Goal: Task Accomplishment & Management: Use online tool/utility

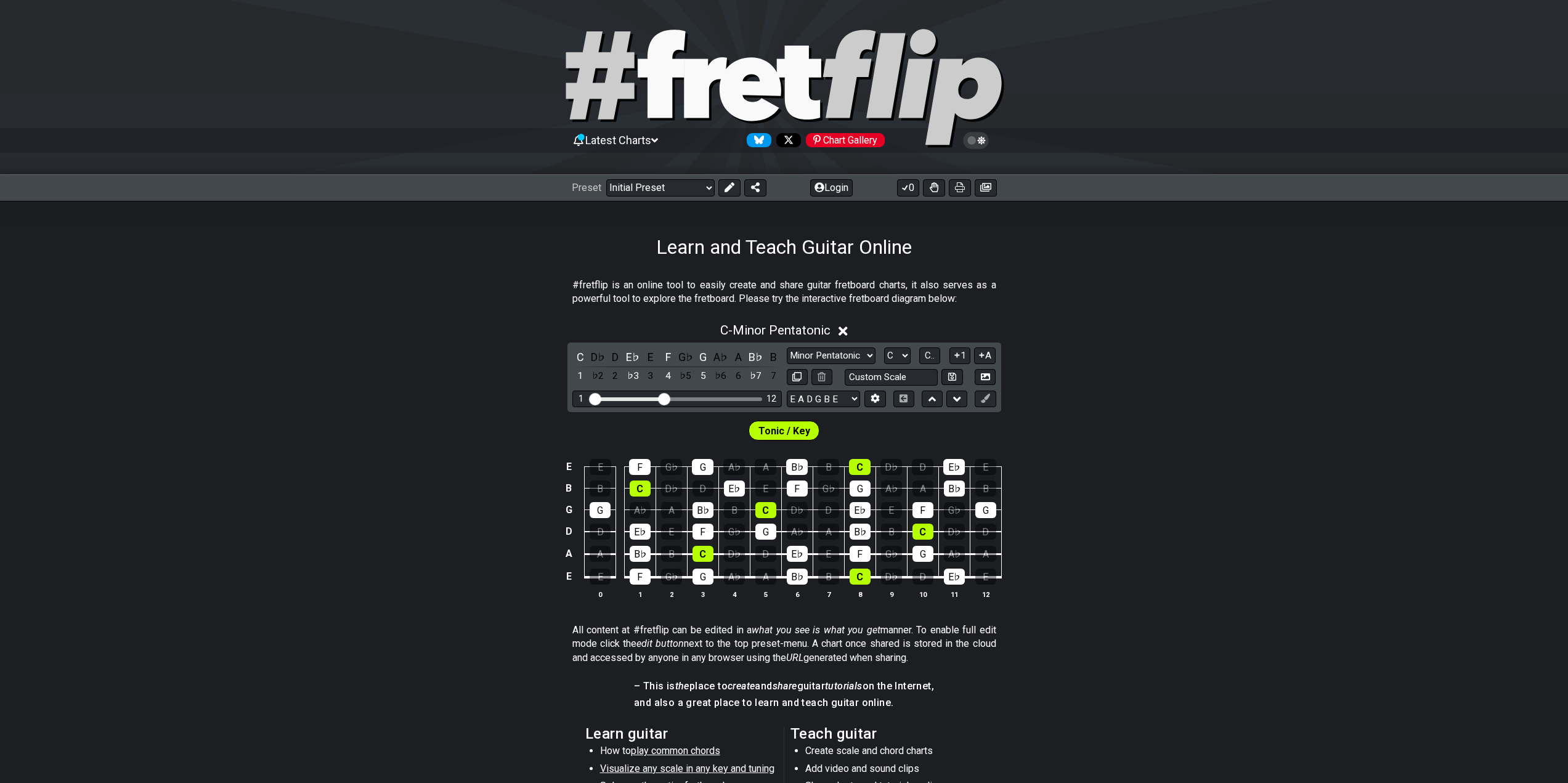
click at [1225, 318] on div "C - Minor Pentatonic" at bounding box center [784, 326] width 1568 height 23
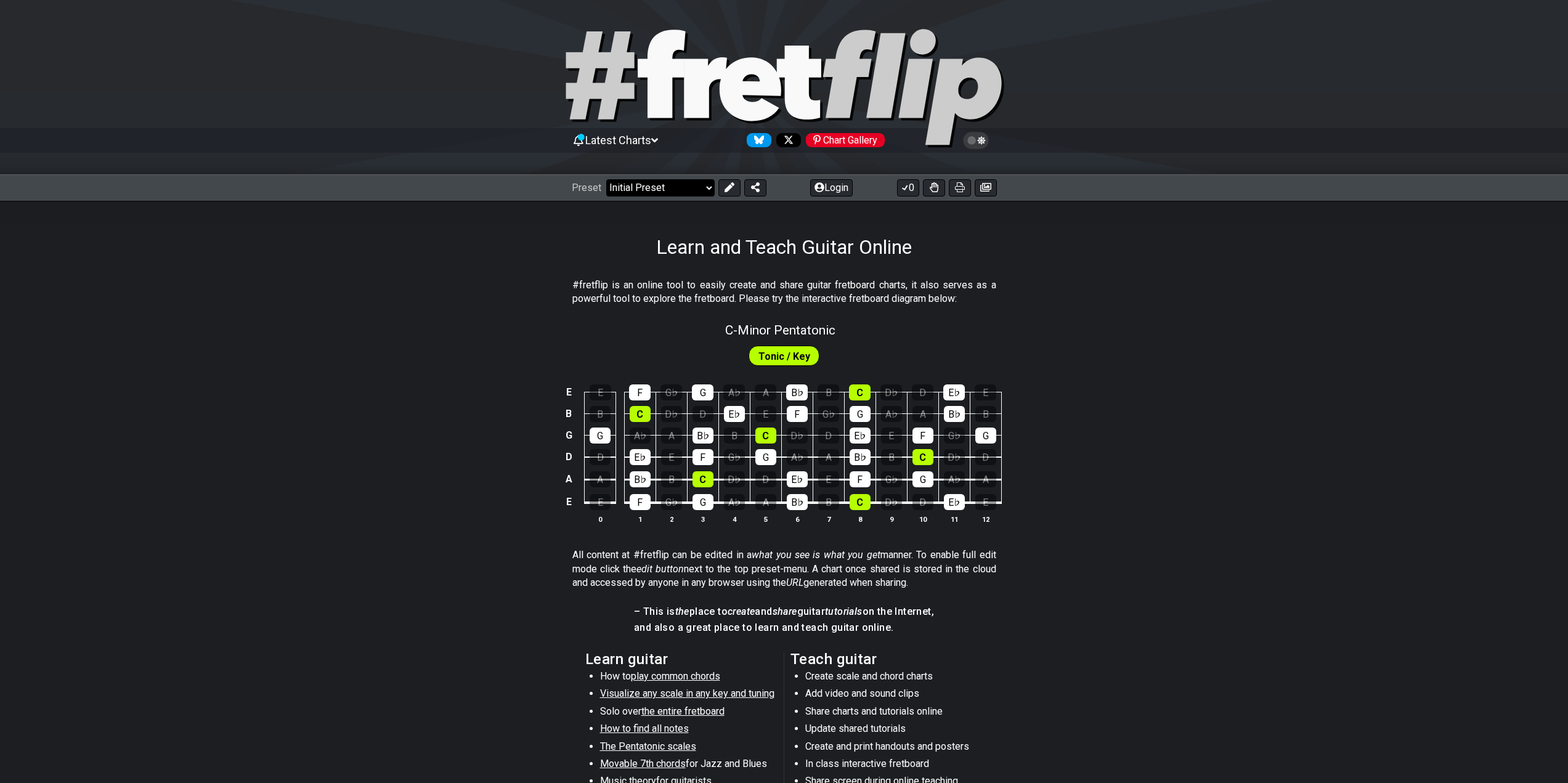
click at [699, 186] on select "Welcome to #fretflip! Initial Preset Custom Preset Minor Pentatonic Major Penta…" at bounding box center [660, 188] width 108 height 17
click at [821, 212] on div "Learn and Teach Guitar Online" at bounding box center [784, 229] width 1568 height 58
click at [839, 186] on button "Login" at bounding box center [831, 188] width 42 height 17
click at [651, 145] on span "Latest Charts" at bounding box center [618, 140] width 66 height 13
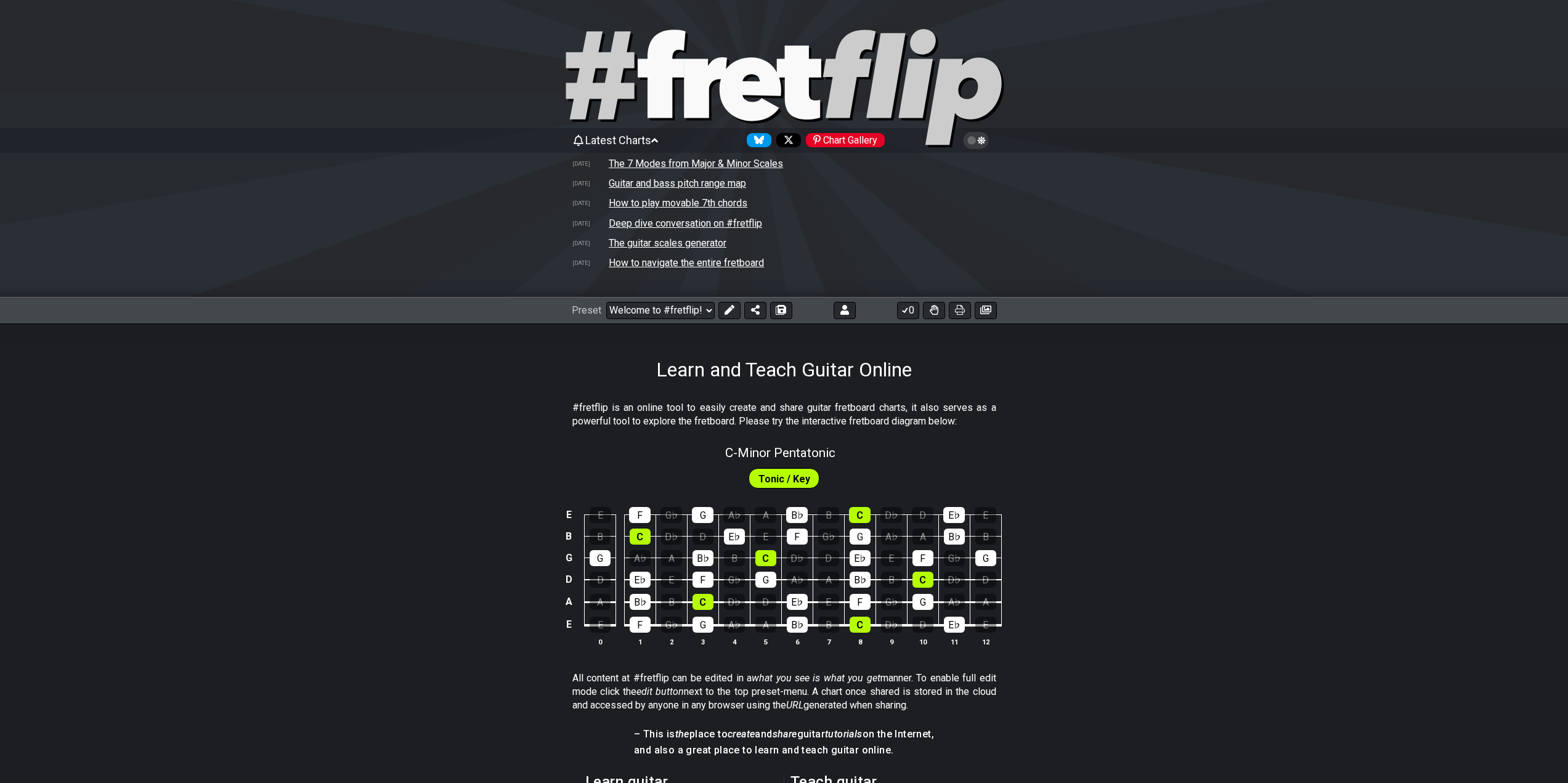
click at [1270, 364] on div "Learn and Teach Guitar Online" at bounding box center [784, 353] width 1568 height 58
click at [672, 309] on select "Welcome to #fretflip! Initial Preset Custom Preset Minor Pentatonic Major Penta…" at bounding box center [660, 310] width 108 height 17
click at [1092, 456] on div "C - Minor Pentatonic" at bounding box center [784, 448] width 1568 height 22
select select "C"
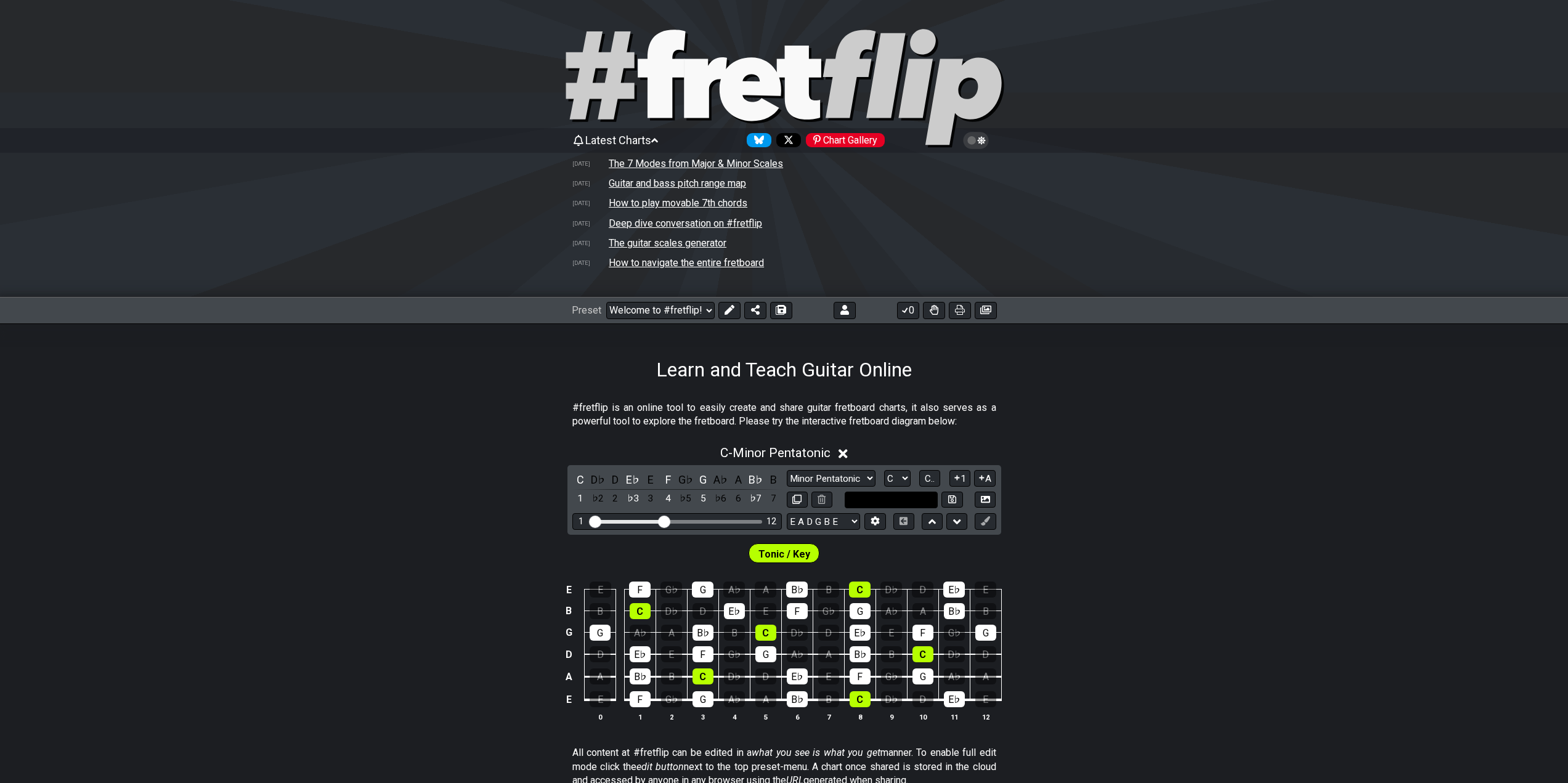
click at [903, 503] on input "text" at bounding box center [892, 499] width 94 height 16
click at [908, 499] on input "text" at bounding box center [892, 499] width 94 height 16
type input "Drop B"
click at [950, 497] on icon at bounding box center [952, 499] width 8 height 8
select select "Drop B"
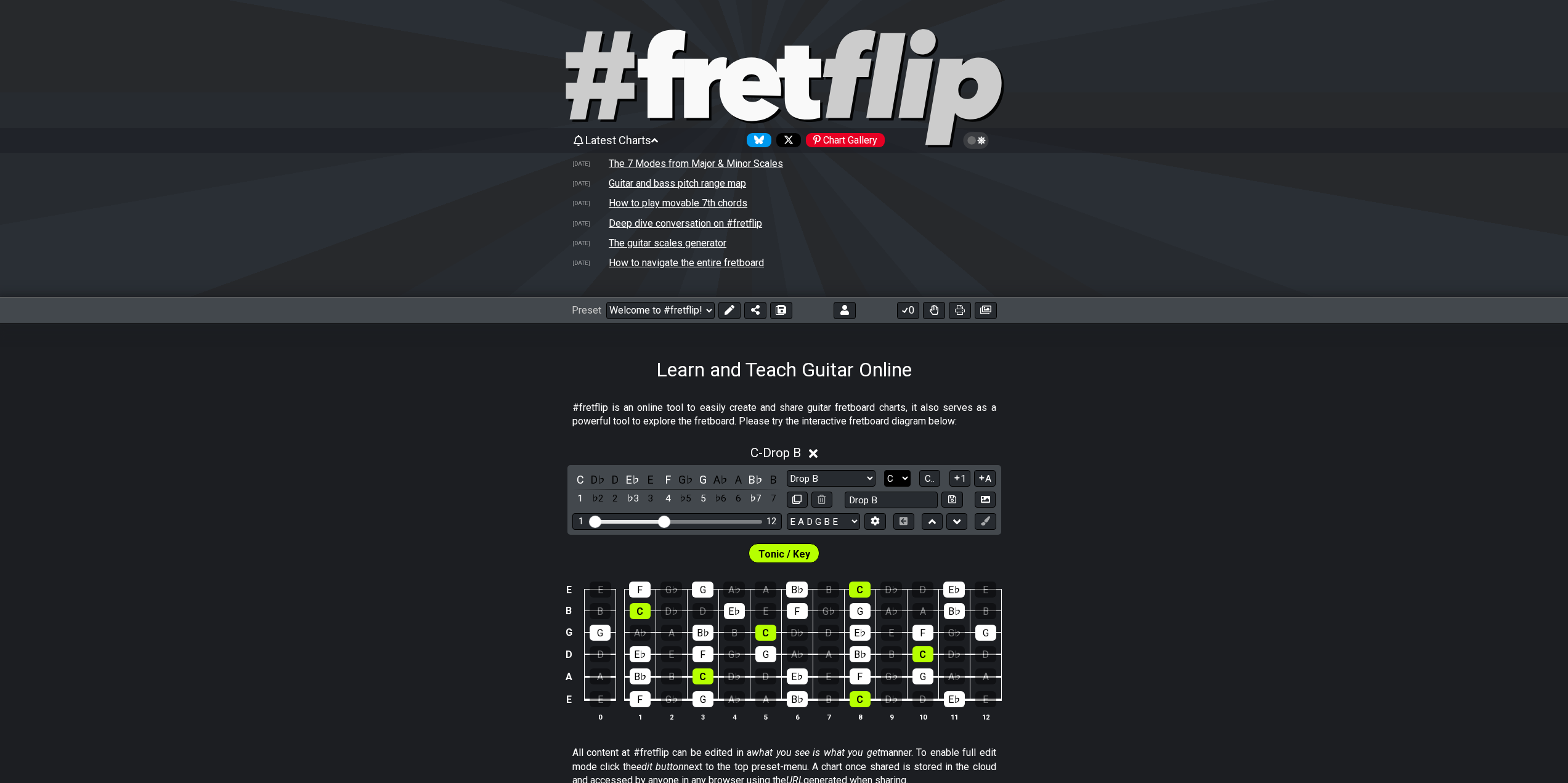
click at [906, 480] on select "A♭ A A♯ B♭ B C C♯ D♭ D D♯ E♭ E F F♯ G♭ G G♯" at bounding box center [897, 477] width 27 height 16
select select "B"
click at [884, 469] on select "A♭ A A♯ B♭ B C C♯ D♭ D D♯ E♭ E F F♯ G♭ G G♯" at bounding box center [897, 477] width 27 height 16
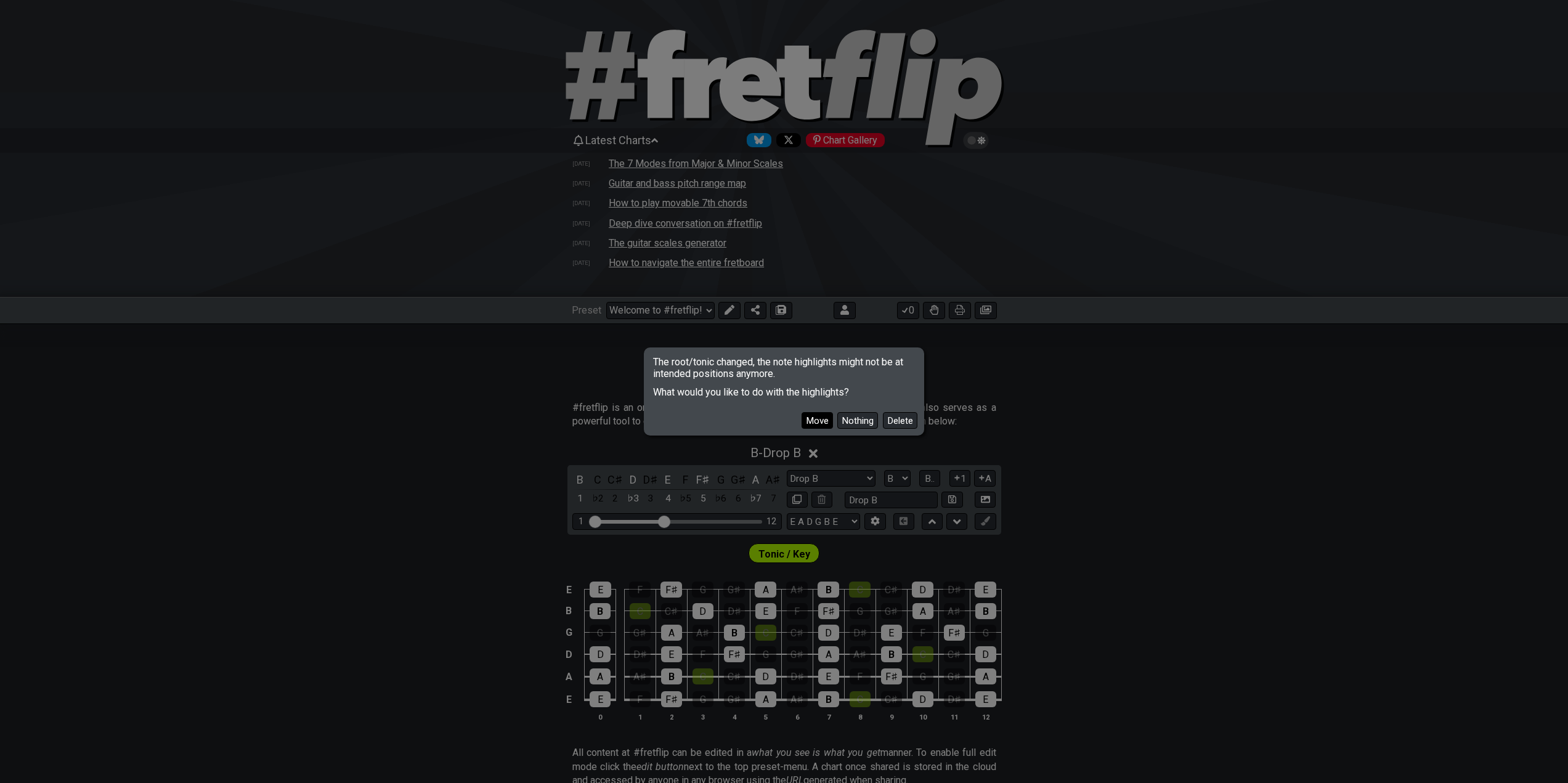
click at [821, 419] on button "Move" at bounding box center [817, 420] width 31 height 16
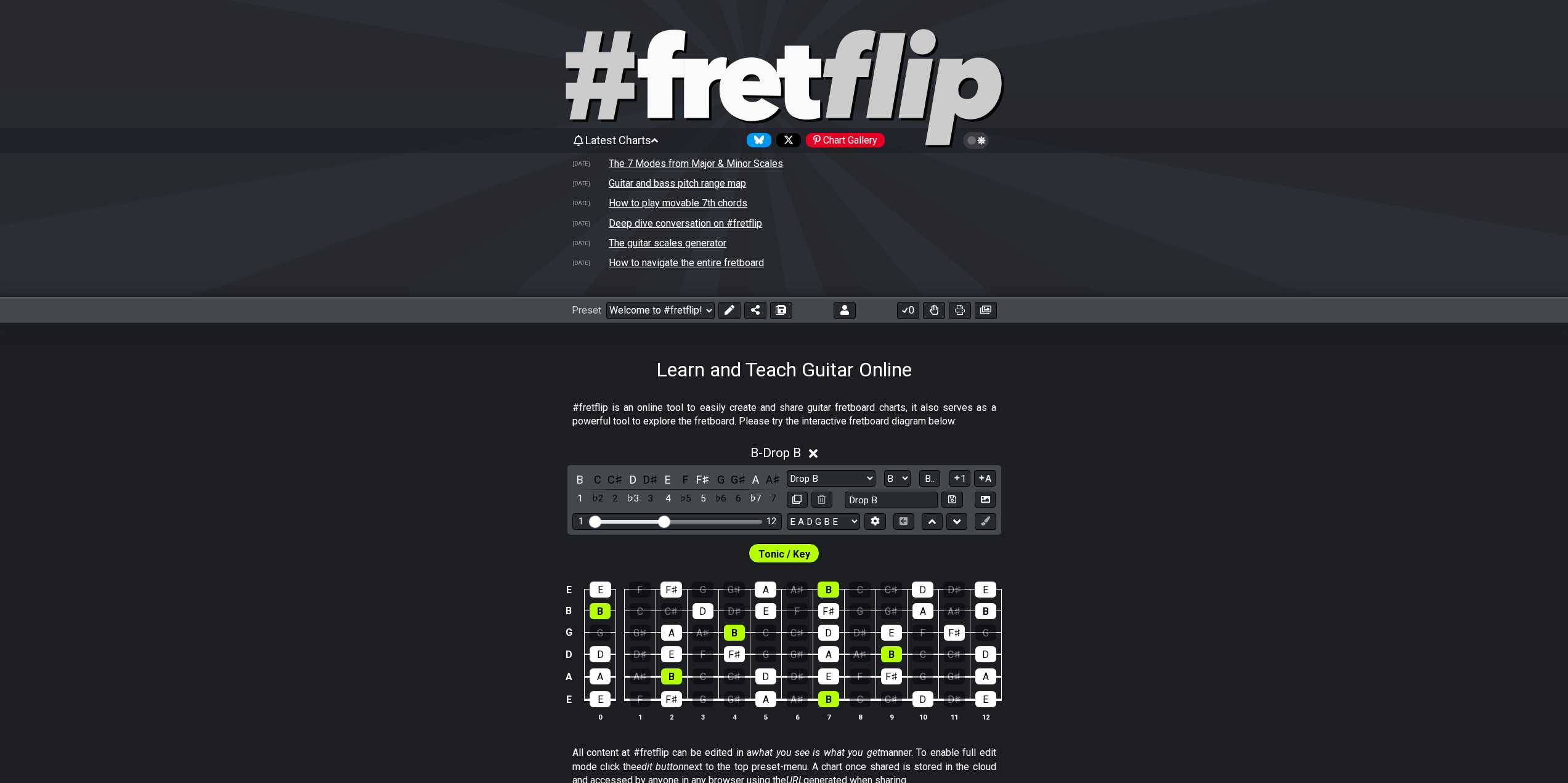
click at [1060, 480] on div "B - Drop B B C C♯ D D♯ E F F♯ G G♯ A A♯ 1 ♭2 2 ♭3 3 4 ♭5 5 ♭6 6 ♭7 7 Minor Pent…" at bounding box center [784, 587] width 1568 height 300
click at [847, 520] on select "E A D G B E E A D G B E E A D G B E B E A D F♯ B A D G C E A D A D G B E E♭ A♭ …" at bounding box center [823, 521] width 73 height 16
click at [1160, 468] on div "B - Drop B B C C♯ D D♯ E F F♯ G G♯ A A♯ 1 ♭2 2 ♭3 3 4 ♭5 5 ♭6 6 ♭7 7 Minor Pent…" at bounding box center [784, 587] width 1568 height 300
click at [898, 497] on input "Drop B" at bounding box center [892, 499] width 94 height 16
click at [569, 701] on td "E" at bounding box center [568, 699] width 15 height 23
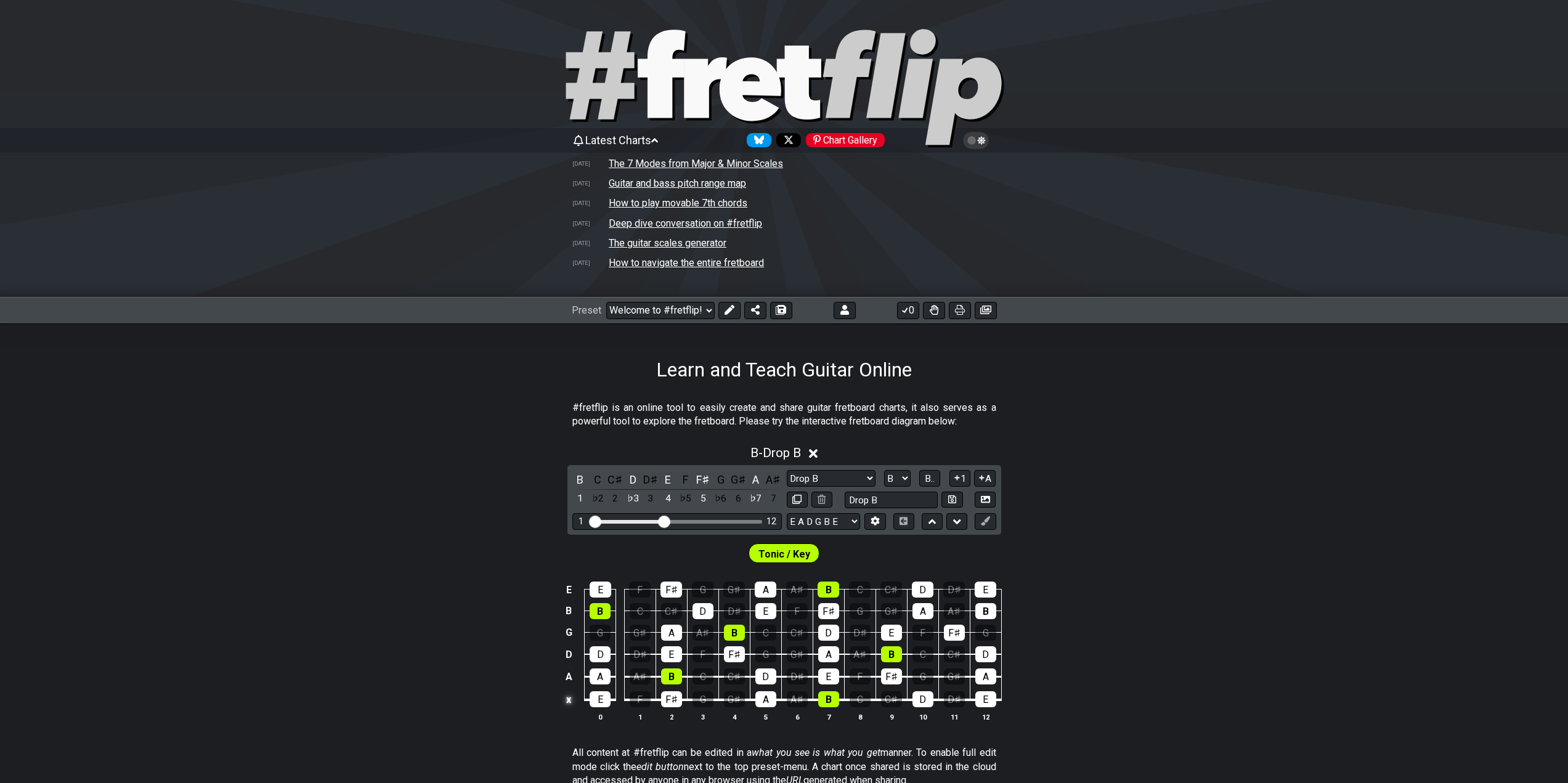
click at [561, 698] on td "x" at bounding box center [568, 699] width 15 height 23
click at [570, 700] on td "o" at bounding box center [568, 699] width 15 height 23
click at [569, 696] on td at bounding box center [568, 699] width 15 height 23
click at [569, 696] on td "E" at bounding box center [568, 699] width 15 height 23
click at [569, 695] on td "x" at bounding box center [568, 699] width 15 height 23
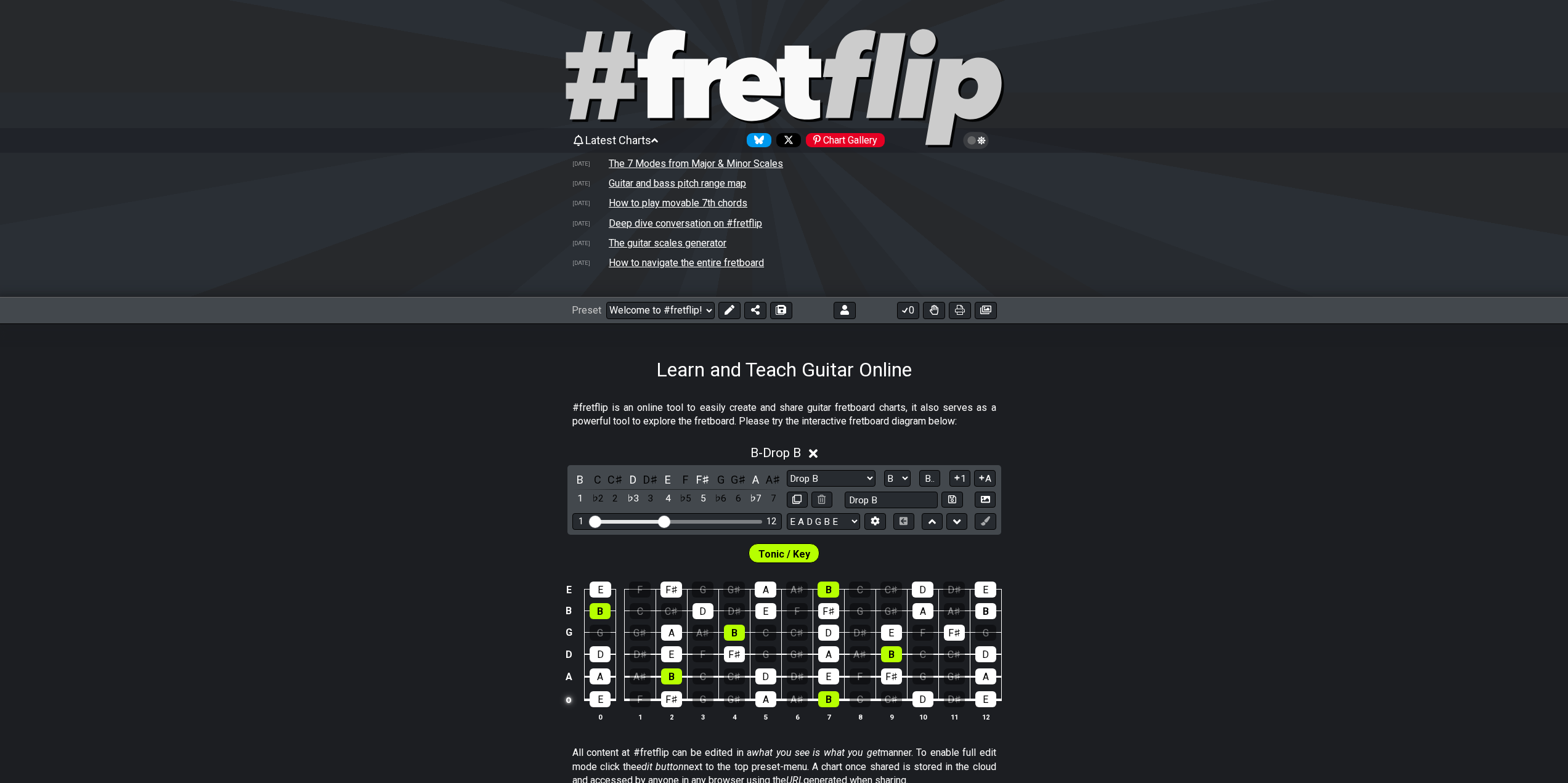
click at [570, 698] on td "o" at bounding box center [568, 699] width 15 height 23
click at [569, 698] on td at bounding box center [568, 699] width 15 height 23
click at [569, 698] on td "E" at bounding box center [568, 699] width 15 height 23
click at [568, 698] on td "x" at bounding box center [568, 699] width 15 height 23
drag, startPoint x: 569, startPoint y: 700, endPoint x: 576, endPoint y: 700, distance: 7.0
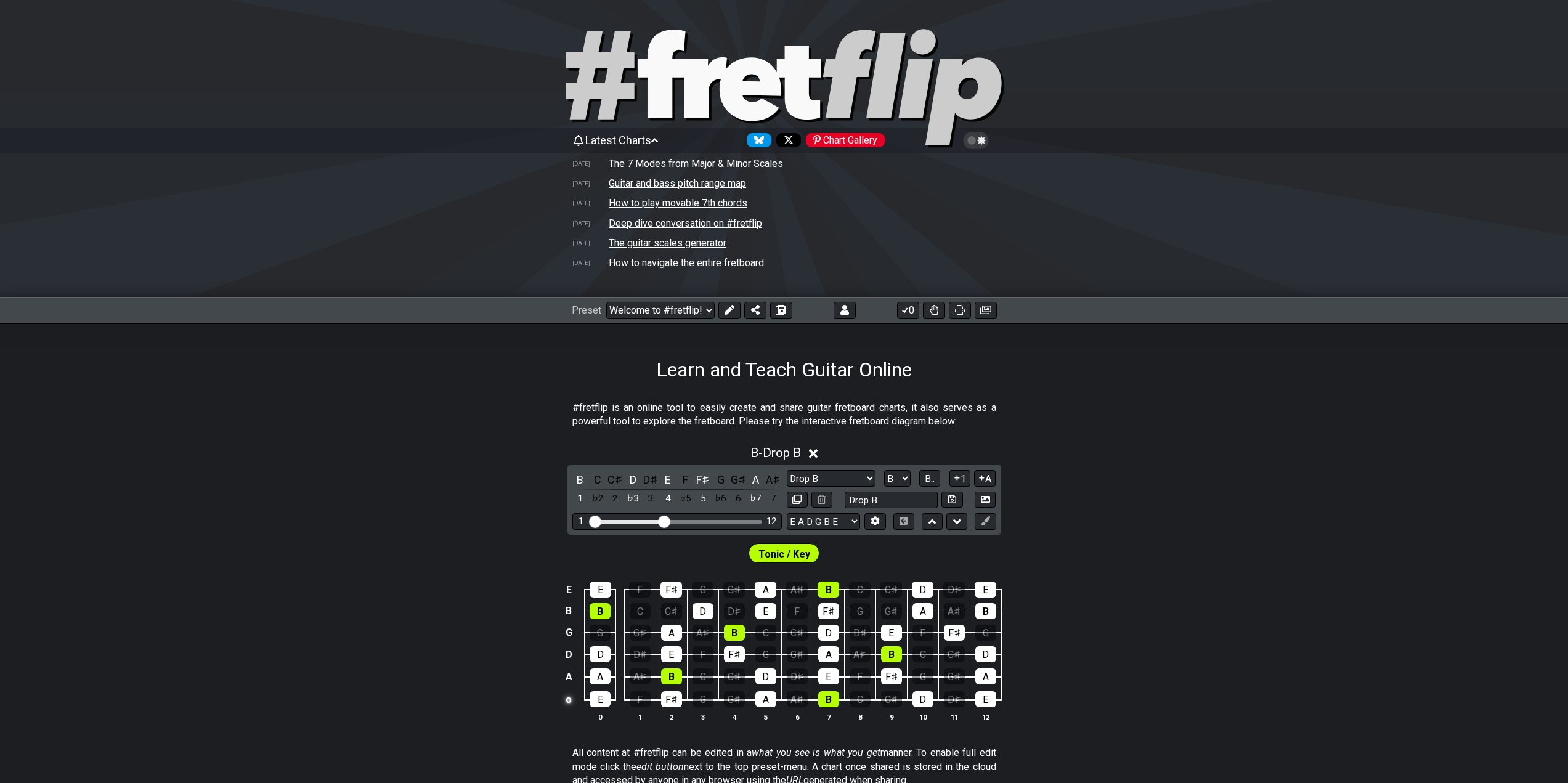
click at [568, 700] on td "o" at bounding box center [568, 699] width 15 height 23
click at [575, 703] on td at bounding box center [568, 699] width 15 height 23
click at [877, 523] on icon at bounding box center [874, 521] width 9 height 9
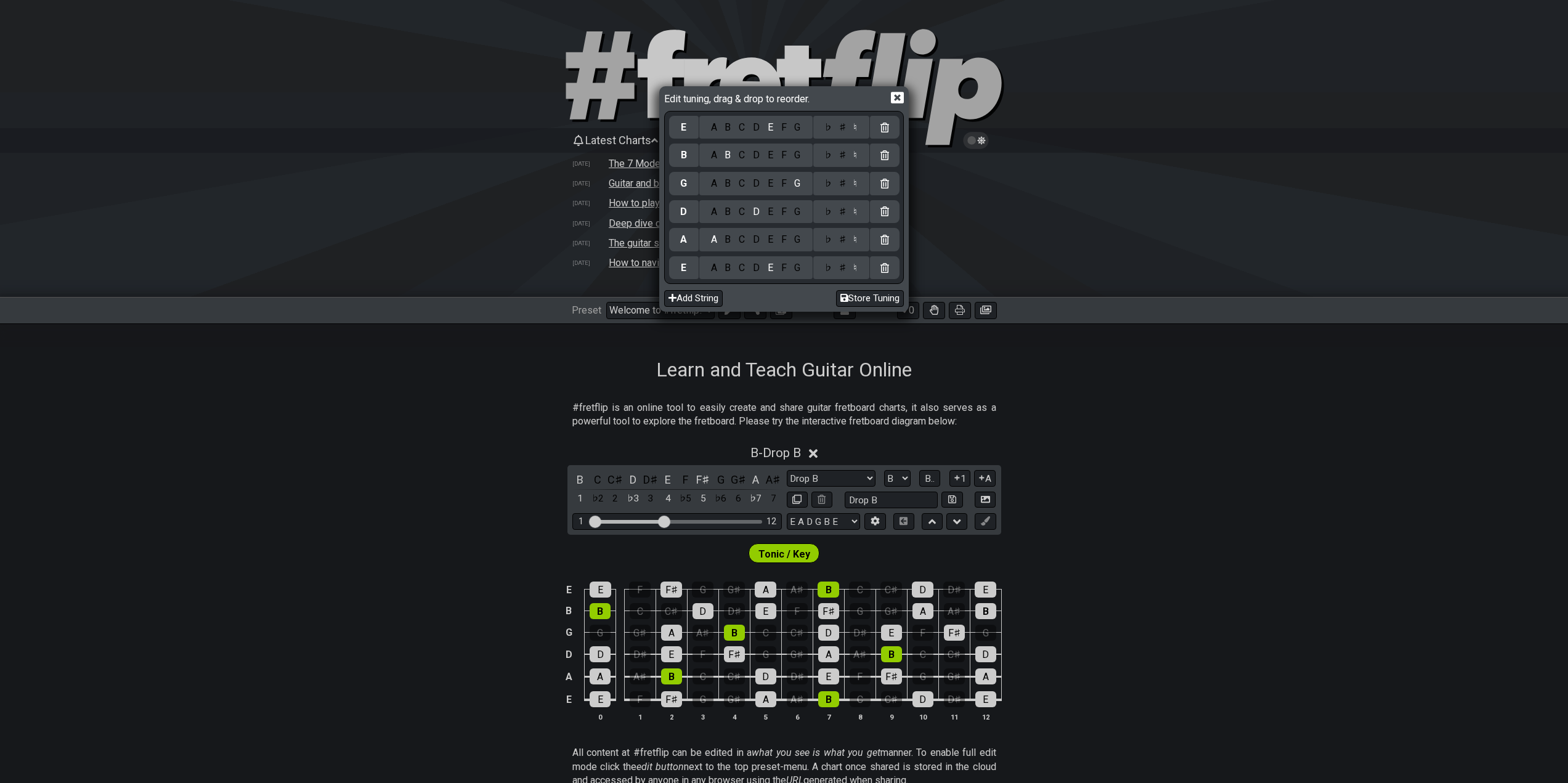
click at [686, 270] on div "E" at bounding box center [683, 267] width 5 height 13
click at [728, 268] on div "B" at bounding box center [728, 267] width 14 height 13
click at [787, 239] on div "F" at bounding box center [783, 239] width 13 height 13
click at [839, 236] on div "♯" at bounding box center [842, 239] width 15 height 13
click at [726, 211] on div "B" at bounding box center [728, 211] width 14 height 13
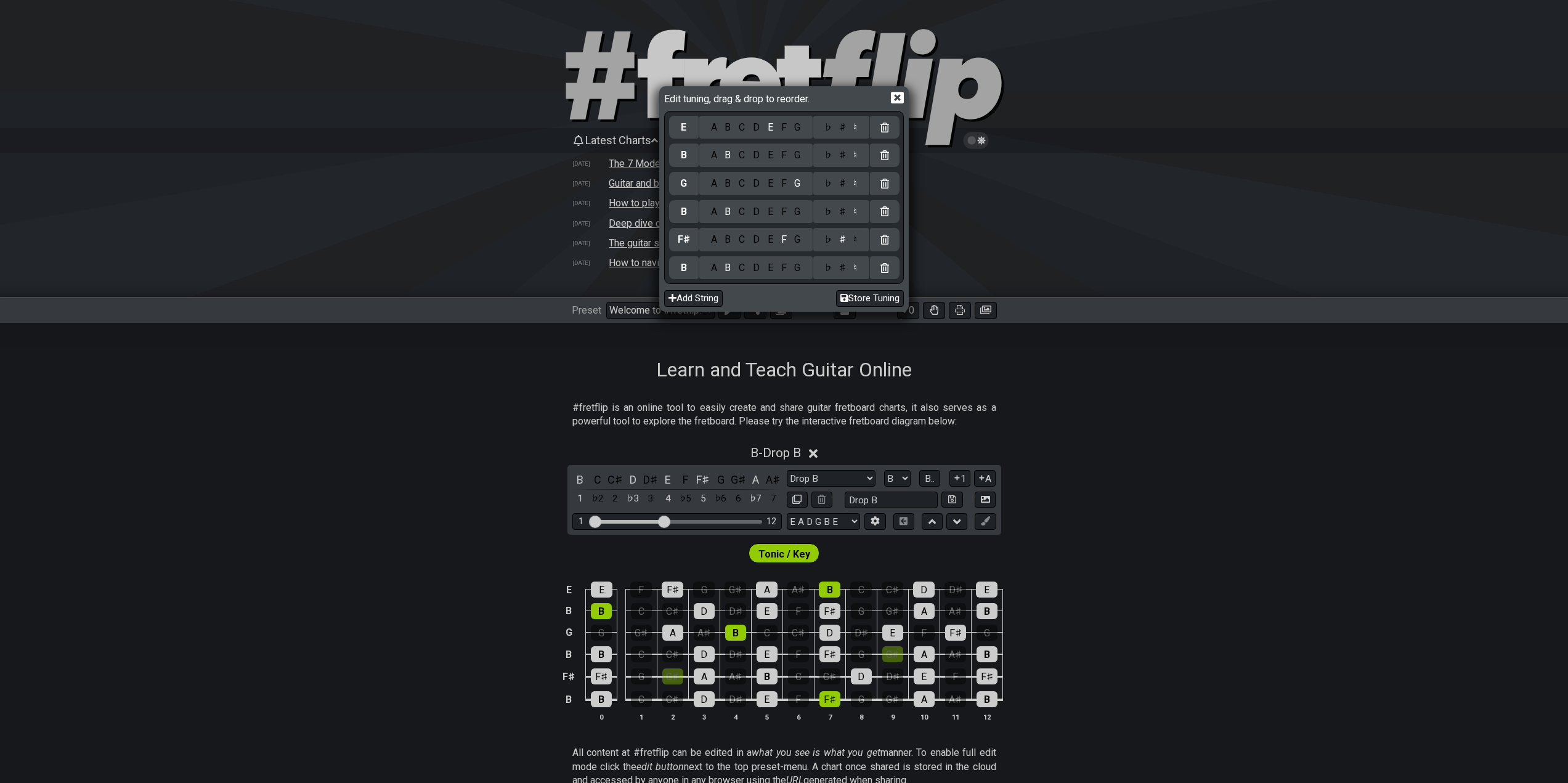
click at [768, 183] on div "E" at bounding box center [769, 183] width 13 height 13
click at [798, 161] on div "G" at bounding box center [797, 154] width 14 height 13
click at [839, 154] on div "♯" at bounding box center [842, 154] width 15 height 13
click at [740, 126] on div "C" at bounding box center [742, 127] width 14 height 13
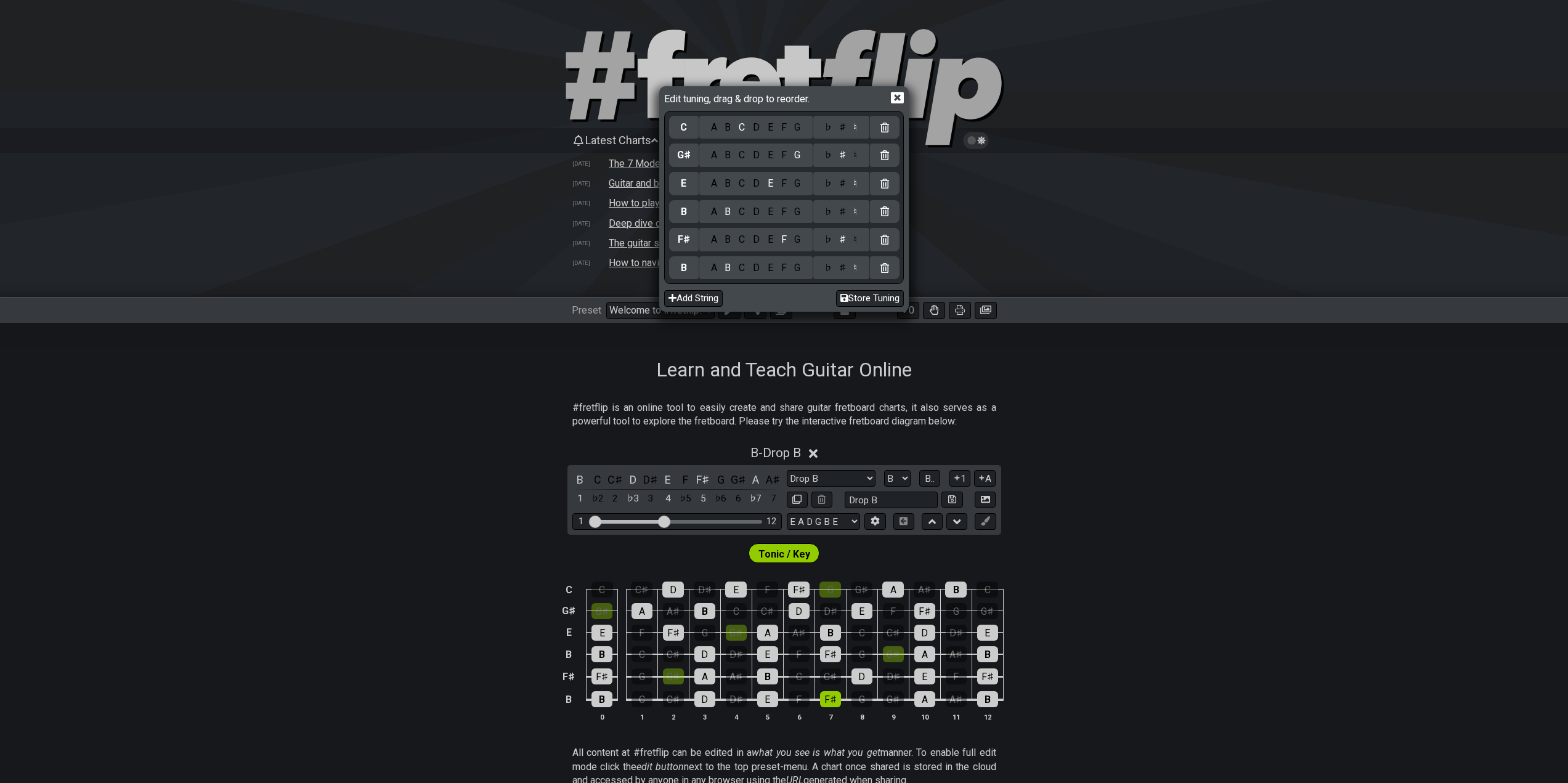
click at [842, 133] on div "♯" at bounding box center [842, 127] width 15 height 13
click at [871, 297] on button "Store Tuning" at bounding box center [869, 298] width 68 height 16
click at [843, 292] on button "Store Tuning" at bounding box center [869, 298] width 68 height 16
click at [843, 293] on icon at bounding box center [844, 298] width 8 height 9
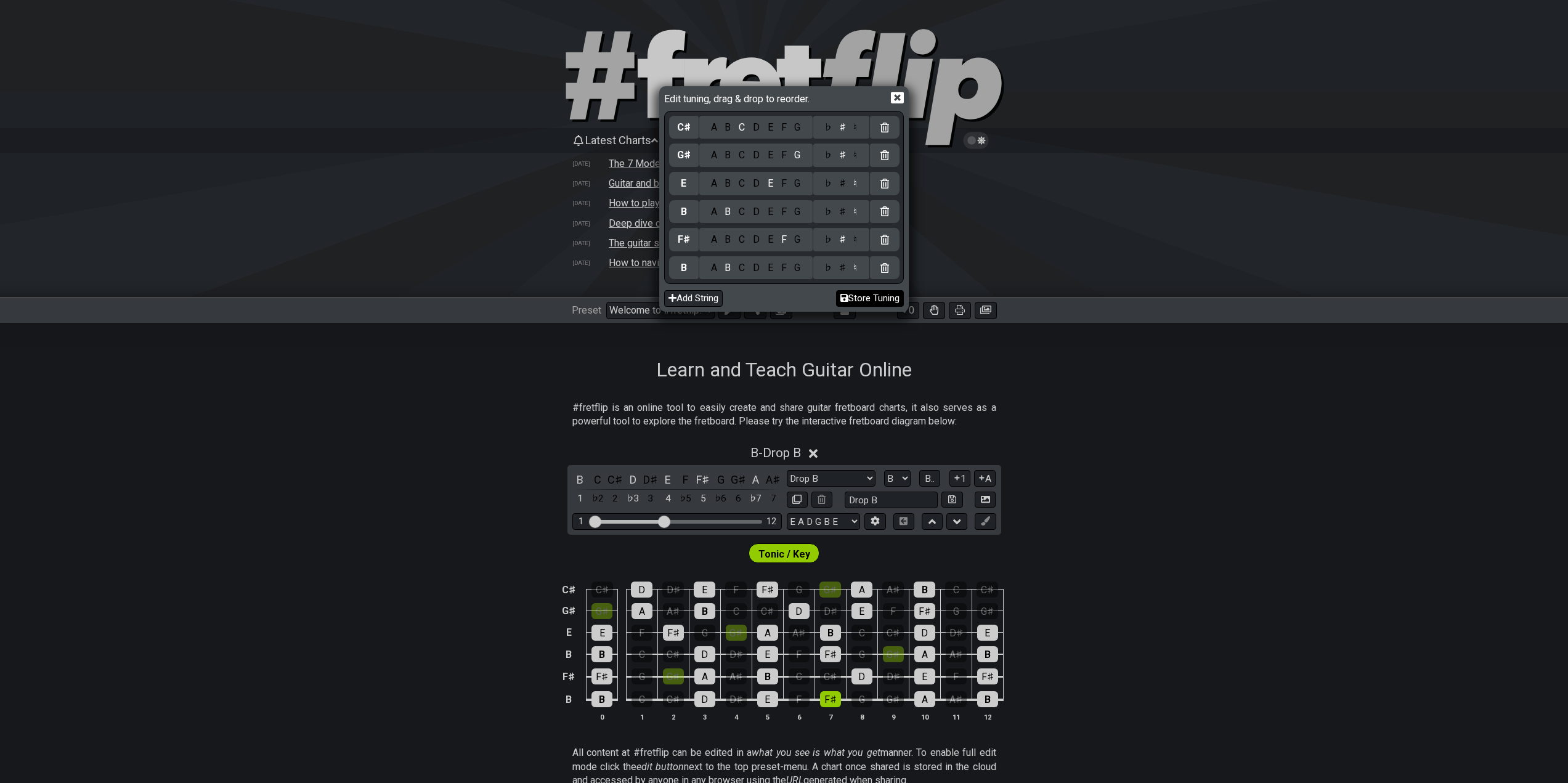
click at [843, 293] on icon at bounding box center [844, 298] width 8 height 9
drag, startPoint x: 852, startPoint y: 293, endPoint x: 862, endPoint y: 297, distance: 10.8
click at [853, 293] on button "Store Tuning" at bounding box center [869, 298] width 68 height 16
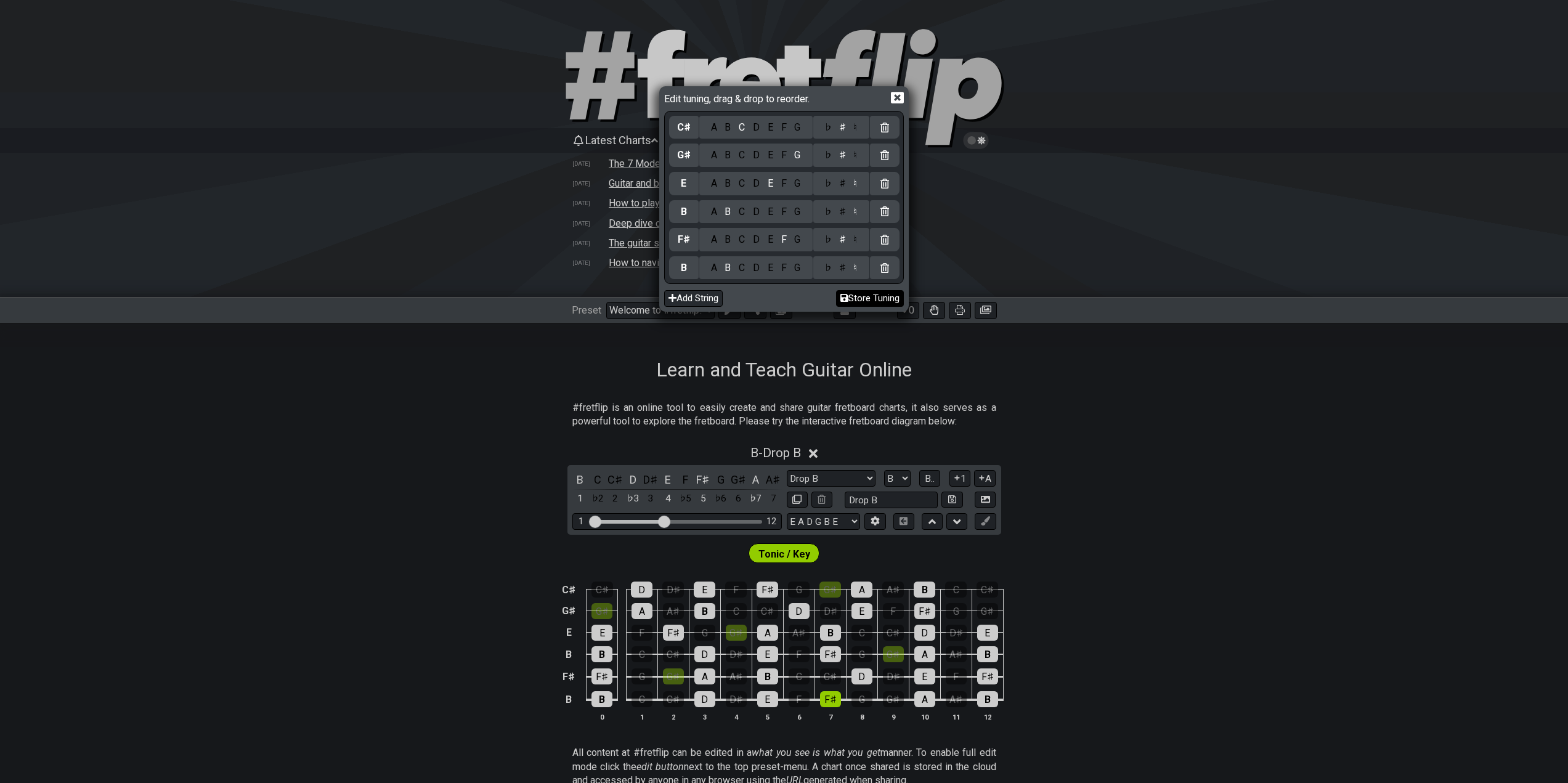
click at [867, 300] on button "Store Tuning" at bounding box center [869, 298] width 68 height 16
click at [868, 300] on button "Store Tuning" at bounding box center [869, 298] width 68 height 16
click at [871, 300] on button "Store Tuning" at bounding box center [869, 298] width 68 height 16
drag, startPoint x: 782, startPoint y: 101, endPoint x: 816, endPoint y: 117, distance: 37.6
click at [816, 117] on div "Edit tuning, drag & drop to reorder. C♯ A B C D E F G ♭ ♯ ♮ G♯ A B C D E F G ♭ …" at bounding box center [783, 198] width 245 height 221
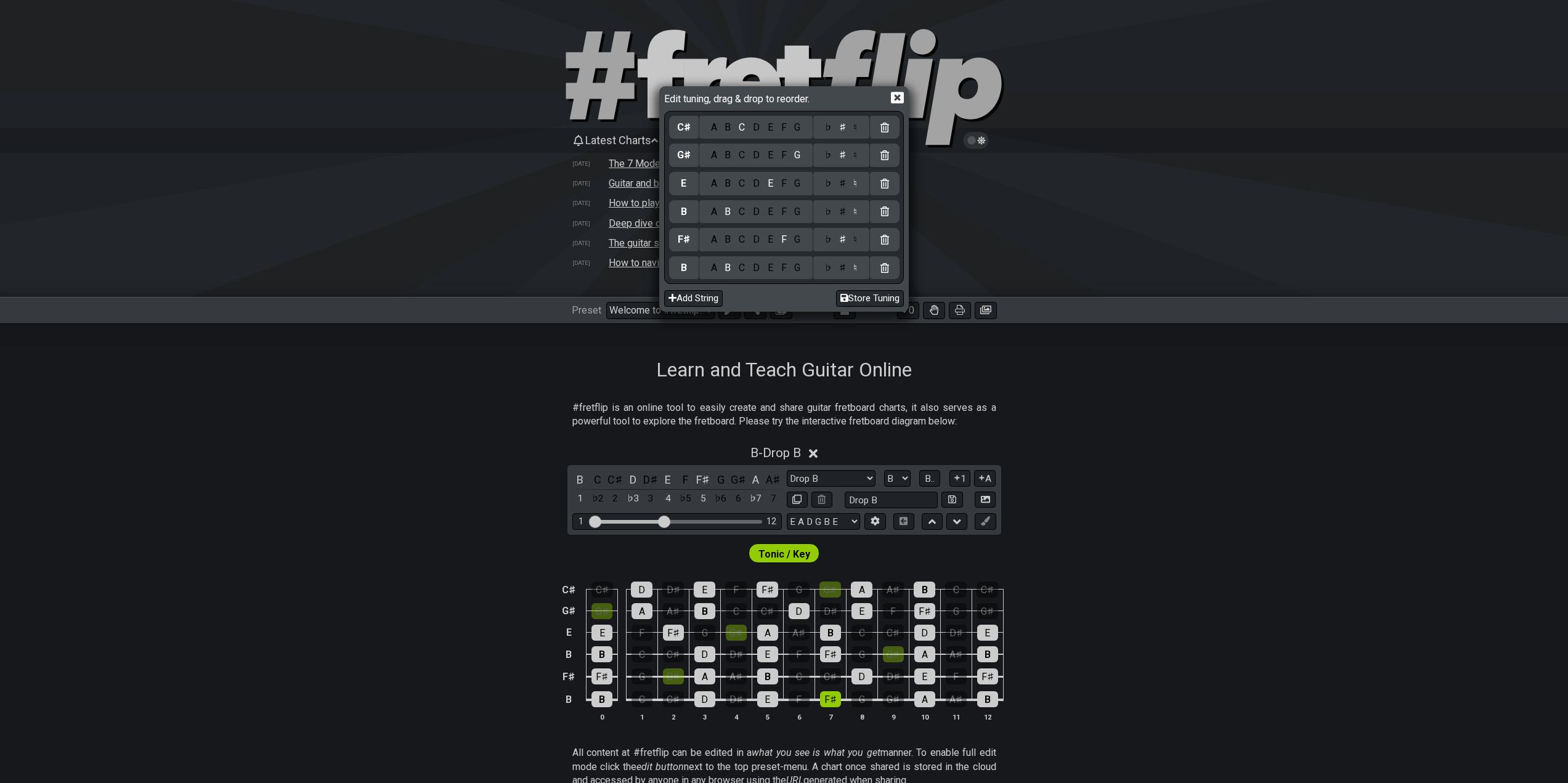
click at [894, 97] on icon at bounding box center [897, 97] width 13 height 12
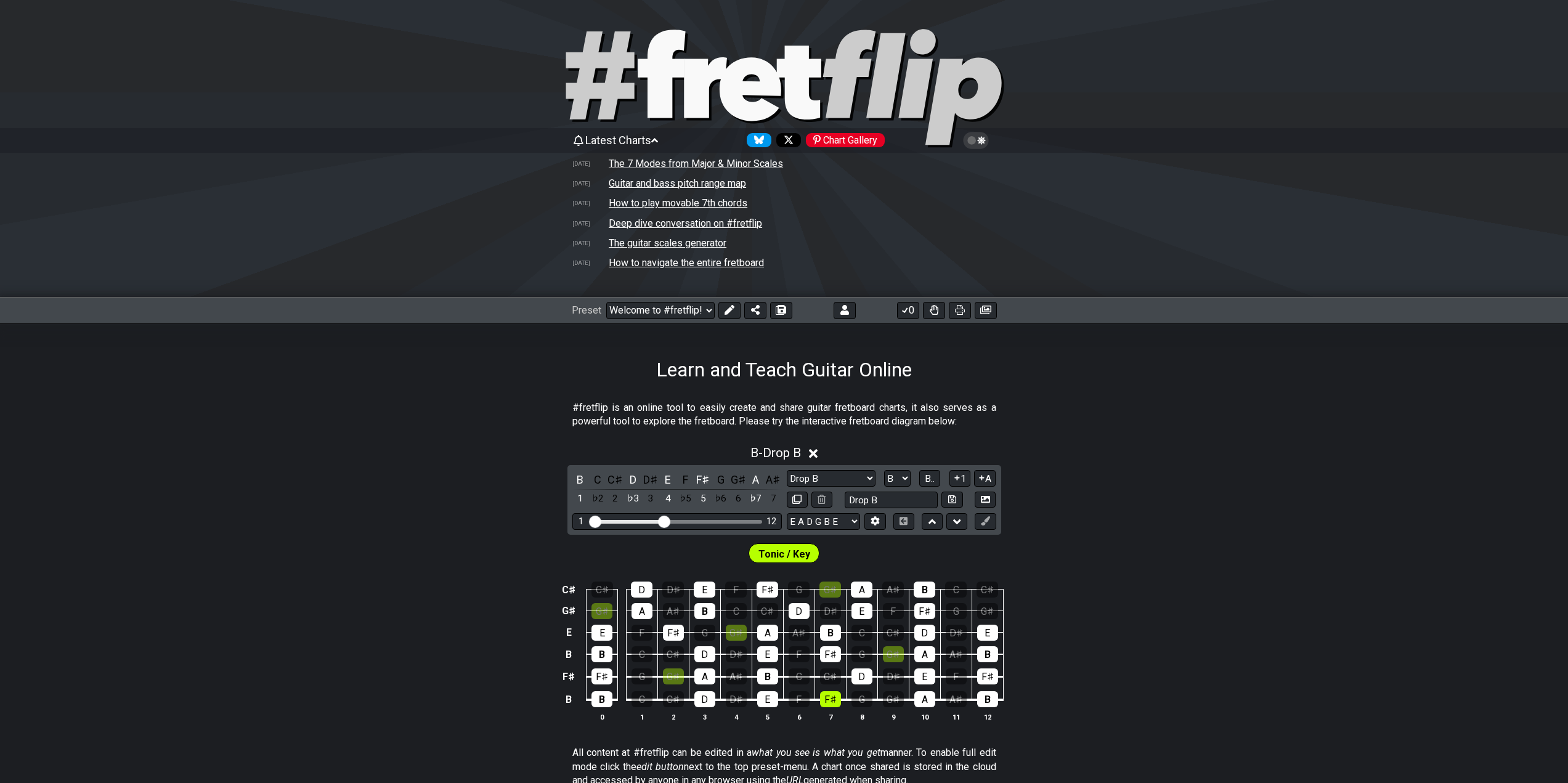
click at [1174, 444] on div "B - Drop B" at bounding box center [784, 448] width 1568 height 23
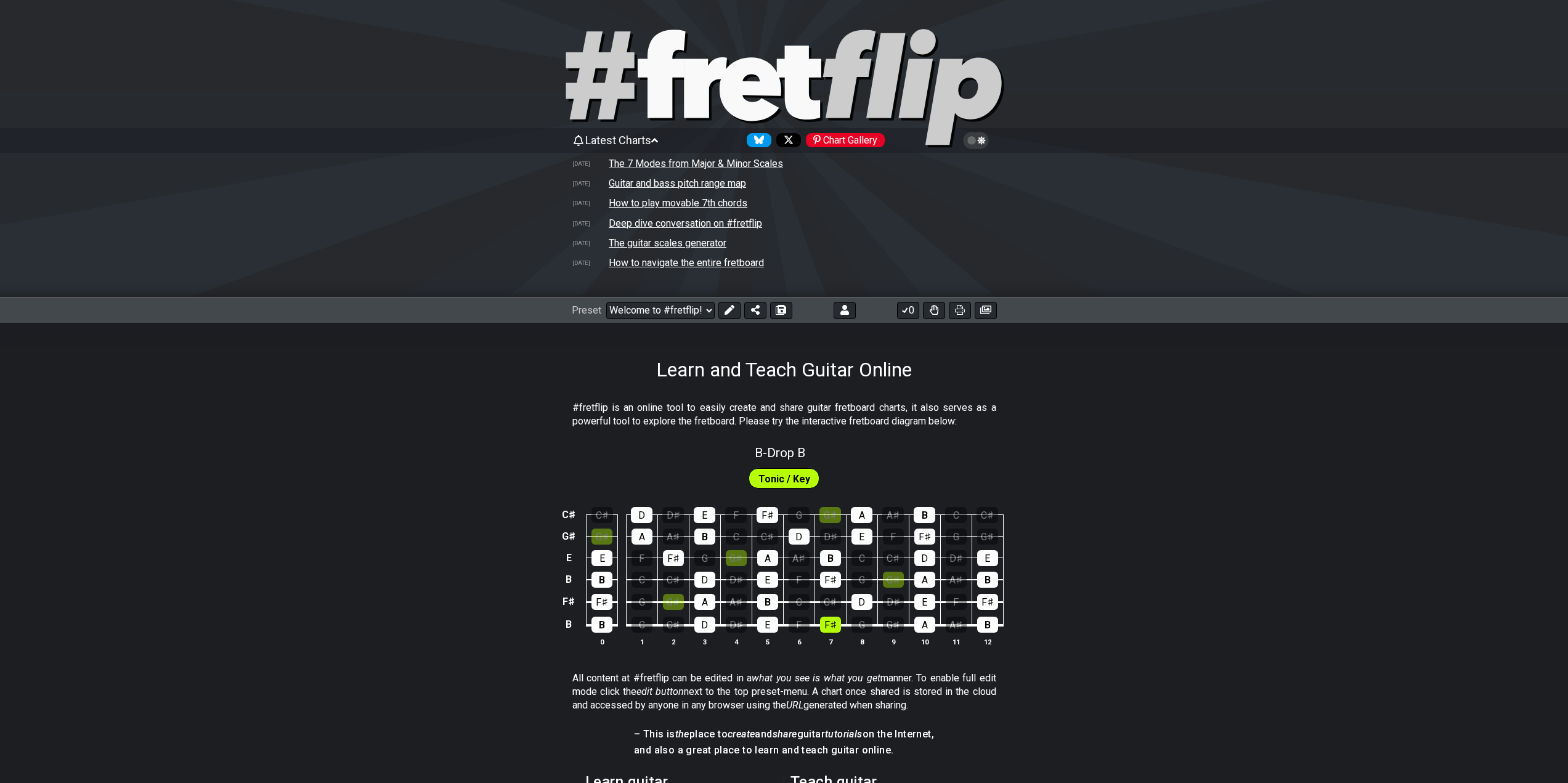
click at [785, 479] on span "Tonic / Key" at bounding box center [784, 478] width 51 height 18
click at [779, 479] on span "Tonic / Key" at bounding box center [784, 478] width 51 height 18
click at [732, 306] on icon at bounding box center [729, 310] width 10 height 10
click at [807, 487] on div "Tonic / Key" at bounding box center [784, 479] width 92 height 19
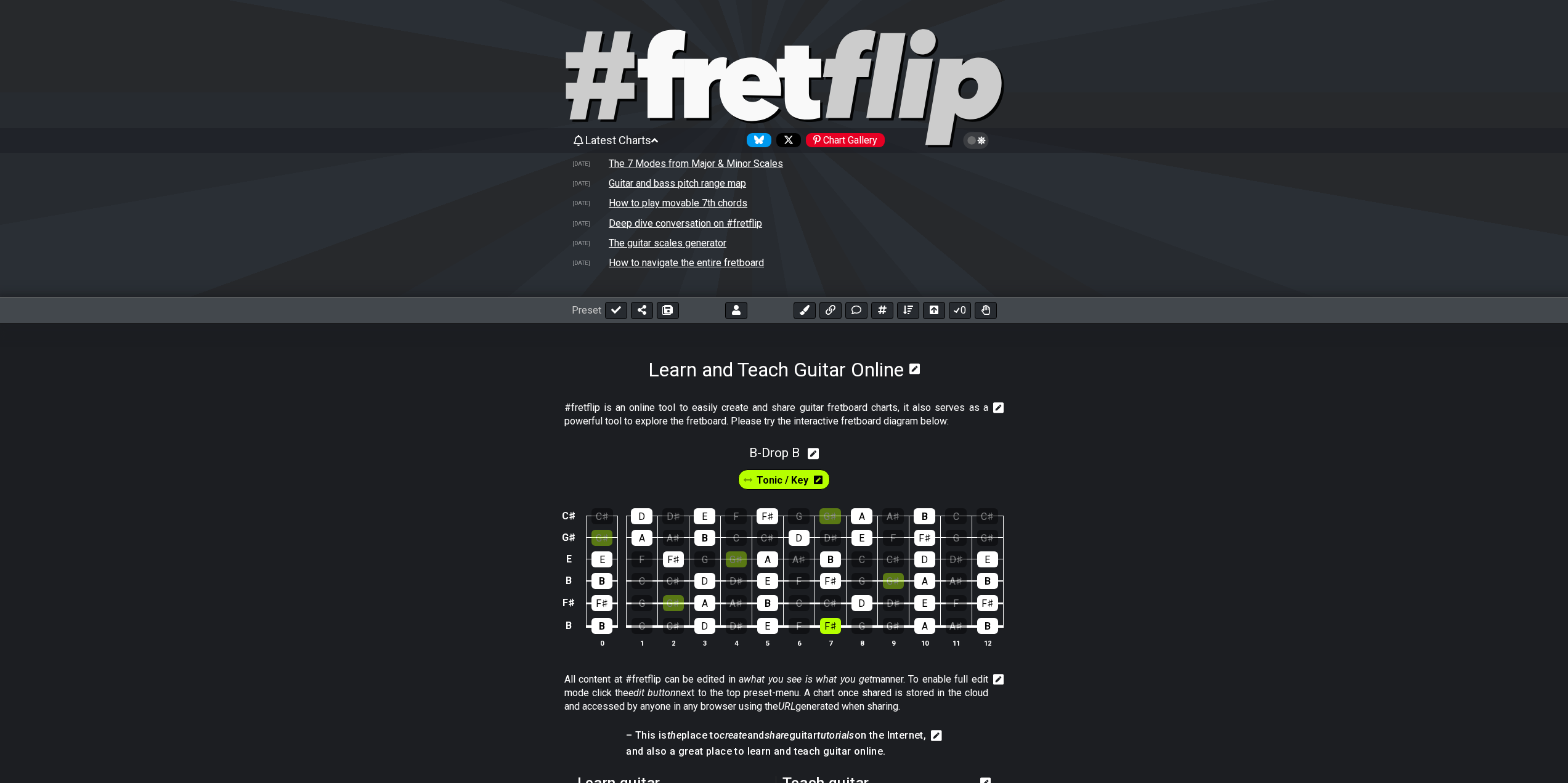
click at [817, 475] on icon at bounding box center [818, 480] width 9 height 10
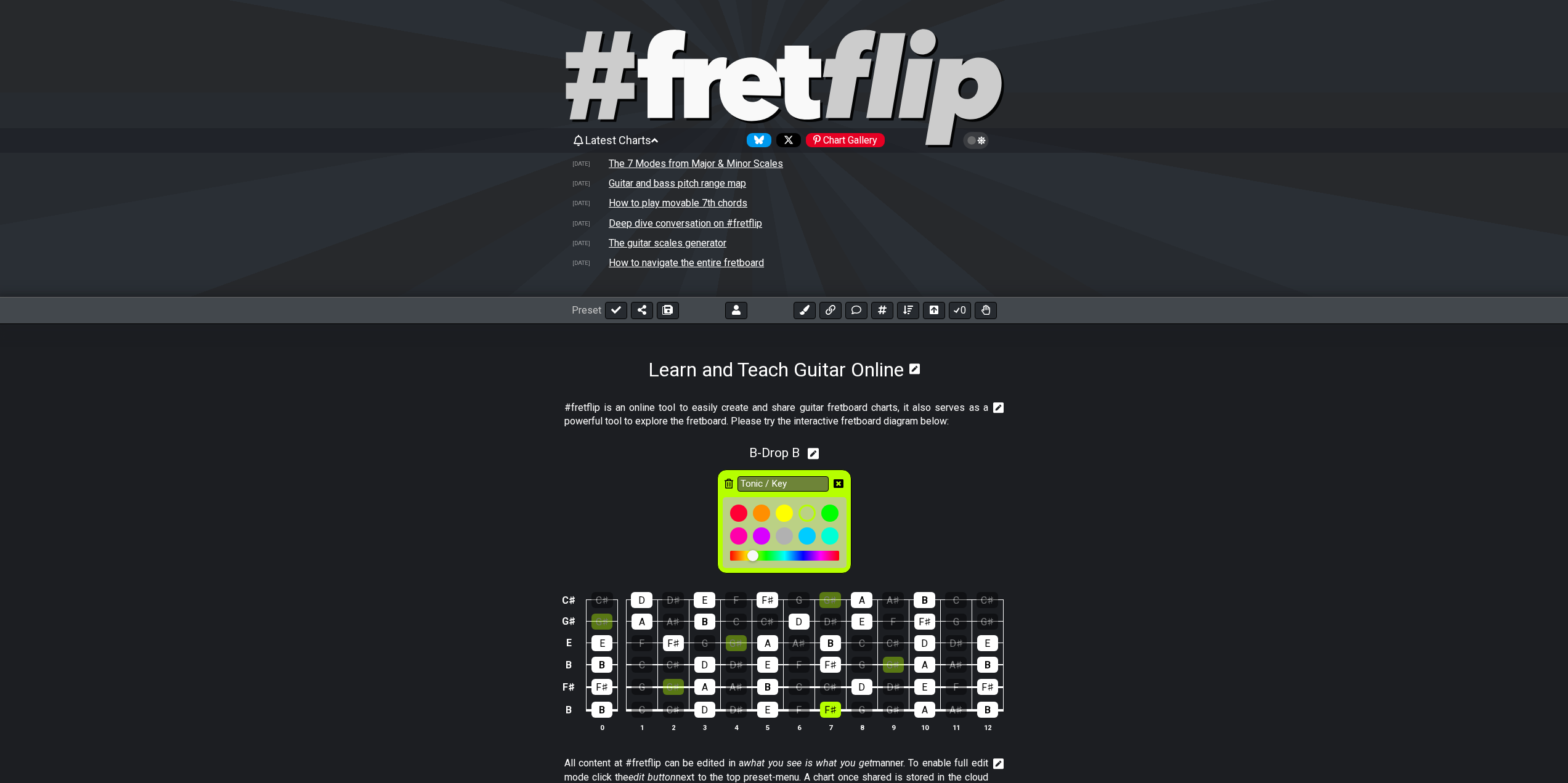
click at [840, 479] on icon at bounding box center [838, 484] width 10 height 10
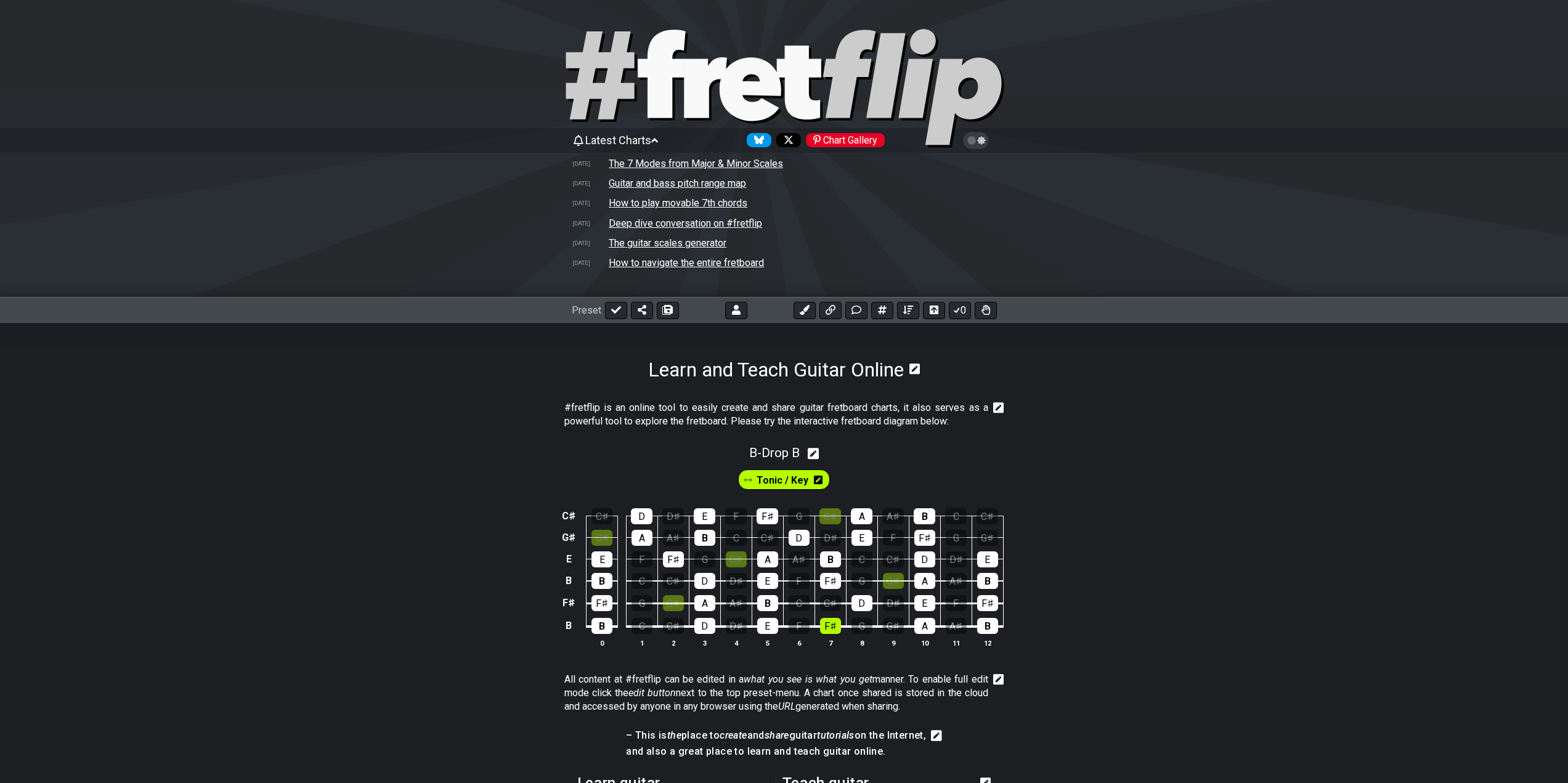
click at [976, 461] on div "Tonic / Key" at bounding box center [784, 476] width 1568 height 30
click at [813, 452] on icon at bounding box center [813, 453] width 12 height 12
select select "Drop B"
select select "B"
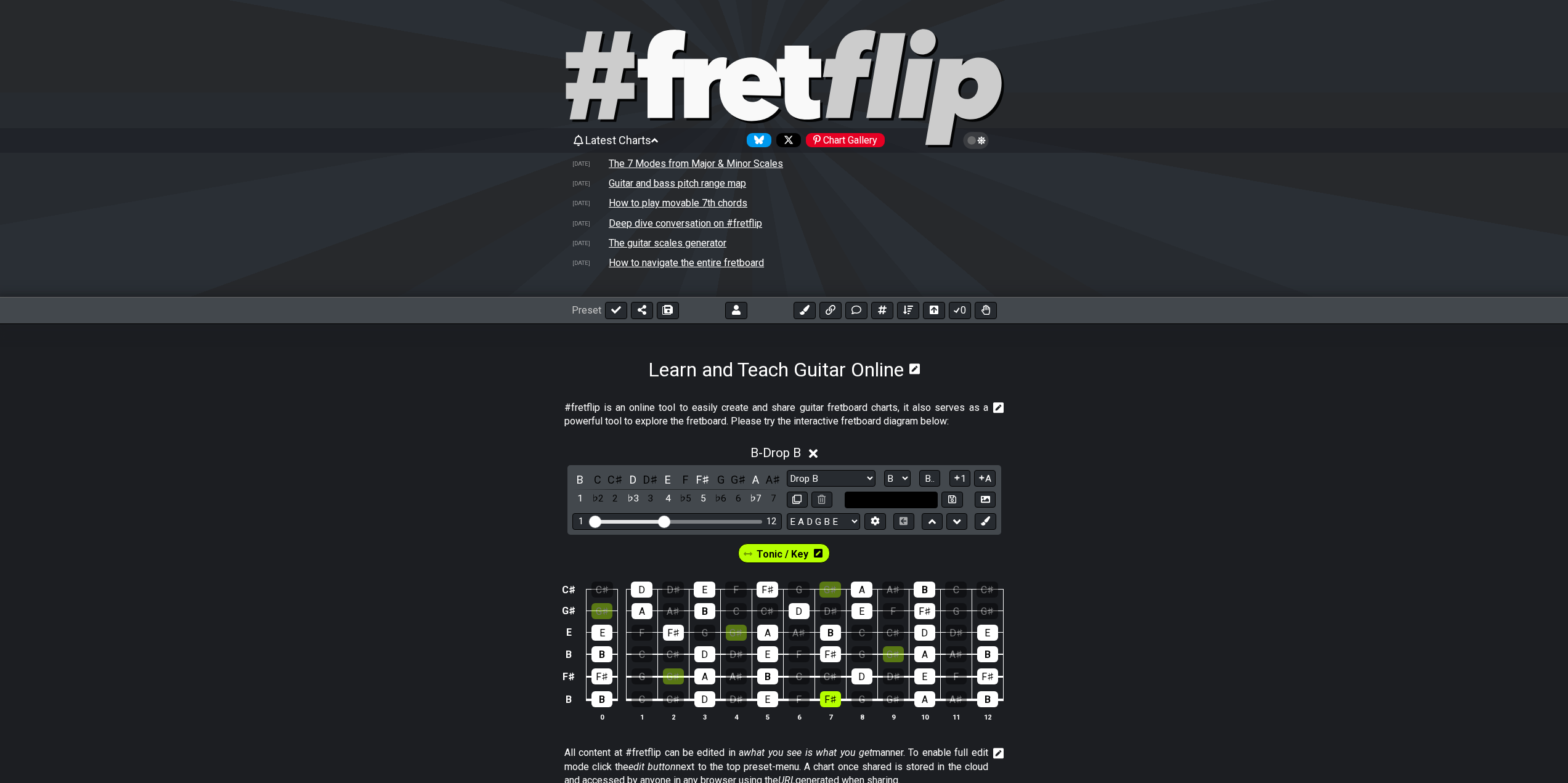
click at [904, 499] on input "text" at bounding box center [892, 499] width 94 height 16
type input "Custom Scale"
click at [874, 479] on select "Minor Pentatonic Drop B Minor Pentatonic Major Pentatonic Minor Blues Major Blu…" at bounding box center [831, 477] width 89 height 16
select select "Minor / Aeolian"
click at [786, 469] on select "Minor Pentatonic Drop B Minor Pentatonic Major Pentatonic Minor Blues Major Blu…" at bounding box center [831, 477] width 89 height 16
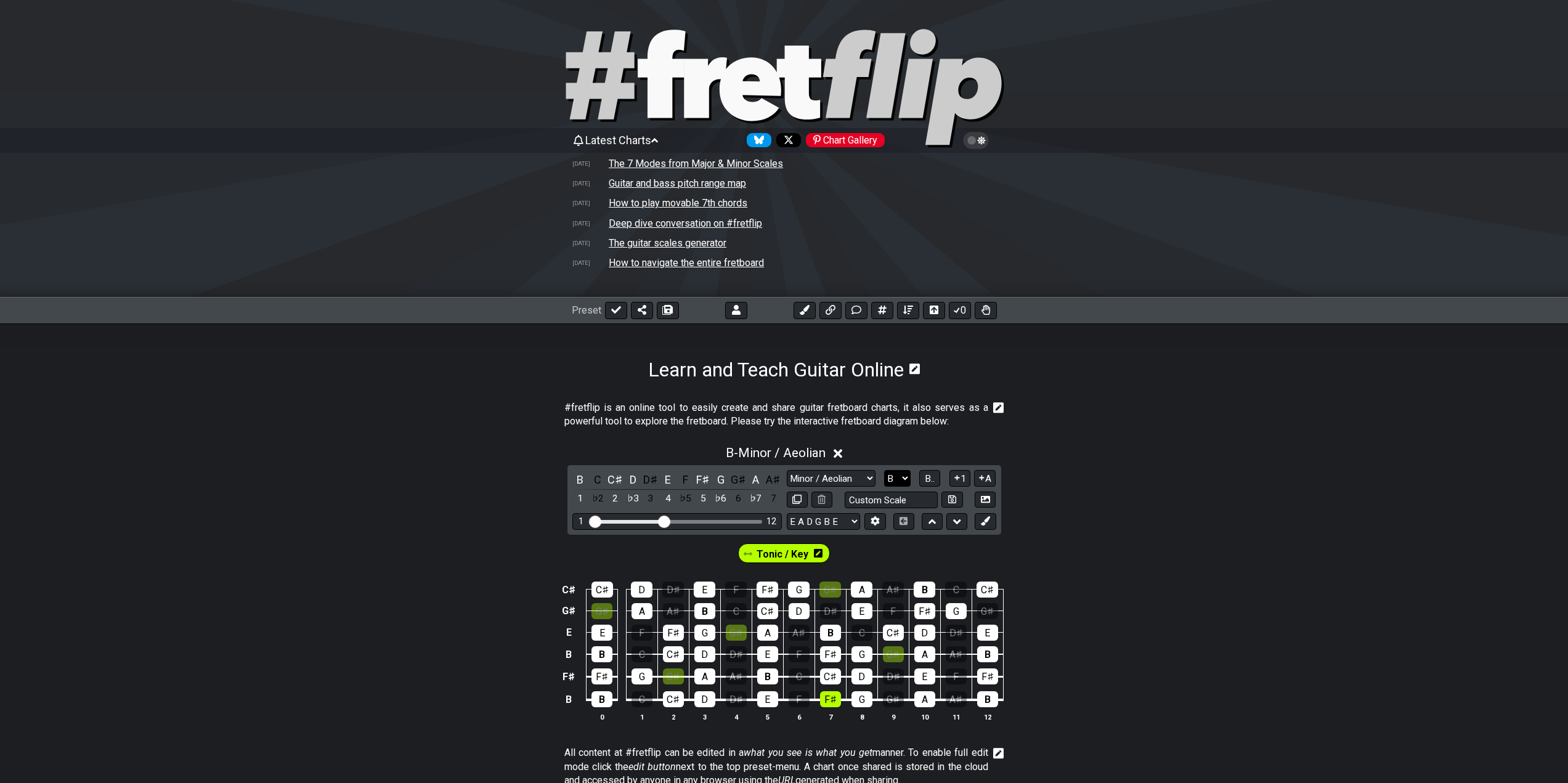
click at [900, 473] on select "A♭ A A♯ B♭ B C C♯ D♭ D D♯ E♭ E F F♯ G♭ G G♯" at bounding box center [897, 477] width 27 height 16
click at [884, 469] on select "A♭ A A♯ B♭ B C C♯ D♭ D D♯ E♭ E F F♯ G♭ G G♯" at bounding box center [897, 477] width 27 height 16
click at [828, 696] on div "F♯" at bounding box center [830, 699] width 21 height 16
click at [825, 696] on div "F♯" at bounding box center [830, 699] width 21 height 16
click at [814, 554] on icon at bounding box center [818, 553] width 9 height 10
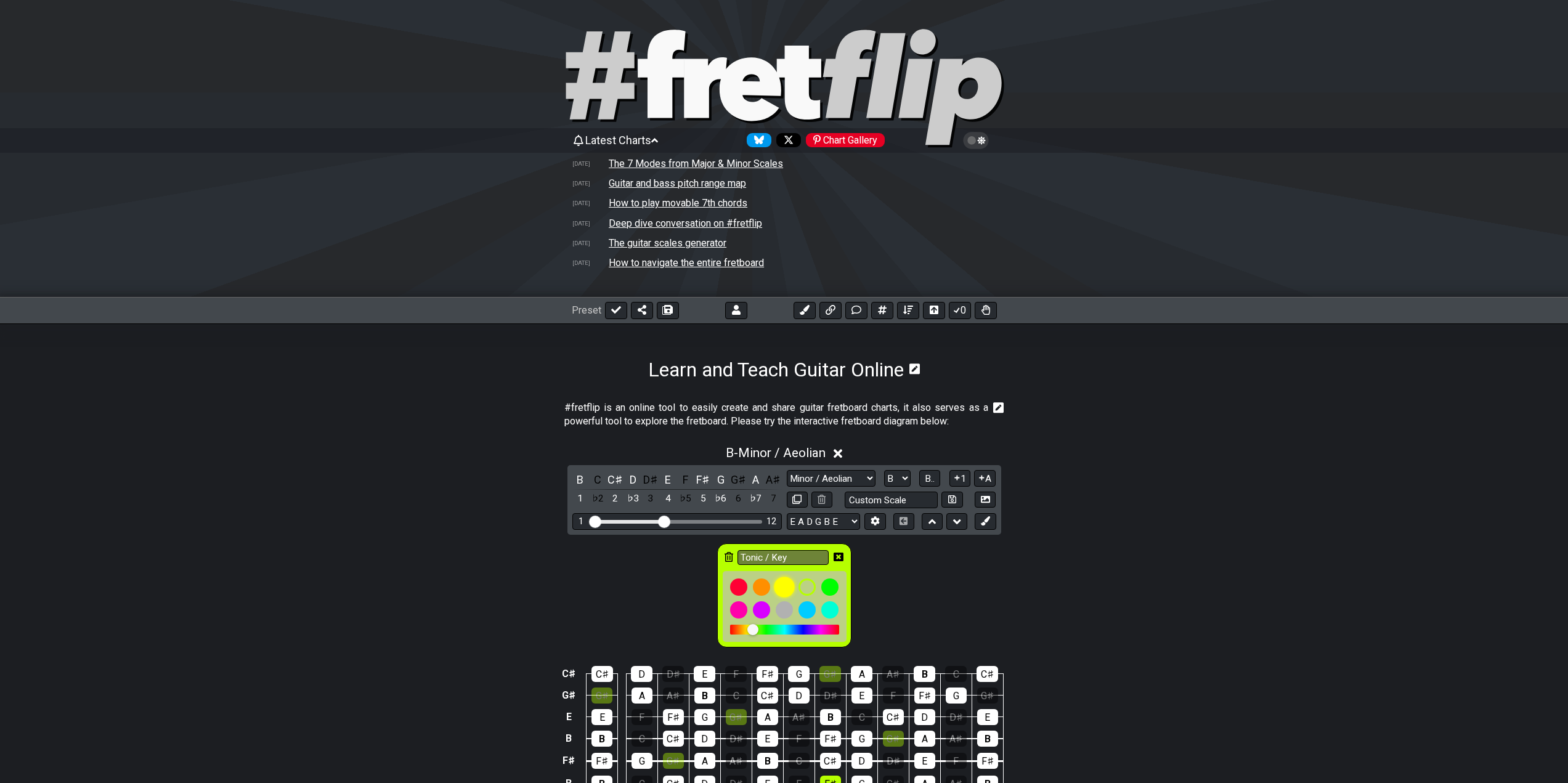
click at [788, 583] on div at bounding box center [784, 586] width 21 height 21
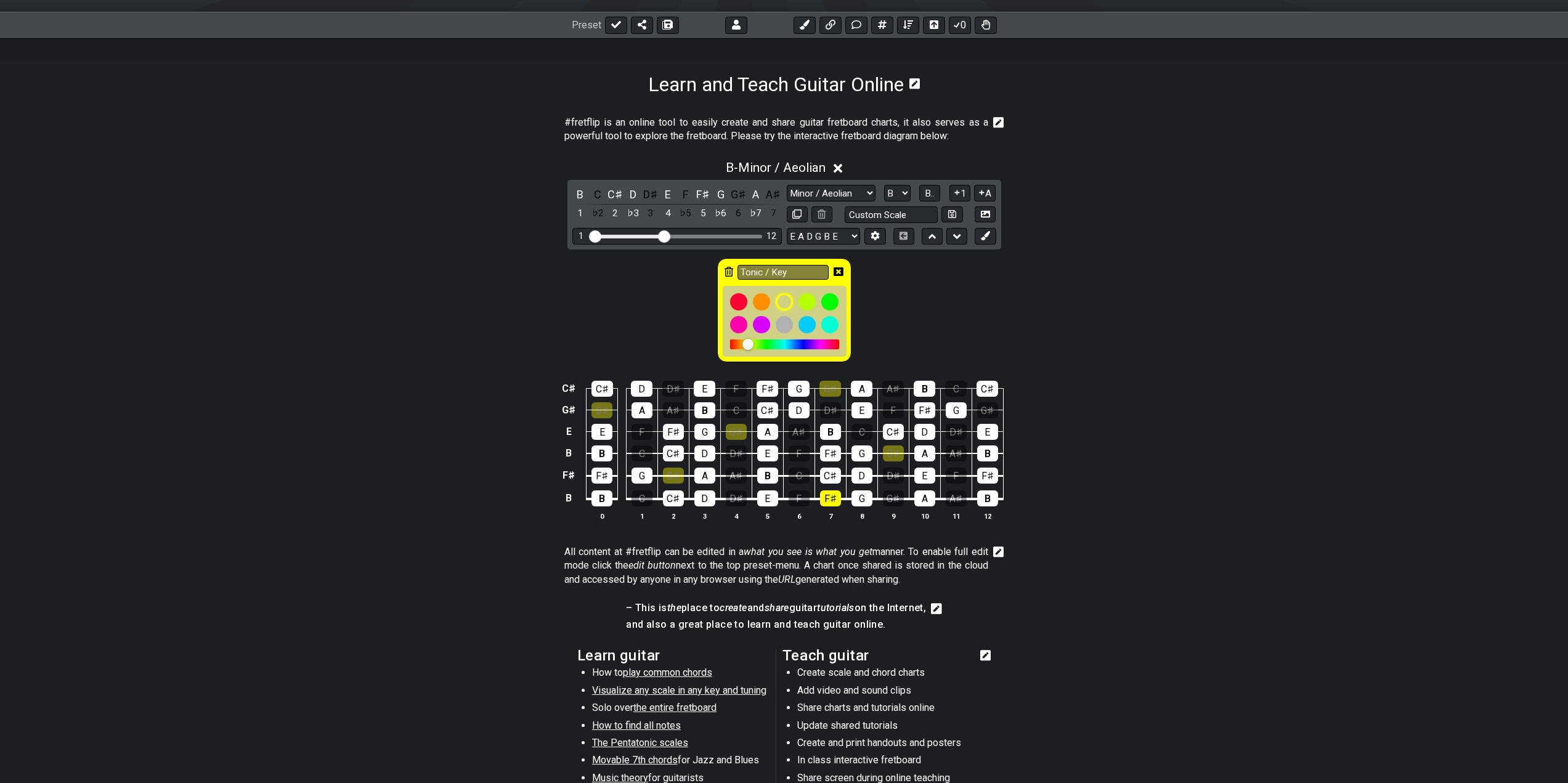
scroll to position [308, 0]
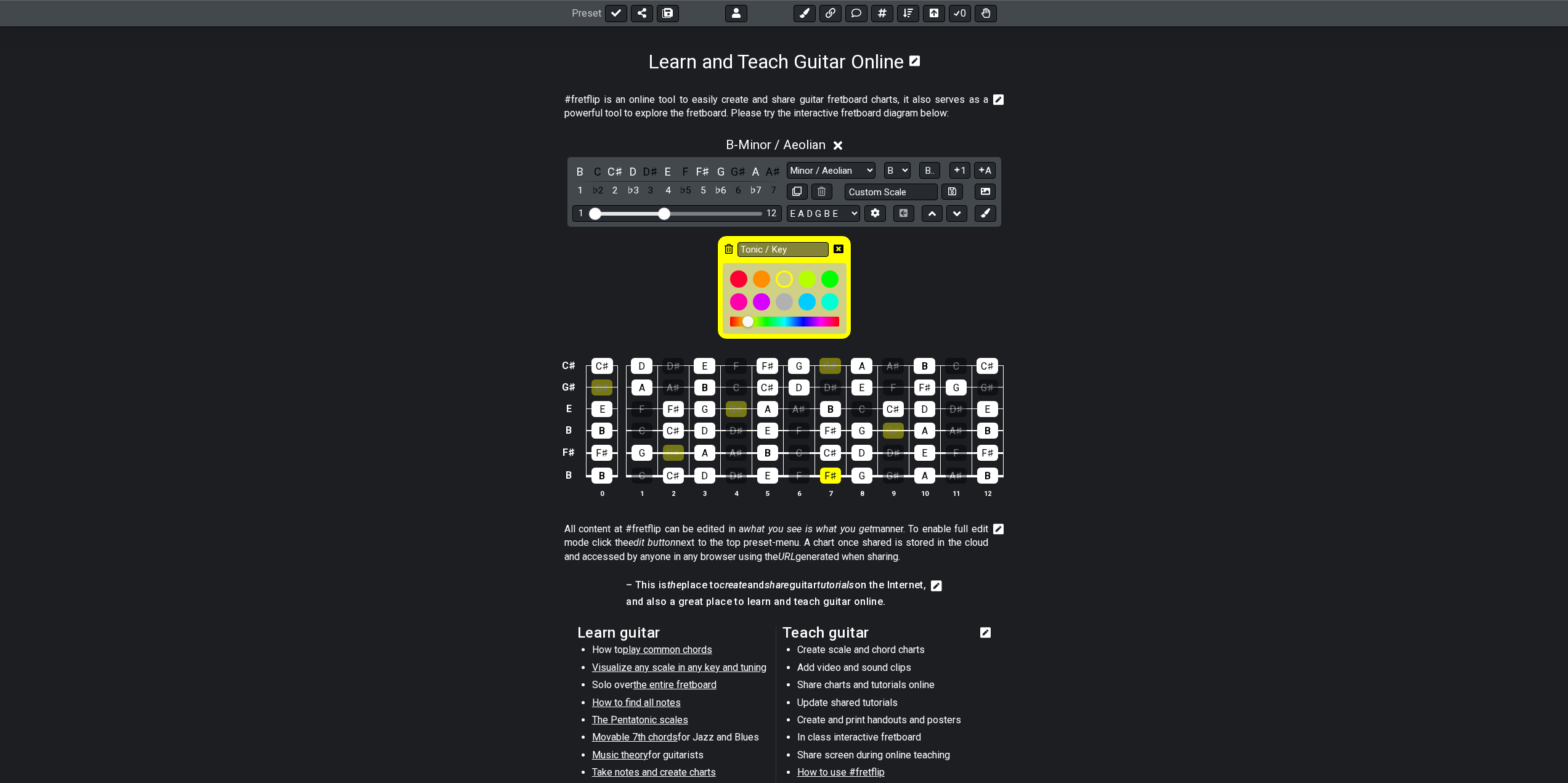
click at [1077, 475] on div "C♯ C♯ D D♯ E F F♯ G G♯ A A♯ B C C♯ G♯ G♯ A A♯ B C C♯ D D♯ E F F♯ G G♯ E E F F♯ …" at bounding box center [784, 428] width 1568 height 173
drag, startPoint x: 1108, startPoint y: 285, endPoint x: 1096, endPoint y: 291, distance: 13.4
click at [1099, 289] on div "Tonic / Key" at bounding box center [784, 285] width 1568 height 115
click at [942, 285] on div "Tonic / Key" at bounding box center [784, 285] width 1568 height 115
click at [832, 248] on div "Tonic / Key" at bounding box center [784, 287] width 134 height 104
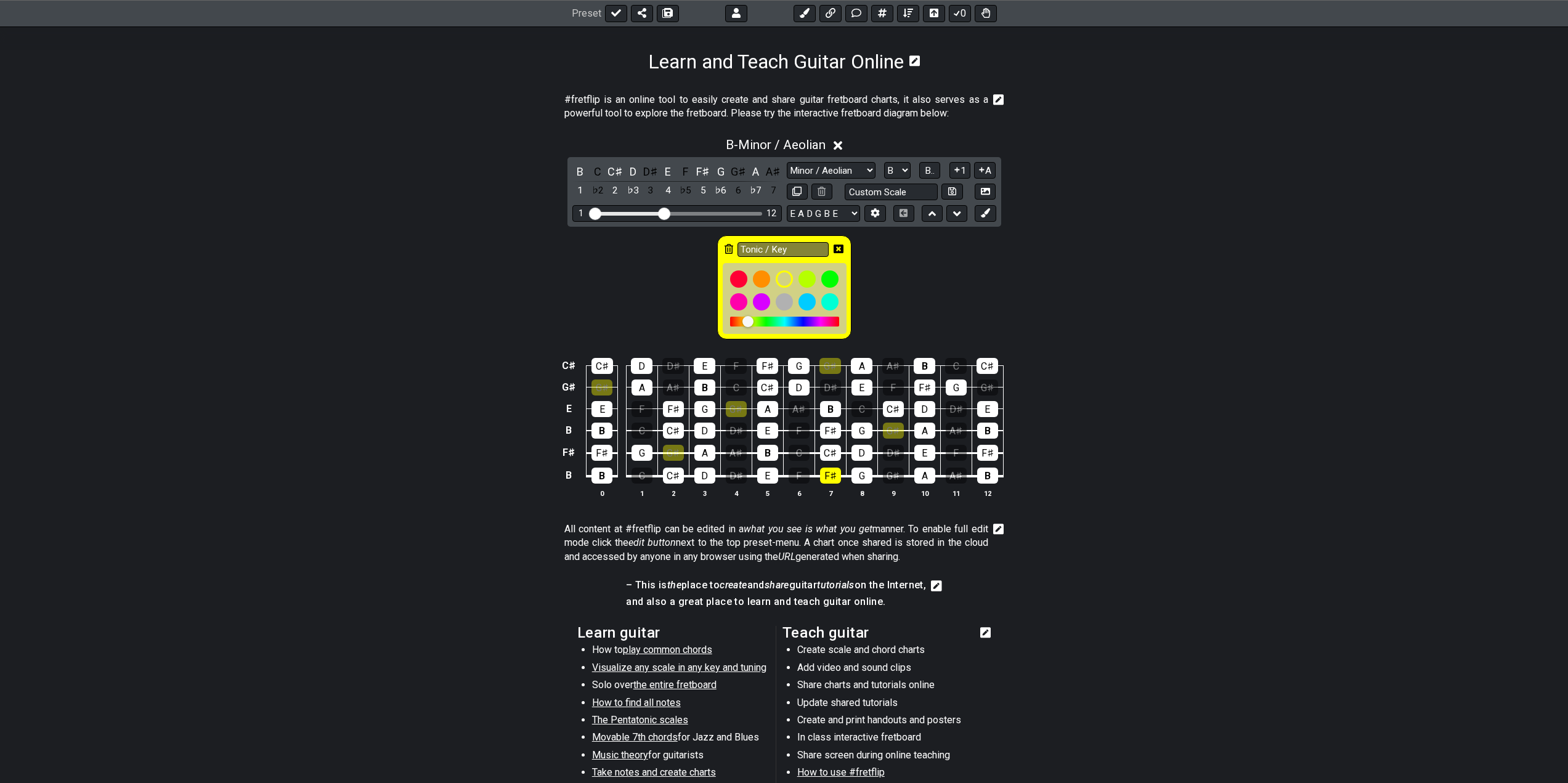
click at [836, 248] on icon at bounding box center [838, 248] width 10 height 9
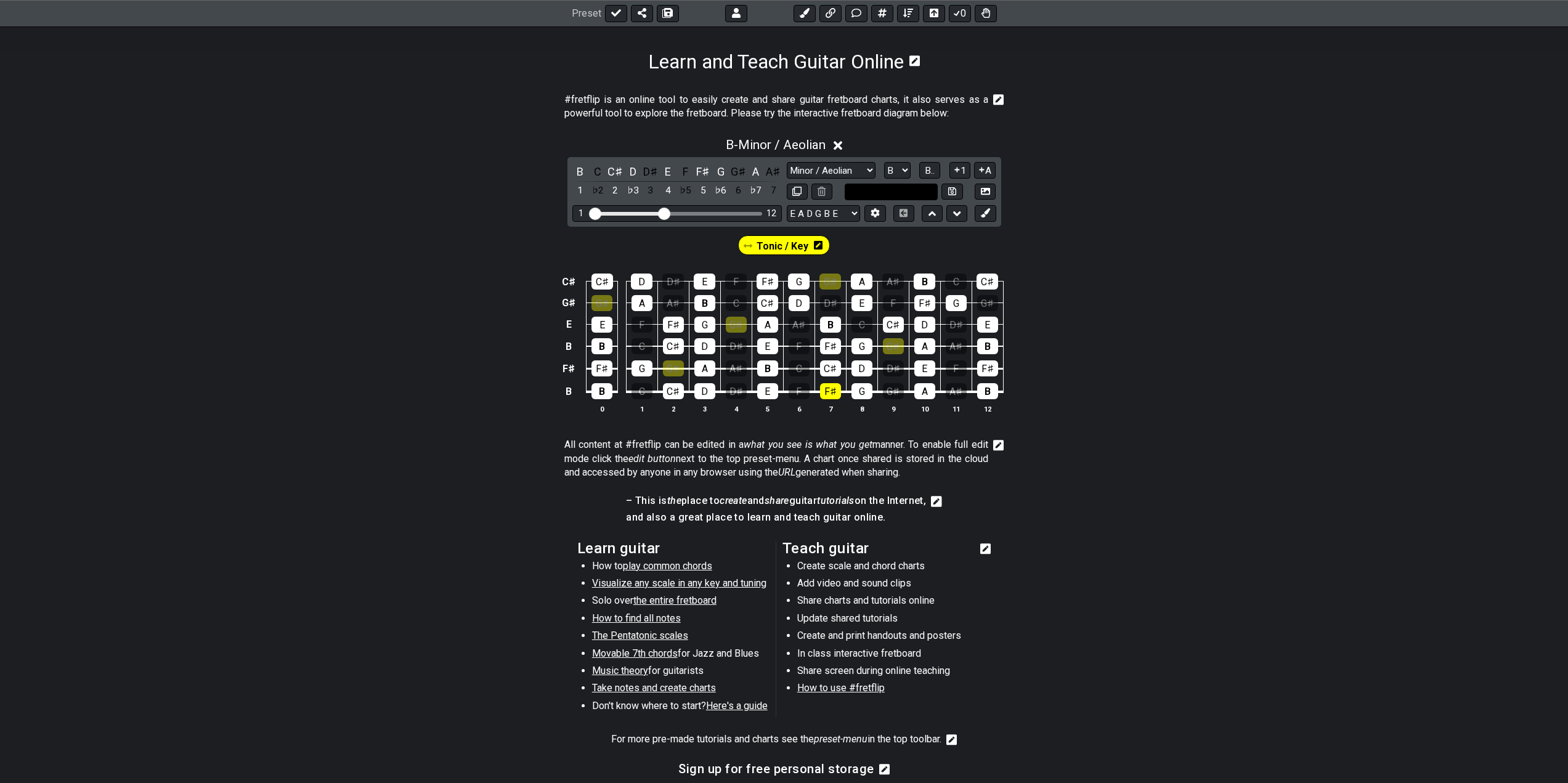
click at [917, 190] on input "text" at bounding box center [892, 191] width 94 height 16
type input "Custom Scale"
click at [995, 97] on icon at bounding box center [999, 100] width 11 height 11
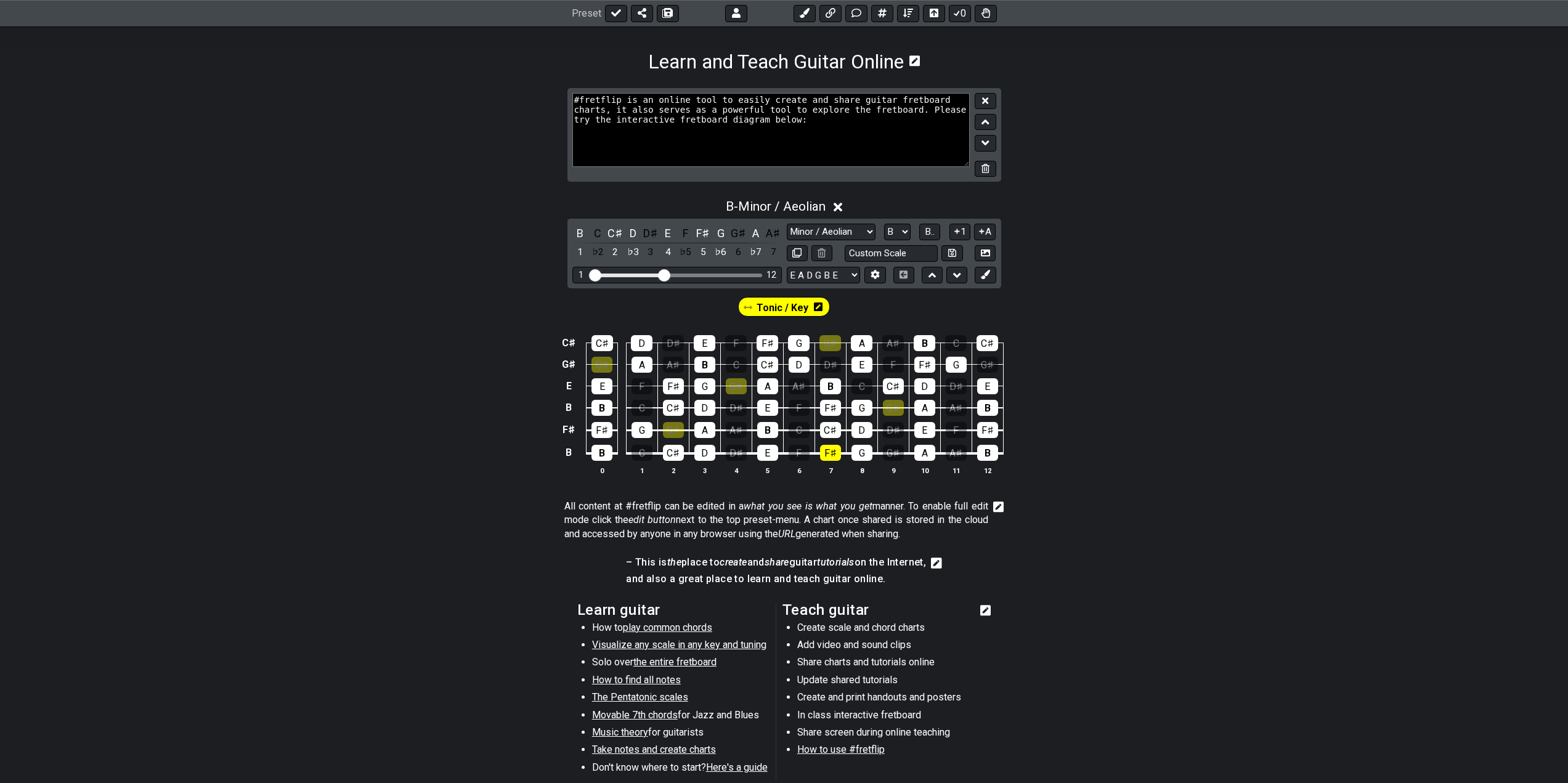
click at [1087, 158] on section "#fretflip is an online tool to easily create and share guitar fretboard charts,…" at bounding box center [784, 140] width 1568 height 104
click at [986, 97] on icon at bounding box center [985, 101] width 6 height 9
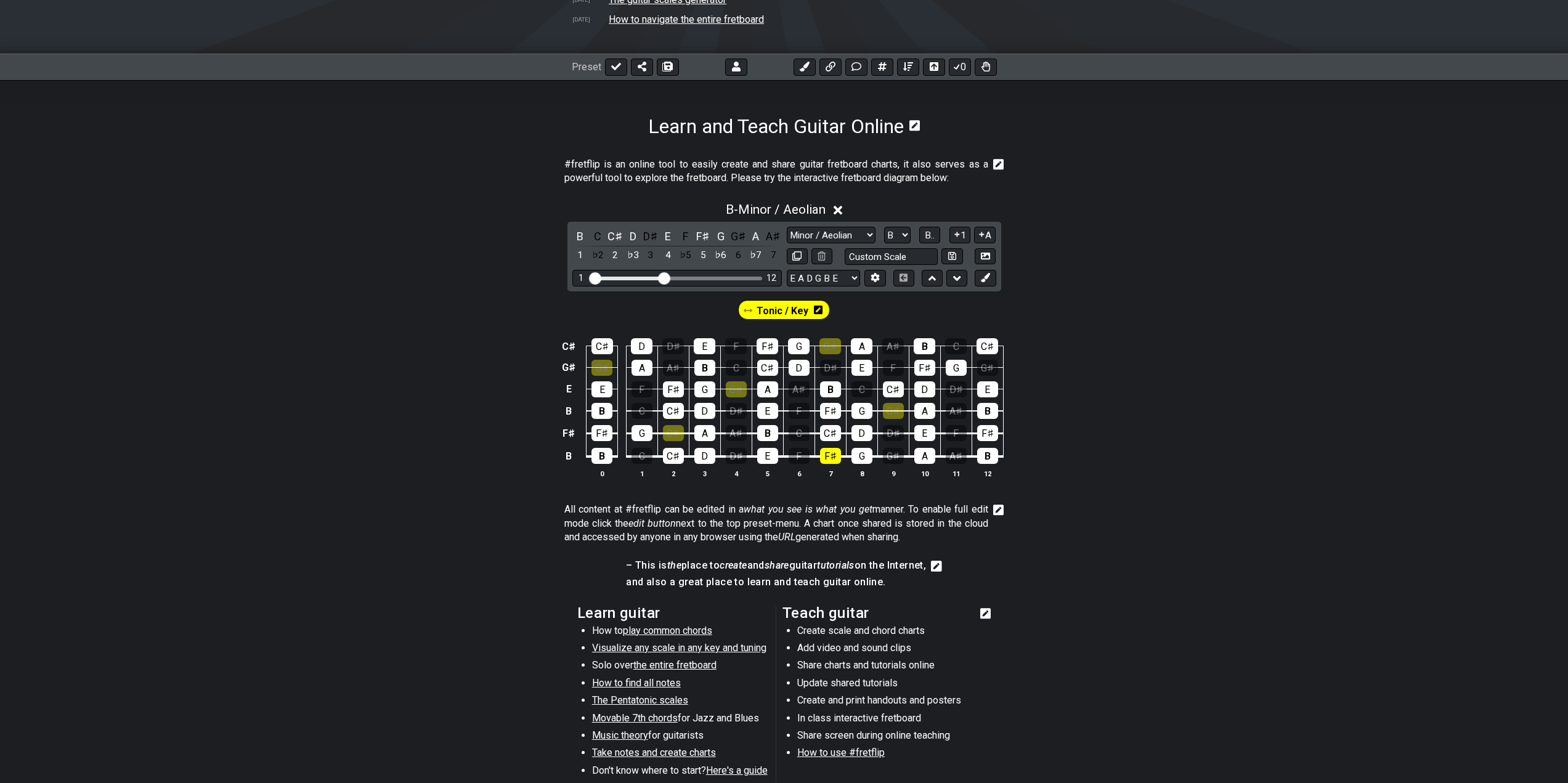
scroll to position [89, 0]
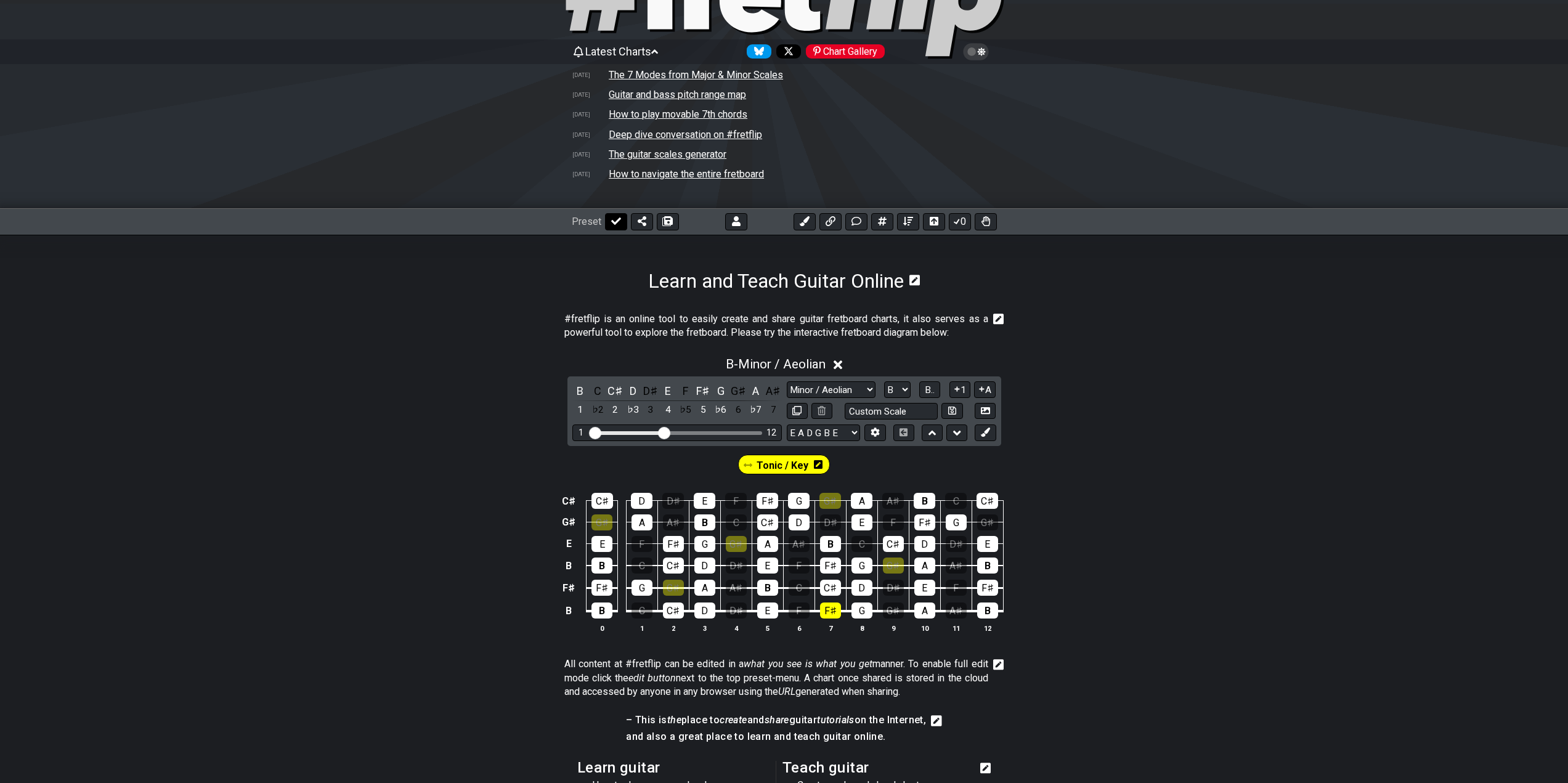
click at [613, 219] on icon at bounding box center [615, 221] width 10 height 10
click at [704, 218] on select "Welcome to #fretflip! Initial Preset Custom Preset Minor Pentatonic Major Penta…" at bounding box center [660, 221] width 108 height 17
click at [606, 213] on select "Welcome to #fretflip! Initial Preset Custom Preset Minor Pentatonic Major Penta…" at bounding box center [660, 221] width 108 height 17
select select "/welcome"
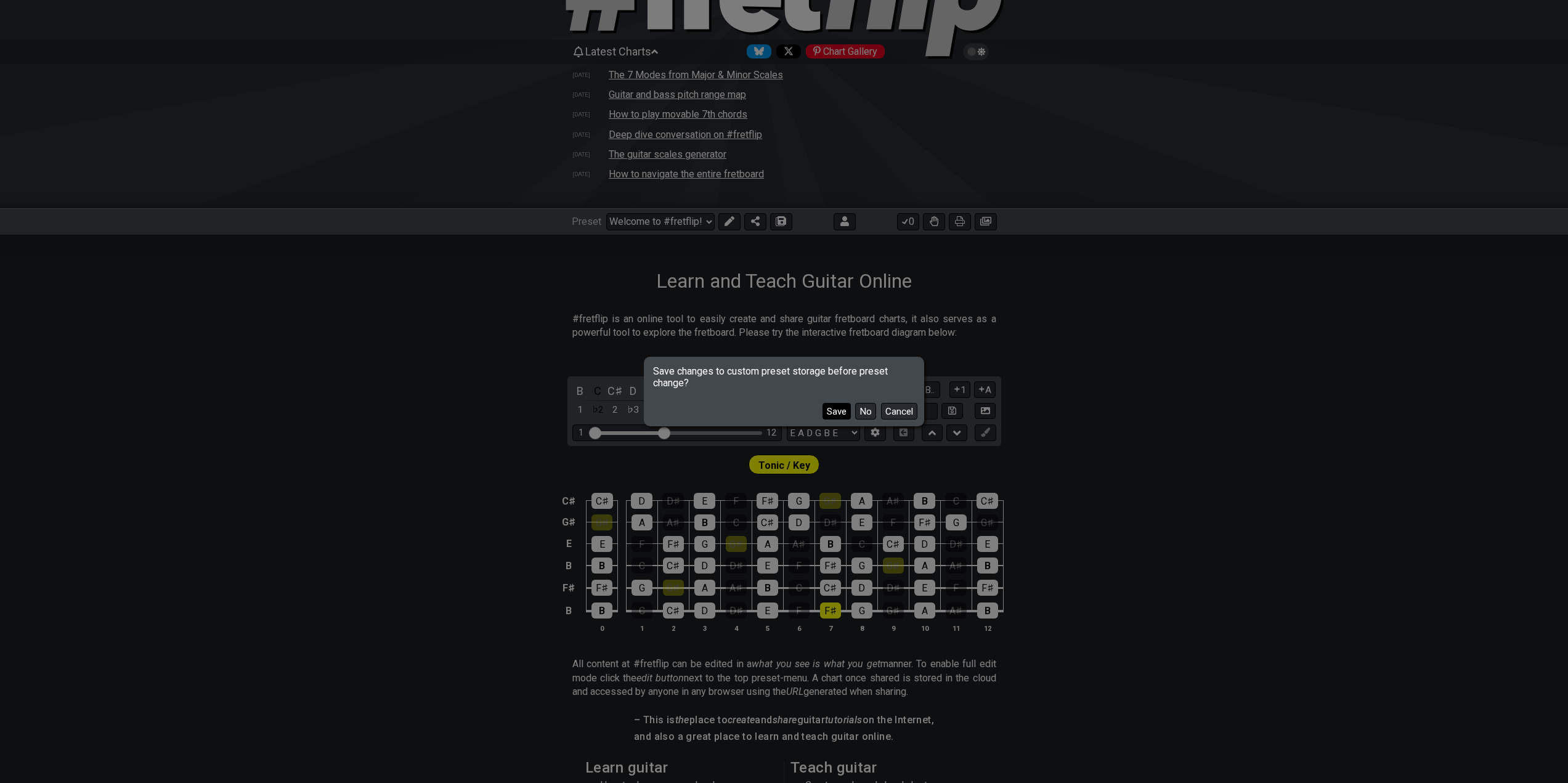
click at [837, 403] on div "Save No Cancel" at bounding box center [784, 406] width 276 height 36
click at [830, 408] on button "Save" at bounding box center [836, 410] width 28 height 16
select select "B F# B E G# C#"
select select "/user-defined"
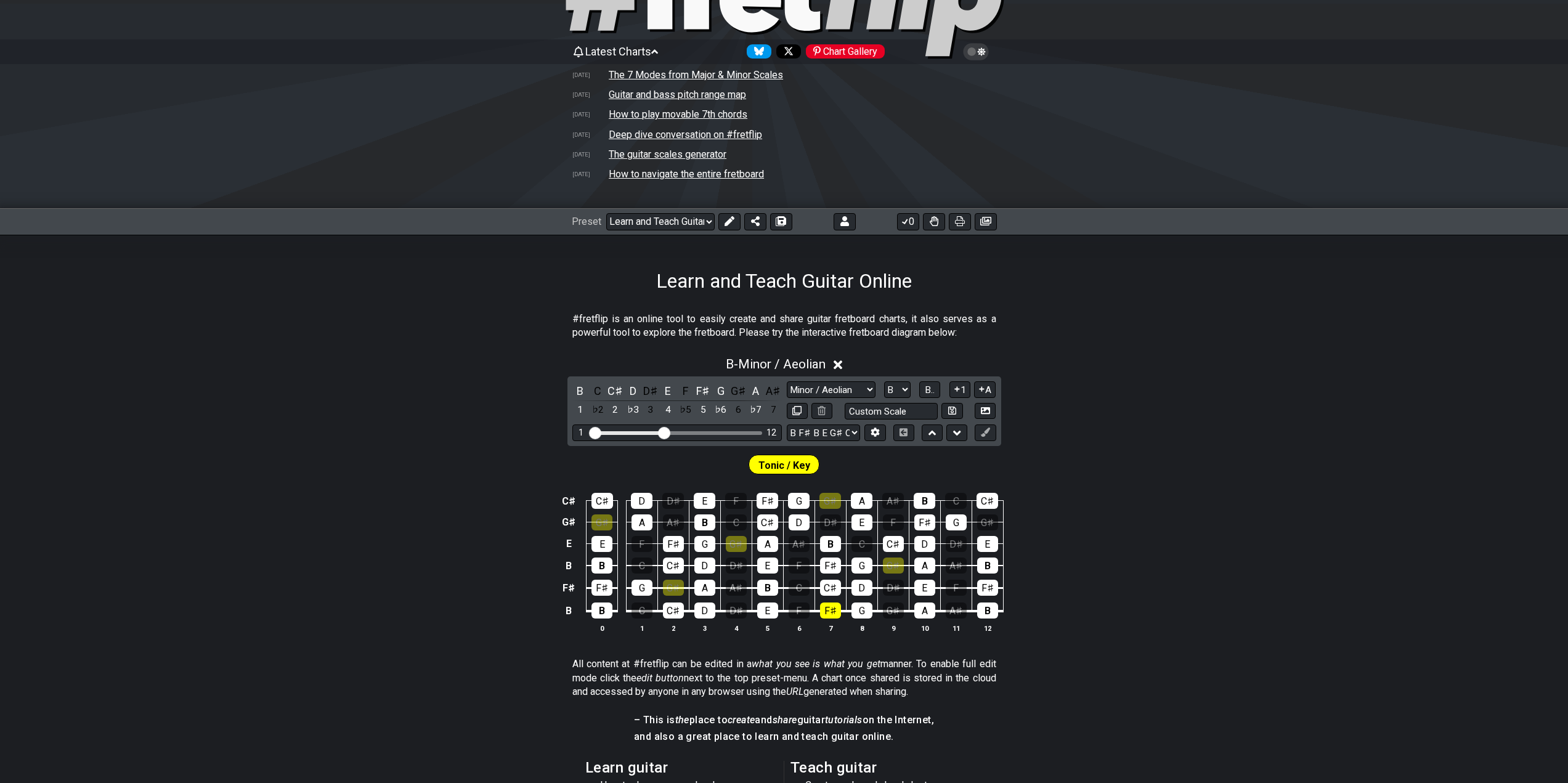
click at [1160, 384] on div "B - Minor / Aeolian B C C♯ D D♯ E F F♯ G G♯ A A♯ 1 ♭2 2 ♭3 3 4 ♭5 5 ♭6 6 ♭7 7 M…" at bounding box center [784, 499] width 1568 height 300
click at [666, 222] on select "Welcome to #fretflip! Initial Preset Learn and Teach Guitar Online Minor Pentat…" at bounding box center [660, 221] width 108 height 17
click at [1118, 303] on div "#fretflip is an online tool to easily create and share guitar fretboard charts,…" at bounding box center [784, 661] width 1568 height 737
click at [899, 384] on select "A♭ A A♯ B♭ B C C♯ D♭ D D♯ E♭ E F F♯ G♭ G G♯" at bounding box center [897, 389] width 27 height 16
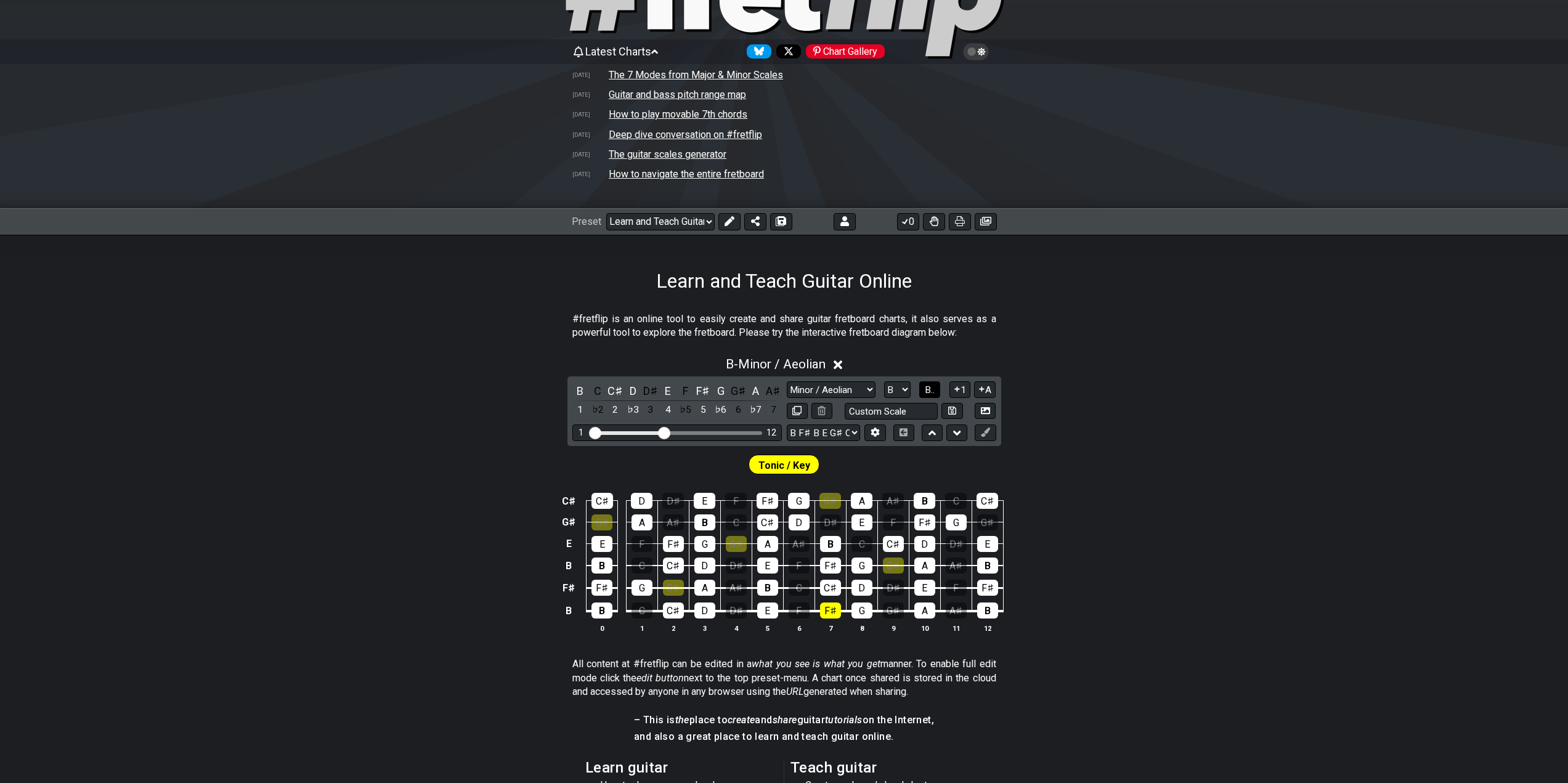
click at [929, 384] on span "B.." at bounding box center [929, 390] width 10 height 11
click at [929, 384] on span "1..7" at bounding box center [929, 390] width 15 height 11
click at [929, 386] on span "..." at bounding box center [929, 390] width 5 height 11
click at [871, 432] on icon at bounding box center [875, 432] width 9 height 9
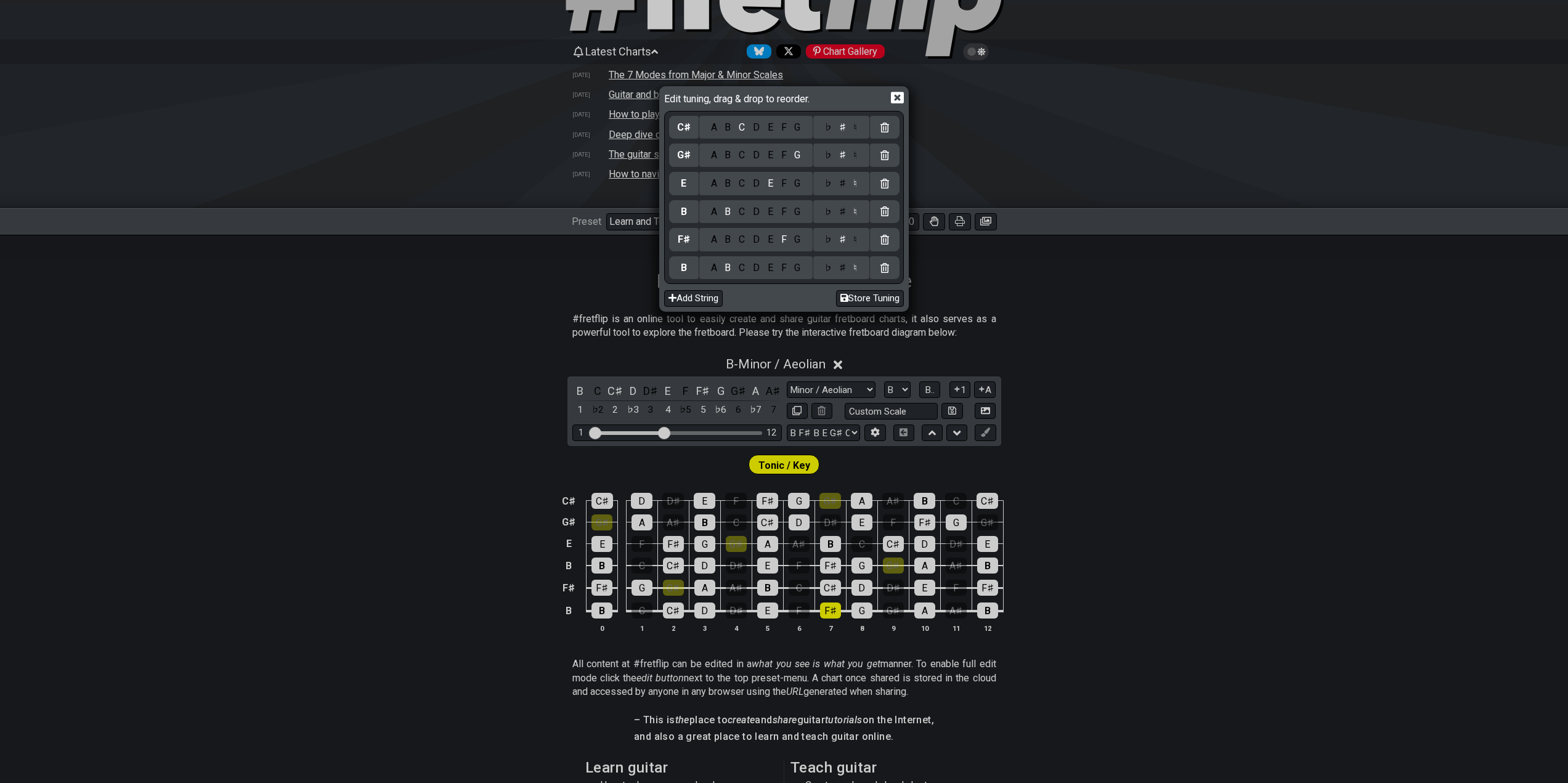
click at [894, 95] on icon at bounding box center [897, 97] width 13 height 13
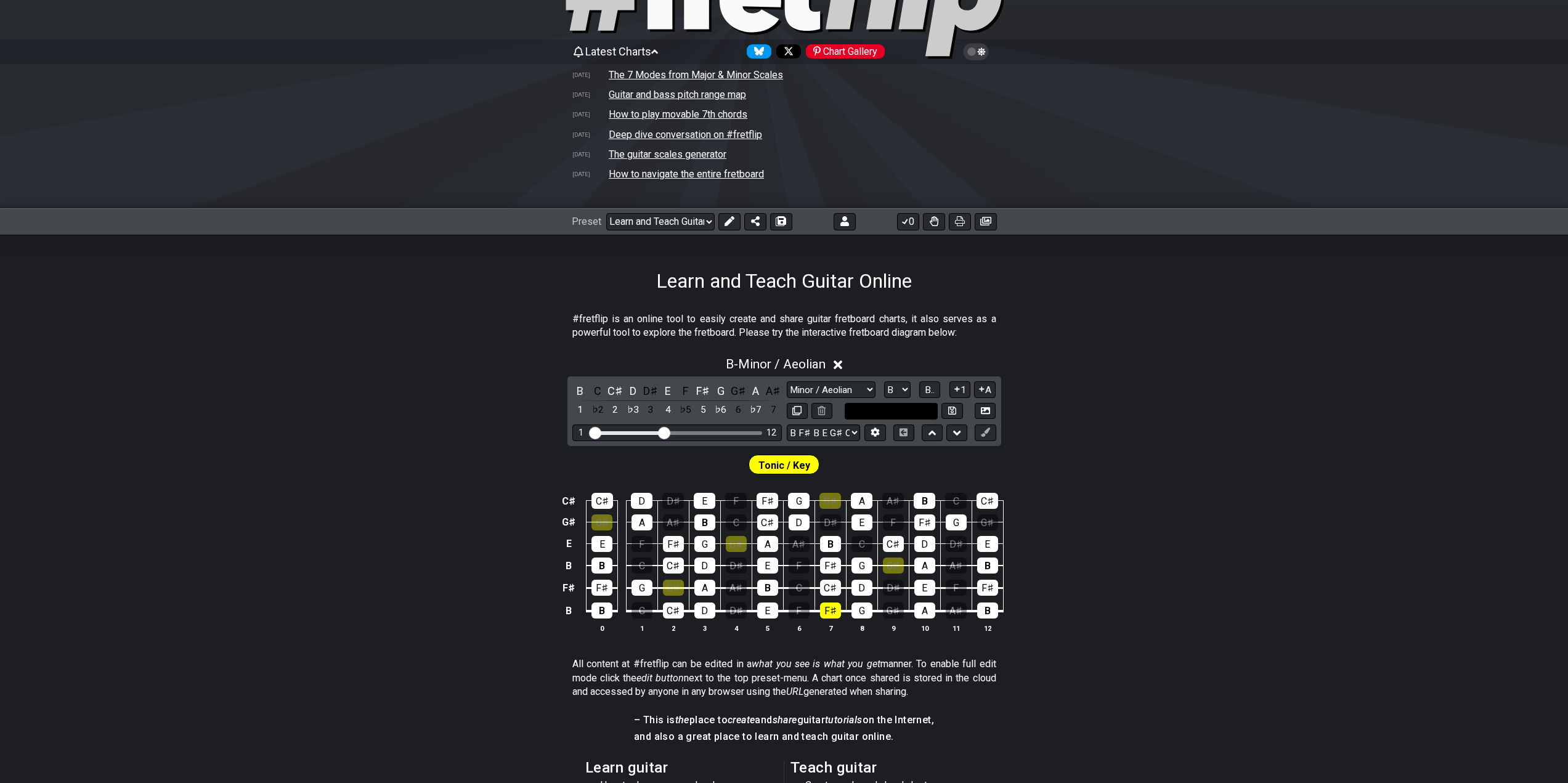
click at [904, 407] on input "text" at bounding box center [892, 410] width 94 height 16
type input "Custom Scale"
click at [953, 432] on icon at bounding box center [956, 433] width 8 height 12
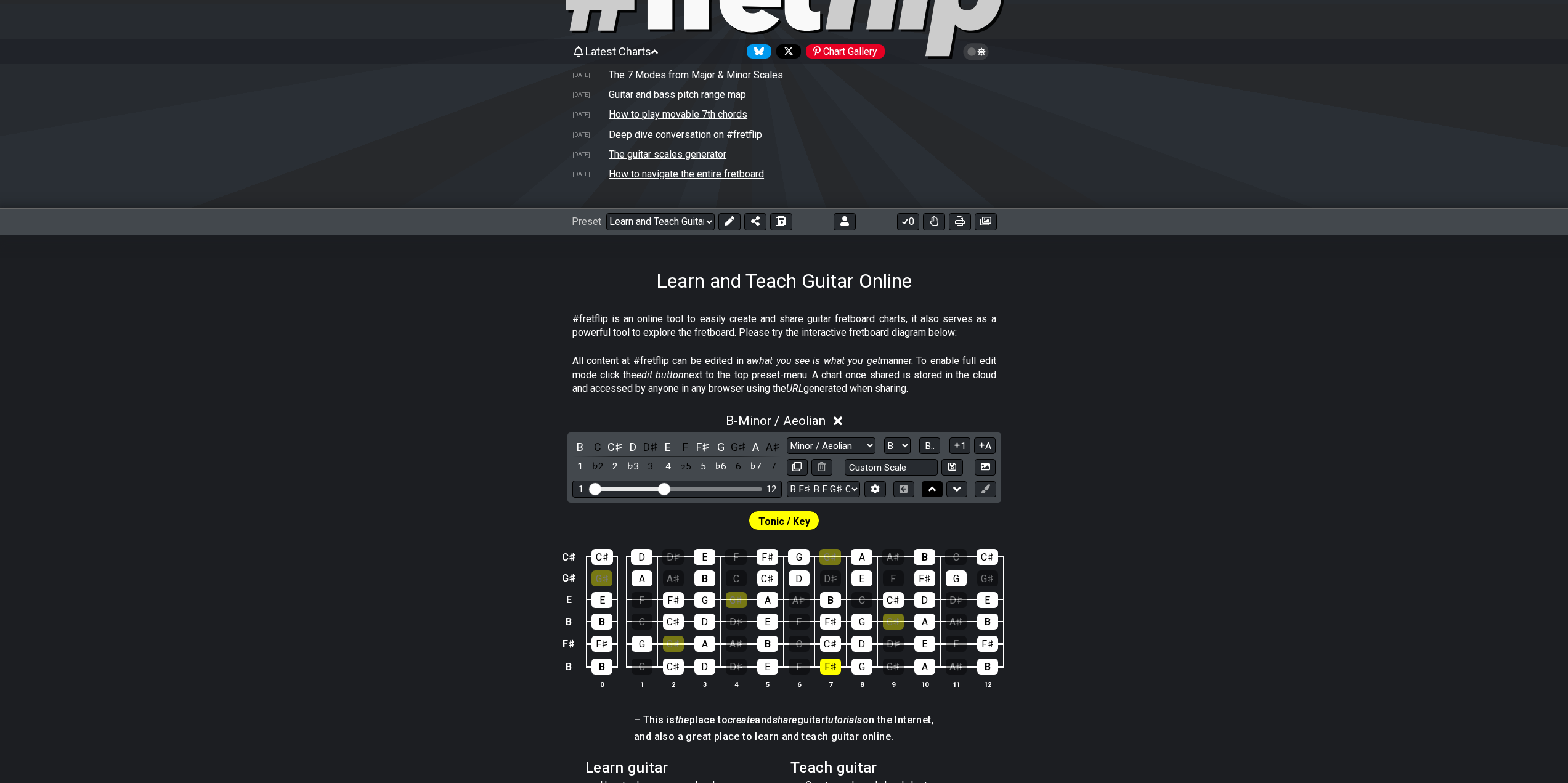
click at [938, 488] on button at bounding box center [931, 489] width 21 height 16
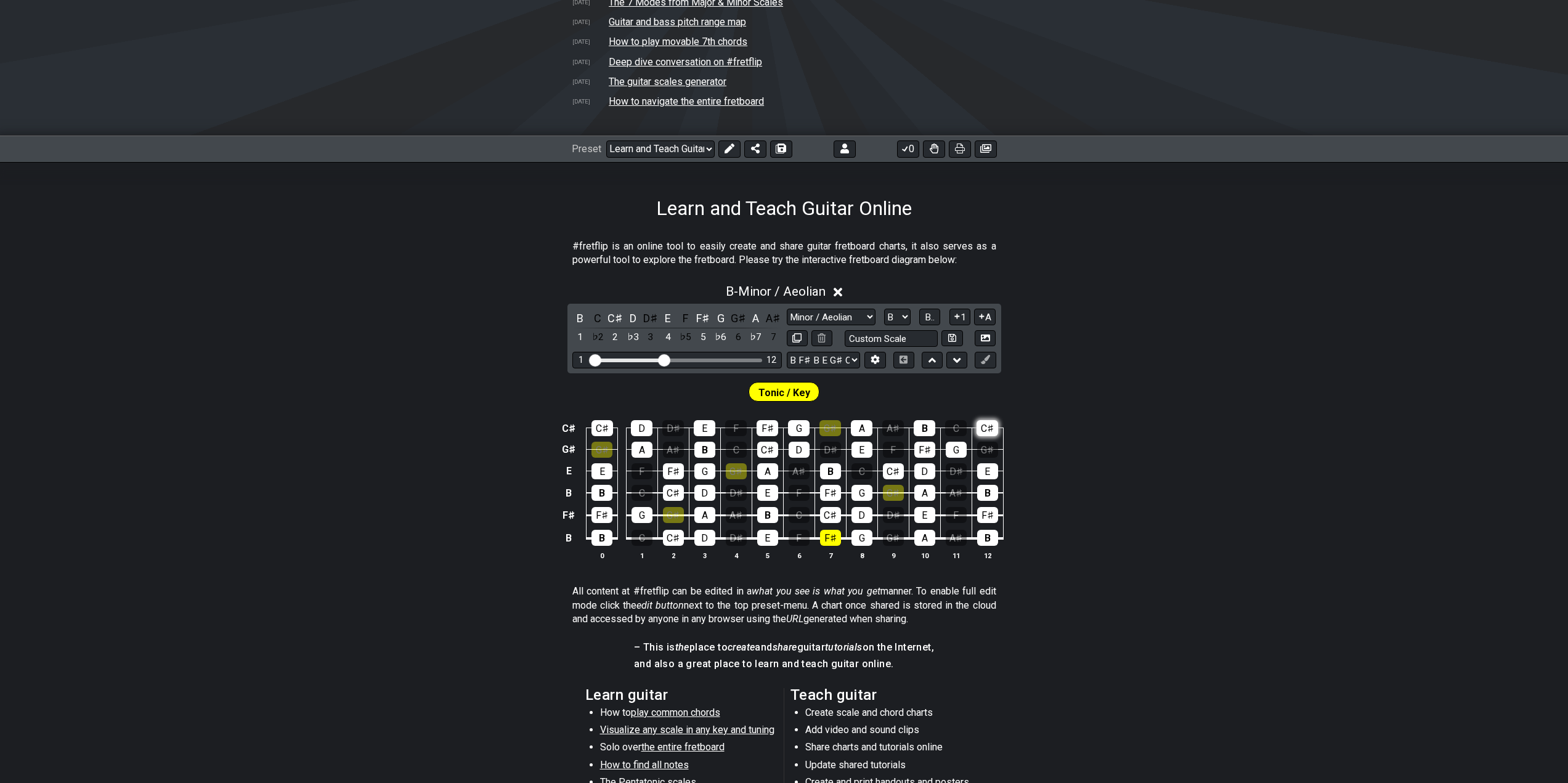
scroll to position [88, 0]
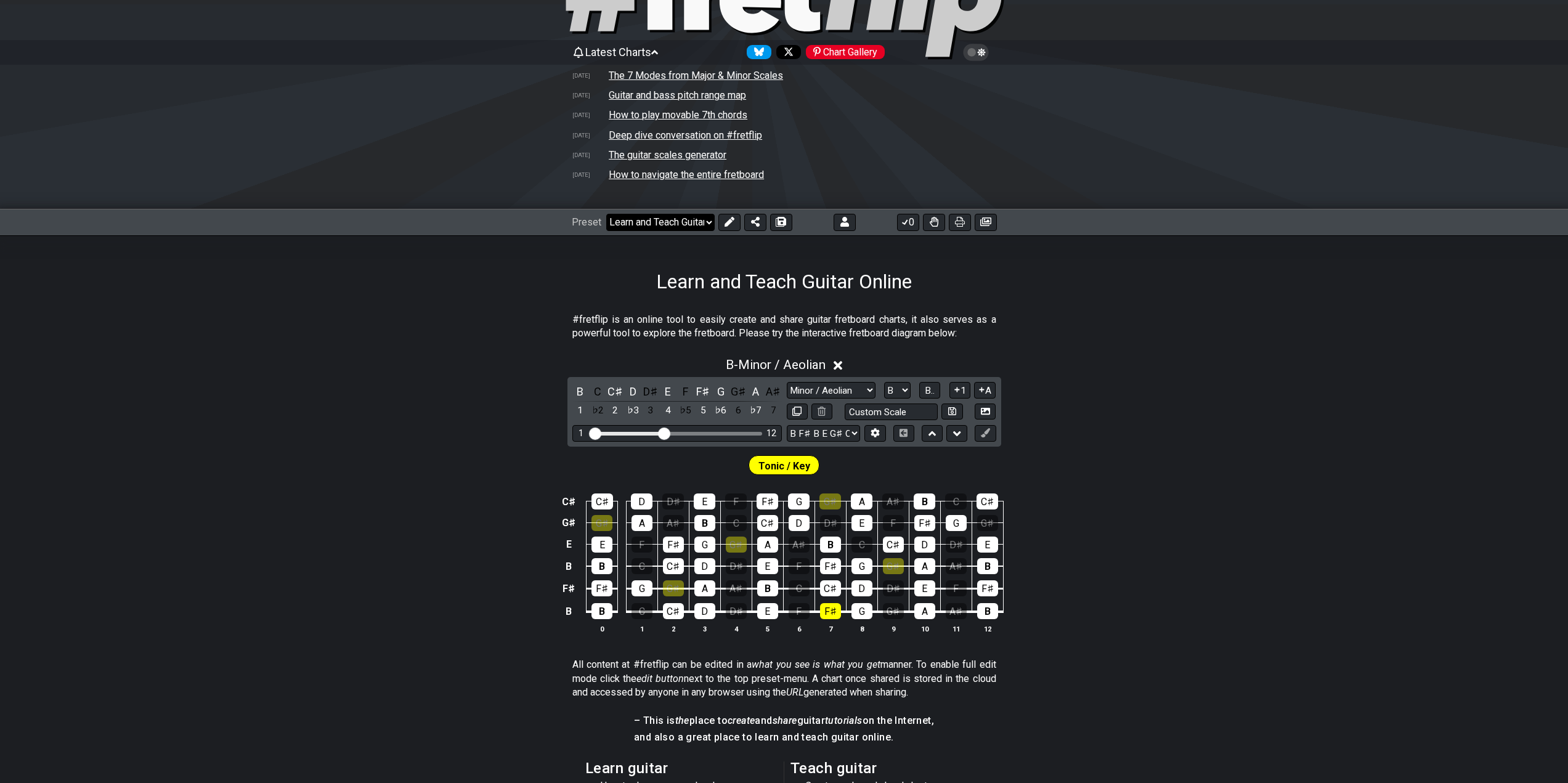
click at [694, 227] on select "Welcome to #fretflip! Initial Preset Learn and Teach Guitar Online Minor Pentat…" at bounding box center [660, 222] width 108 height 17
click at [931, 222] on icon at bounding box center [933, 221] width 9 height 10
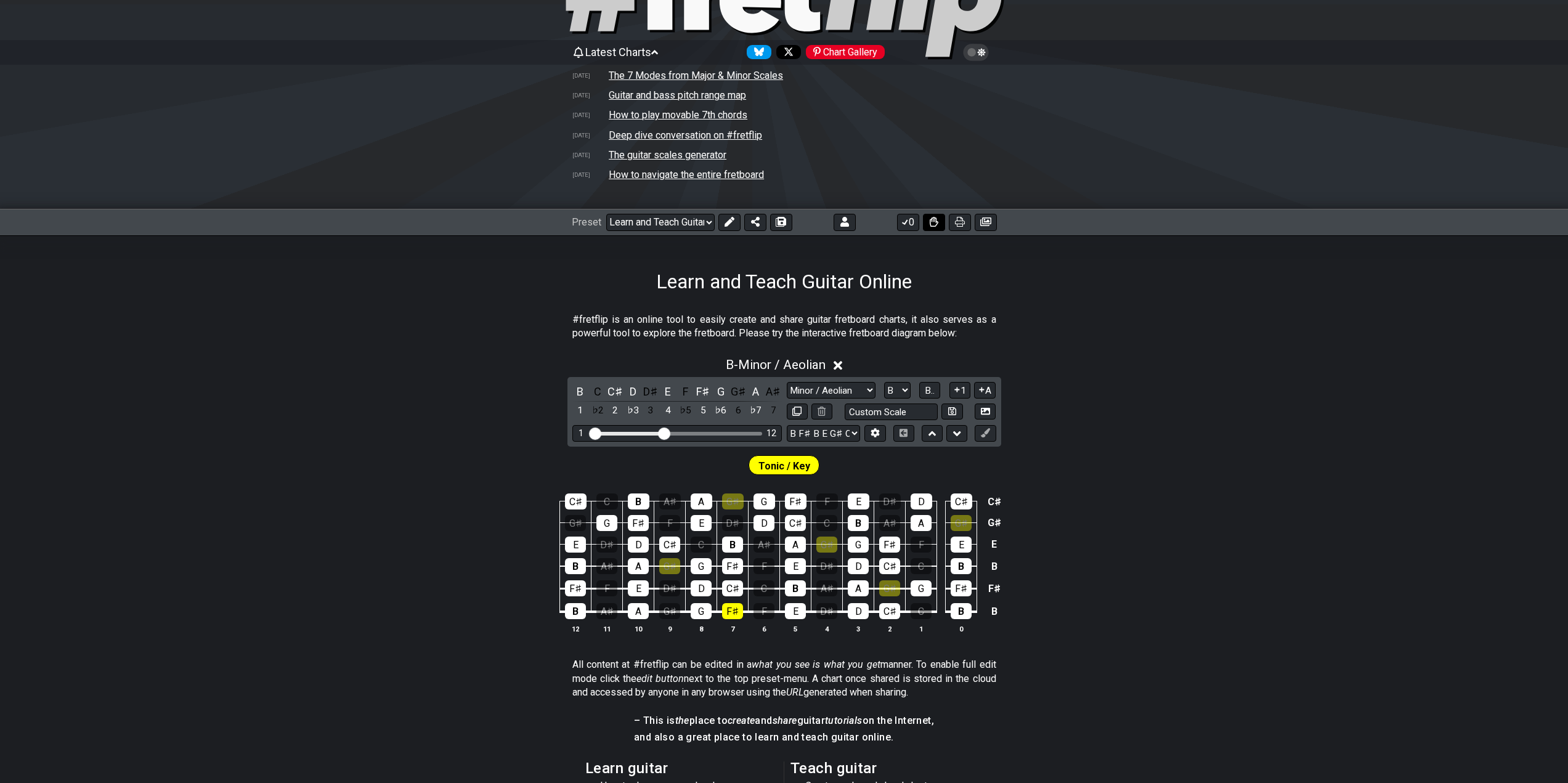
click at [931, 222] on icon at bounding box center [933, 221] width 9 height 10
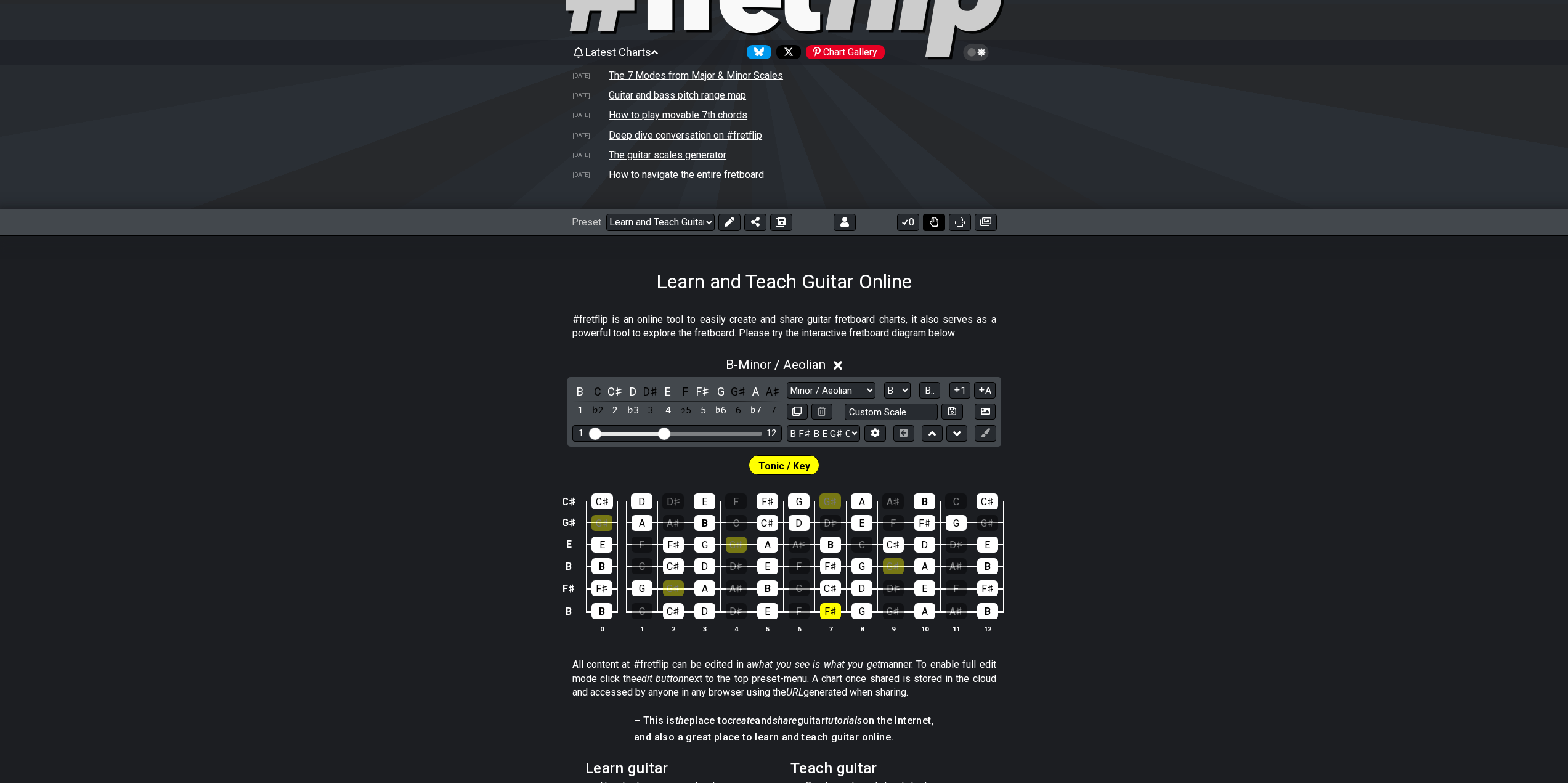
click at [931, 222] on icon at bounding box center [933, 221] width 9 height 10
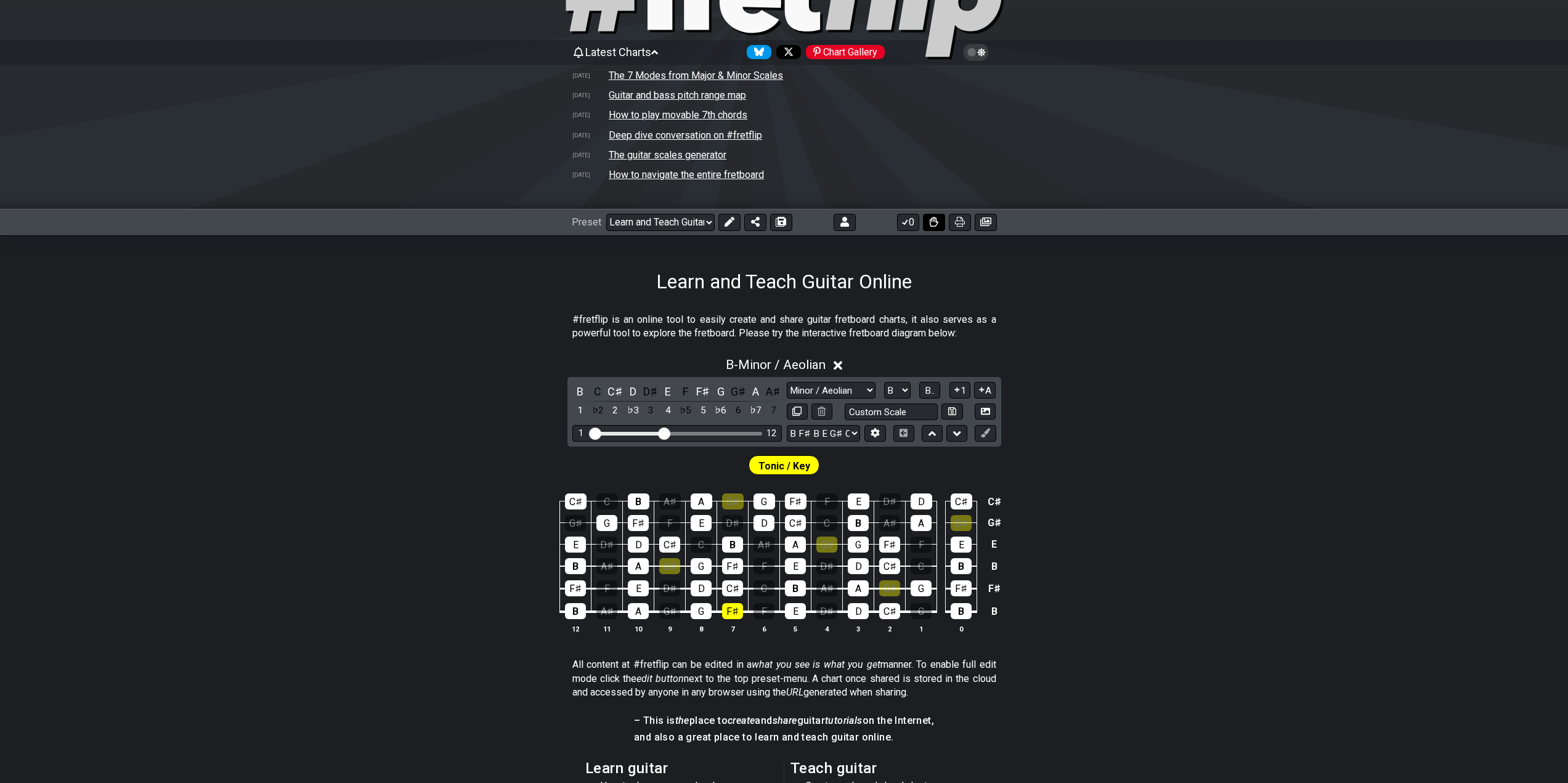
click at [931, 222] on icon at bounding box center [933, 221] width 9 height 10
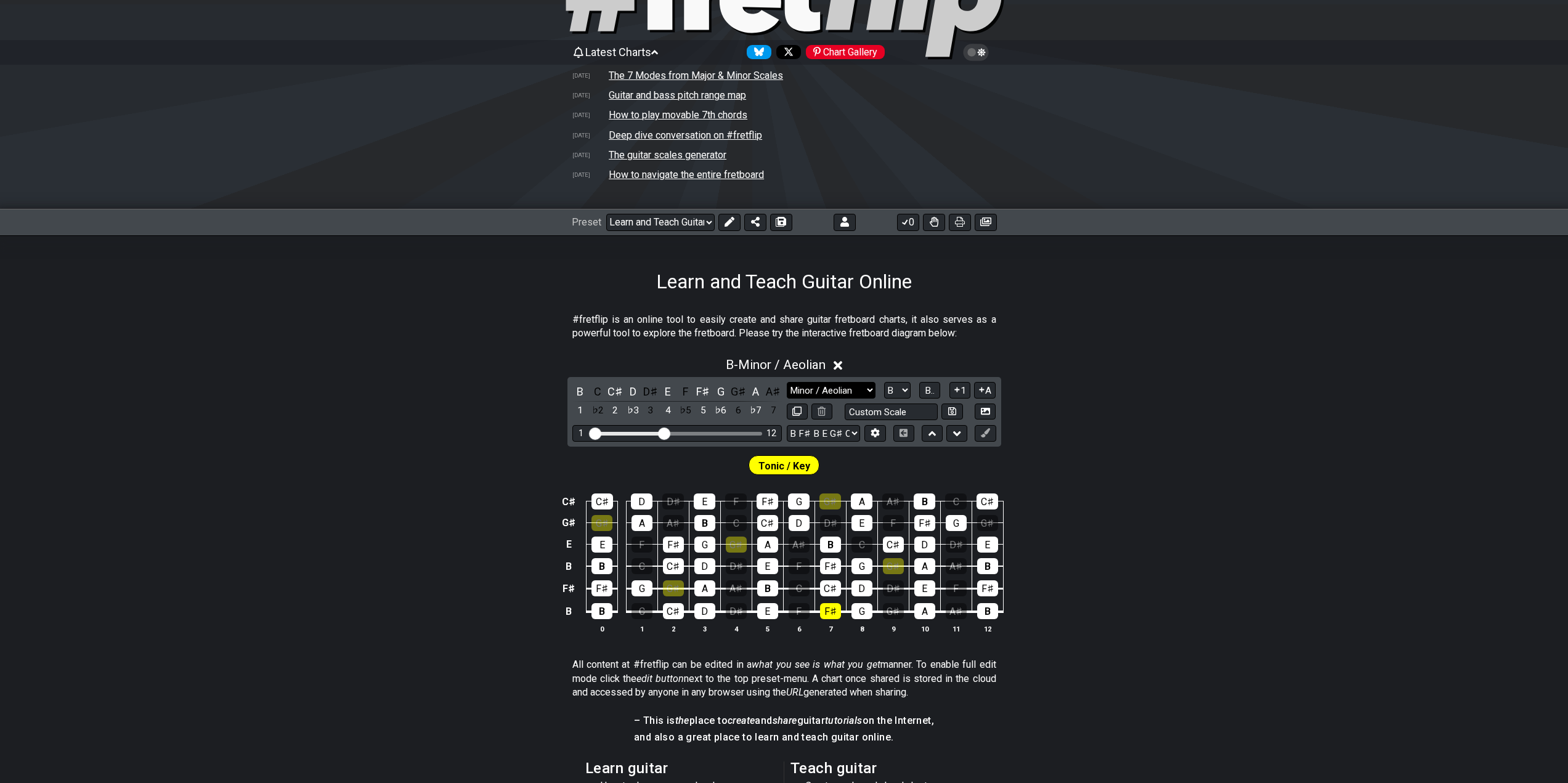
click at [860, 384] on select "Minor / Aeolian Drop B Minor Pentatonic Major Pentatonic Minor Blues Major Blue…" at bounding box center [831, 390] width 89 height 16
click at [1141, 375] on div "B - Minor / Aeolian B C C♯ D D♯ E F F♯ G G♯ A A♯ 1 ♭2 2 ♭3 3 4 ♭5 5 ♭6 6 ♭7 7 M…" at bounding box center [784, 499] width 1568 height 300
click at [896, 388] on select "A♭ A A♯ B♭ B C C♯ D♭ D D♯ E♭ E F F♯ G♭ G G♯" at bounding box center [897, 390] width 27 height 16
click at [884, 382] on select "A♭ A A♯ B♭ B C C♯ D♭ D D♯ E♭ E F F♯ G♭ G G♯" at bounding box center [897, 390] width 27 height 16
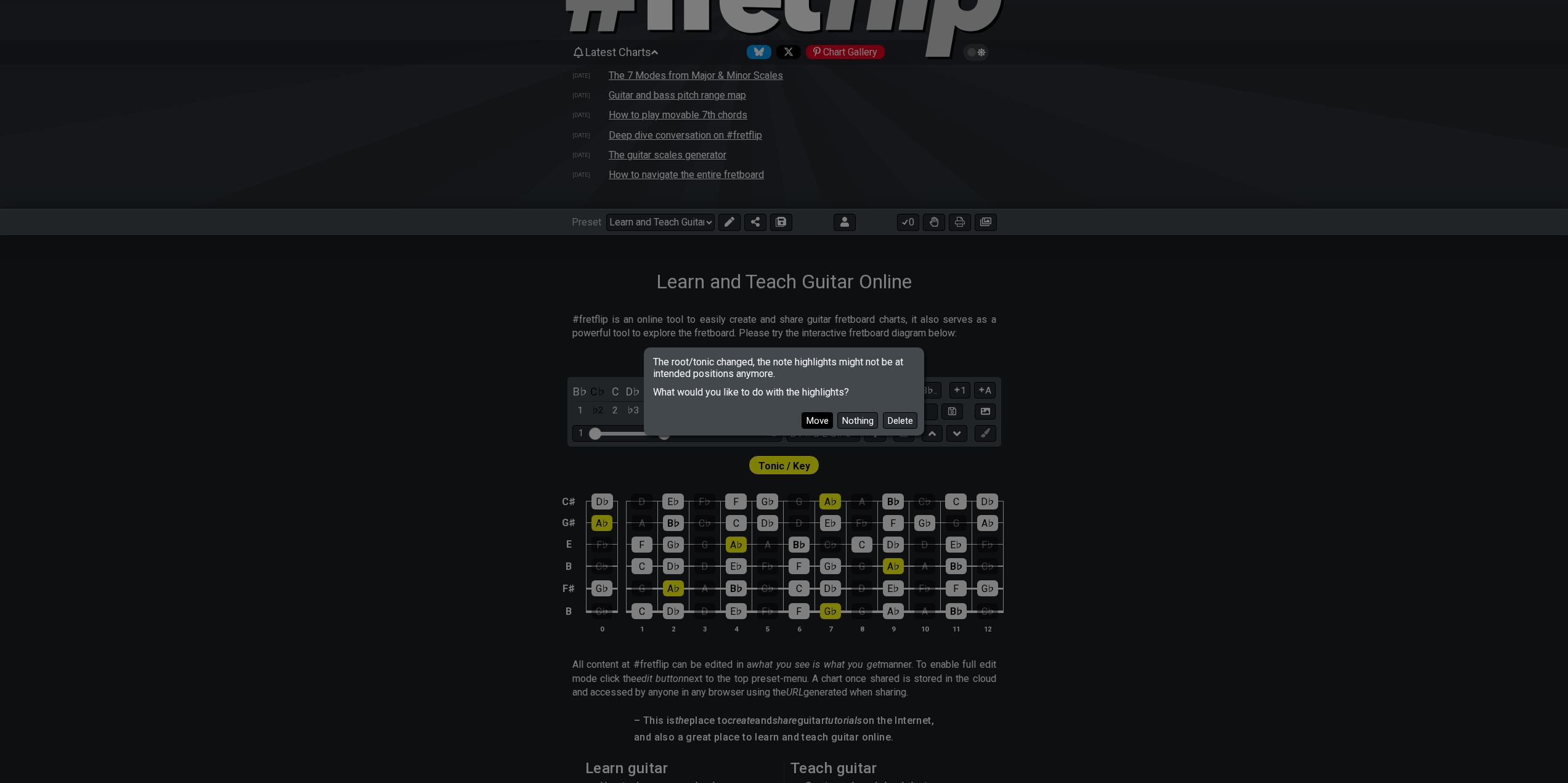
click at [810, 420] on button "Move" at bounding box center [817, 420] width 31 height 16
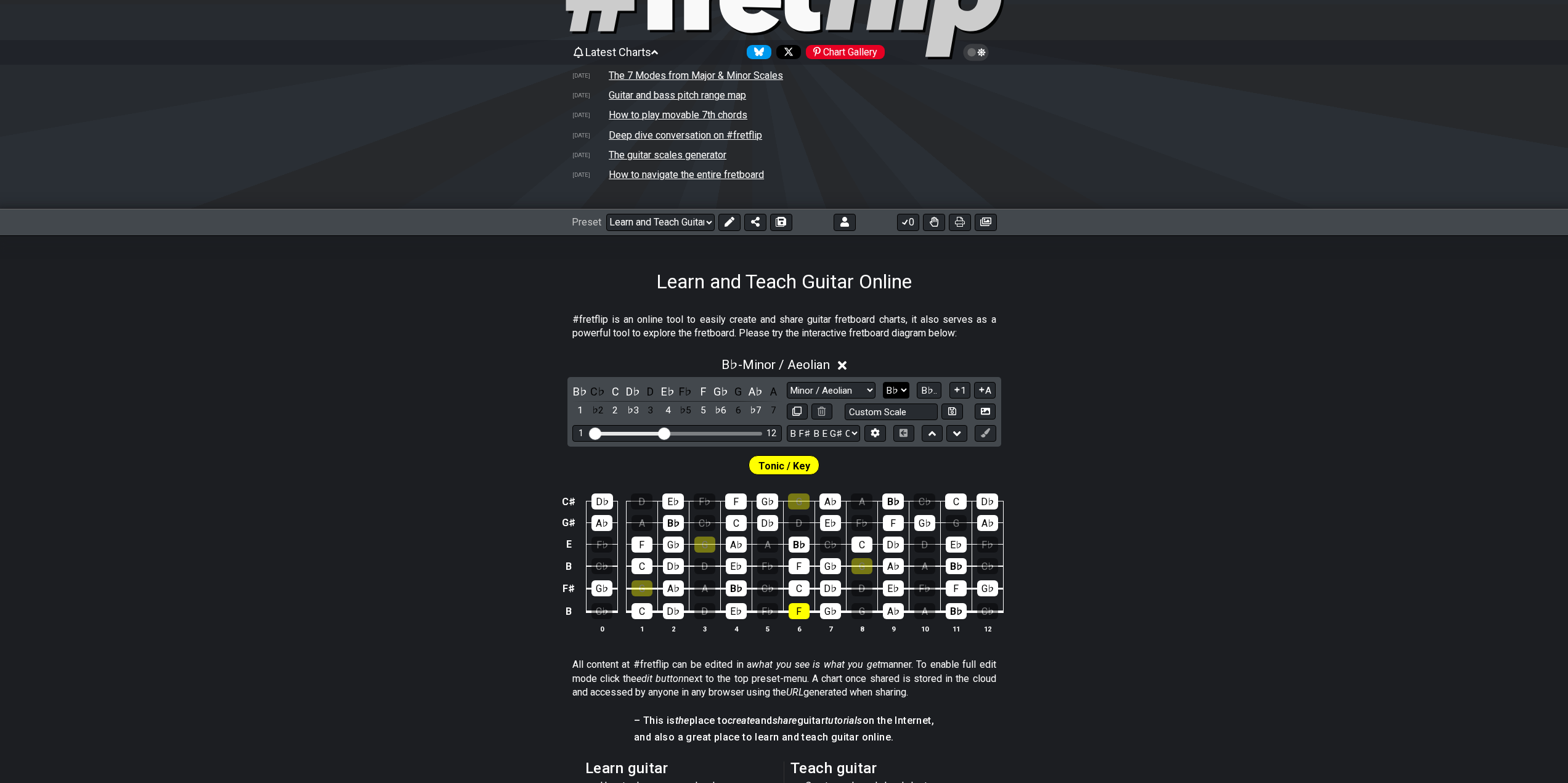
click at [899, 388] on select "A♭ A A♯ B♭ B C C♯ D♭ D D♯ E♭ E F F♯ G♭ G G♯" at bounding box center [896, 390] width 27 height 16
select select "C"
click at [884, 382] on select "A♭ A A♯ B♭ B C C♯ D♭ D D♯ E♭ E F F♯ G♭ G G♯" at bounding box center [896, 390] width 27 height 16
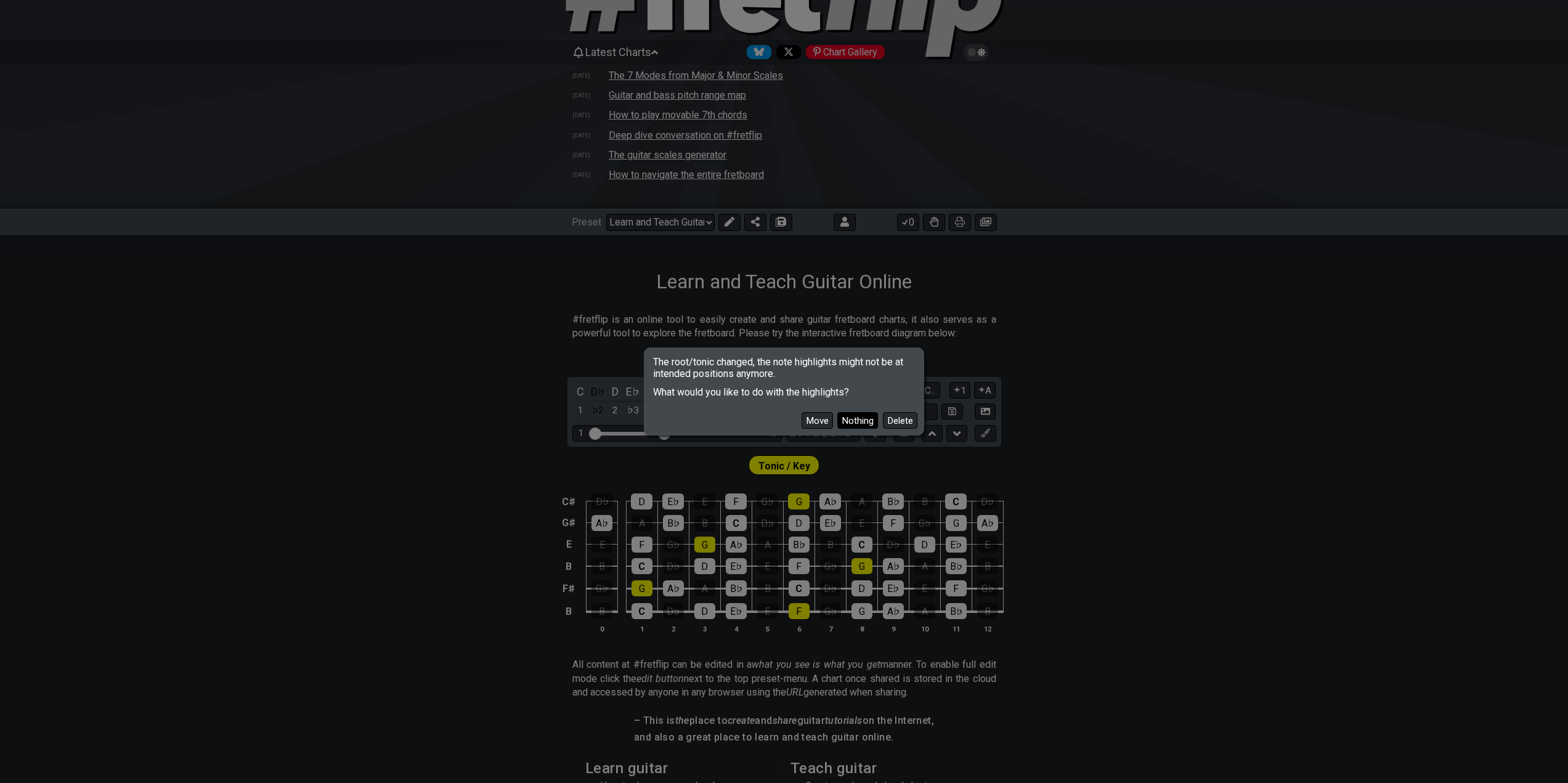
click at [862, 422] on button "Nothing" at bounding box center [857, 420] width 41 height 16
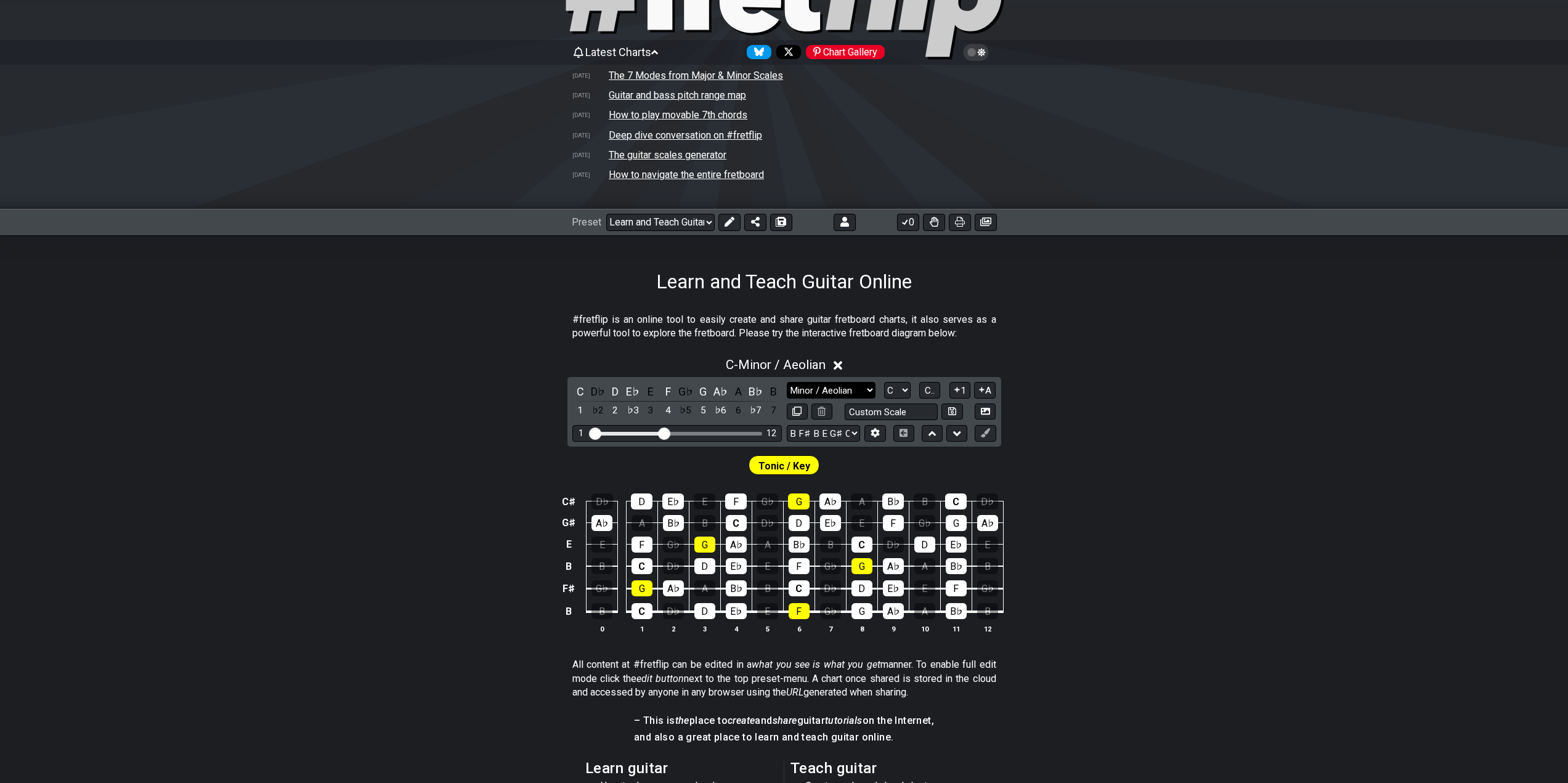
click at [864, 392] on select "Minor / Aeolian Drop B Minor Pentatonic Major Pentatonic Minor Blues Major Blue…" at bounding box center [831, 390] width 89 height 16
select select "Drop B"
click at [786, 382] on select "Minor / Aeolian Drop B Minor Pentatonic Major Pentatonic Minor Blues Major Blue…" at bounding box center [831, 390] width 89 height 16
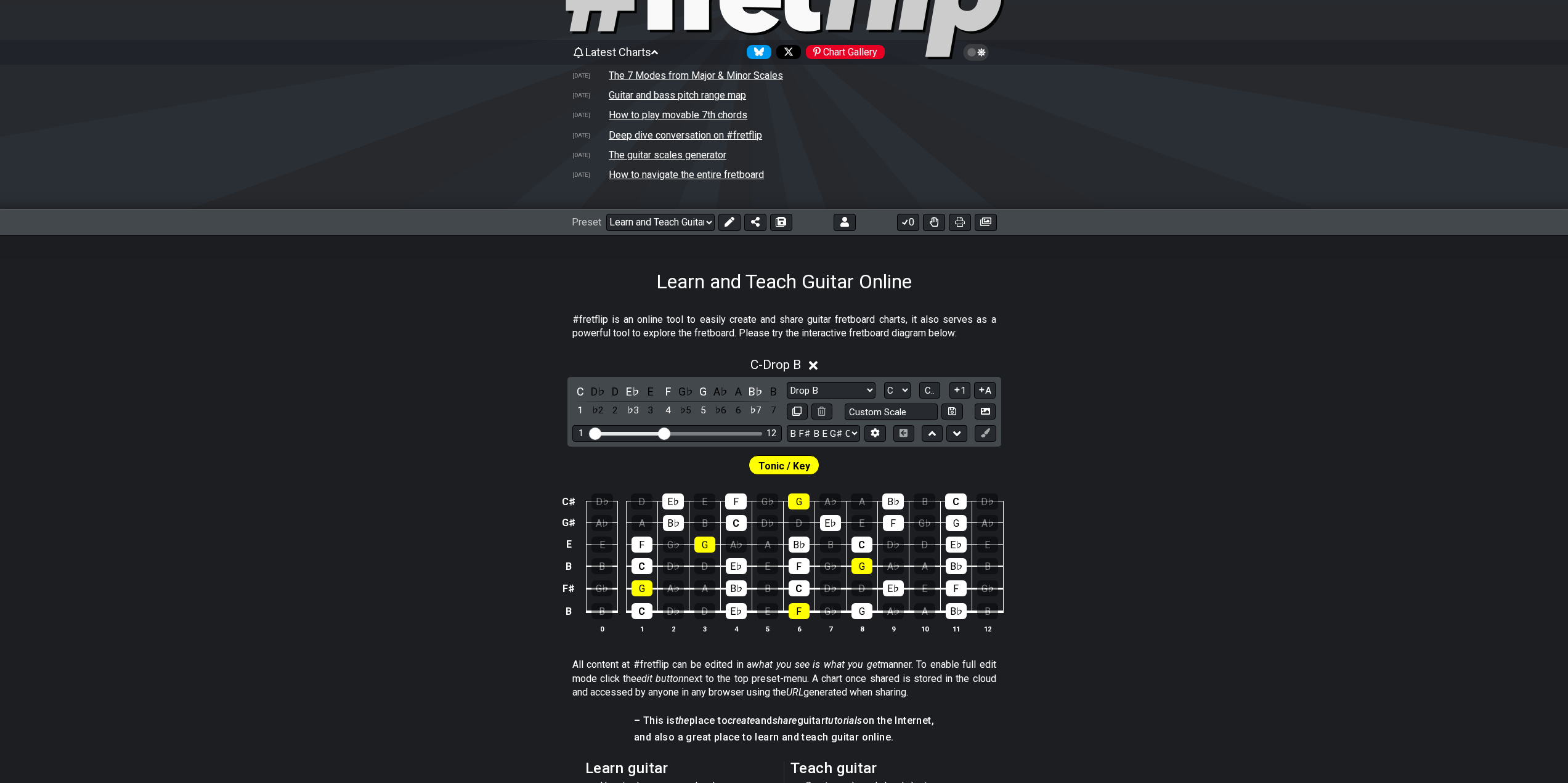
click at [1041, 454] on div "Tonic / Key" at bounding box center [784, 461] width 1568 height 30
click at [896, 392] on select "A♭ A A♯ B♭ B C C♯ D♭ D D♯ E♭ E F F♯ G♭ G G♯" at bounding box center [897, 390] width 27 height 16
click at [884, 382] on select "A♭ A A♯ B♭ B C C♯ D♭ D D♯ E♭ E F F♯ G♭ G G♯" at bounding box center [897, 390] width 27 height 16
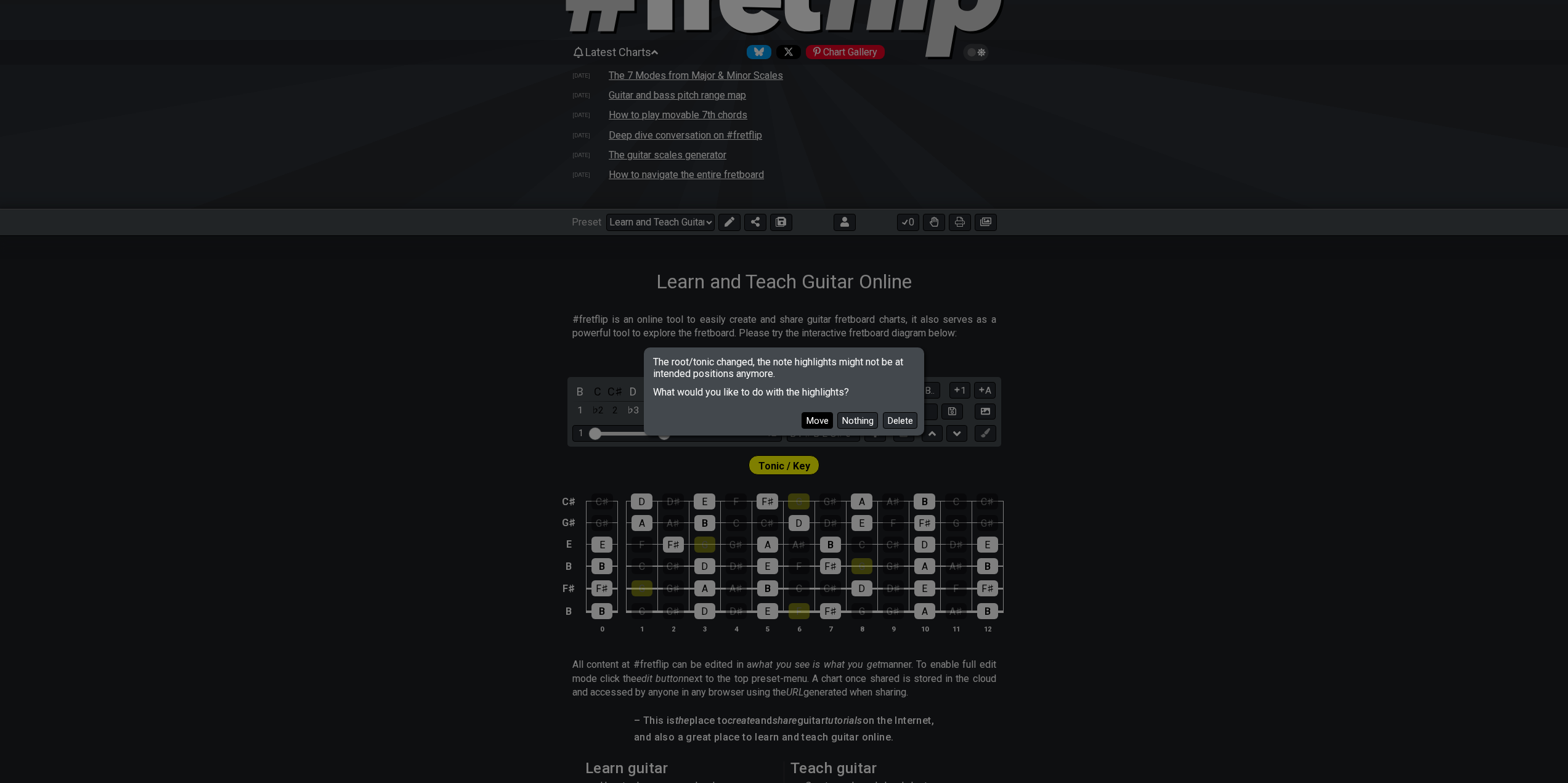
click at [815, 416] on button "Move" at bounding box center [817, 420] width 31 height 16
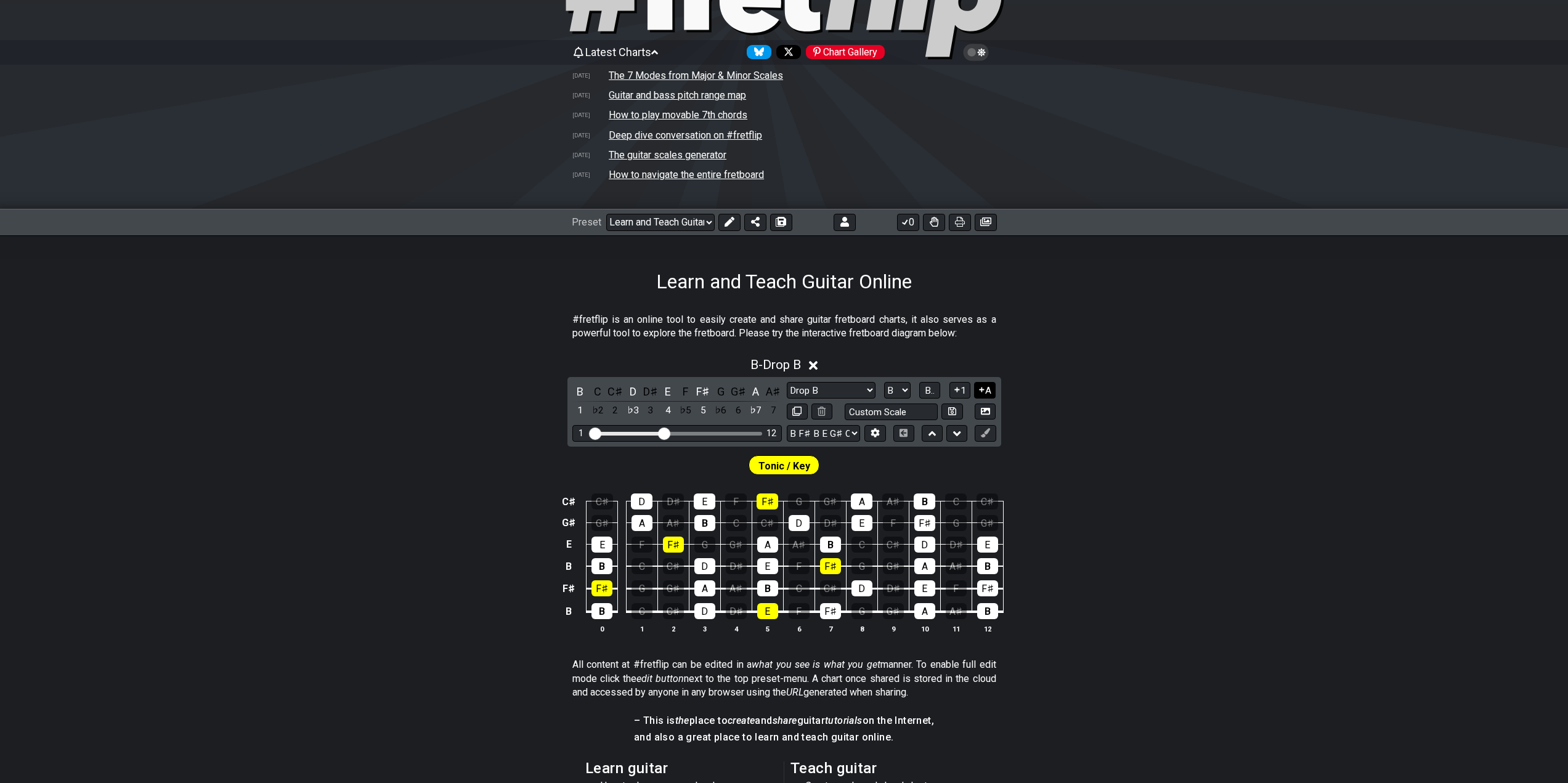
click at [984, 388] on icon at bounding box center [981, 389] width 12 height 9
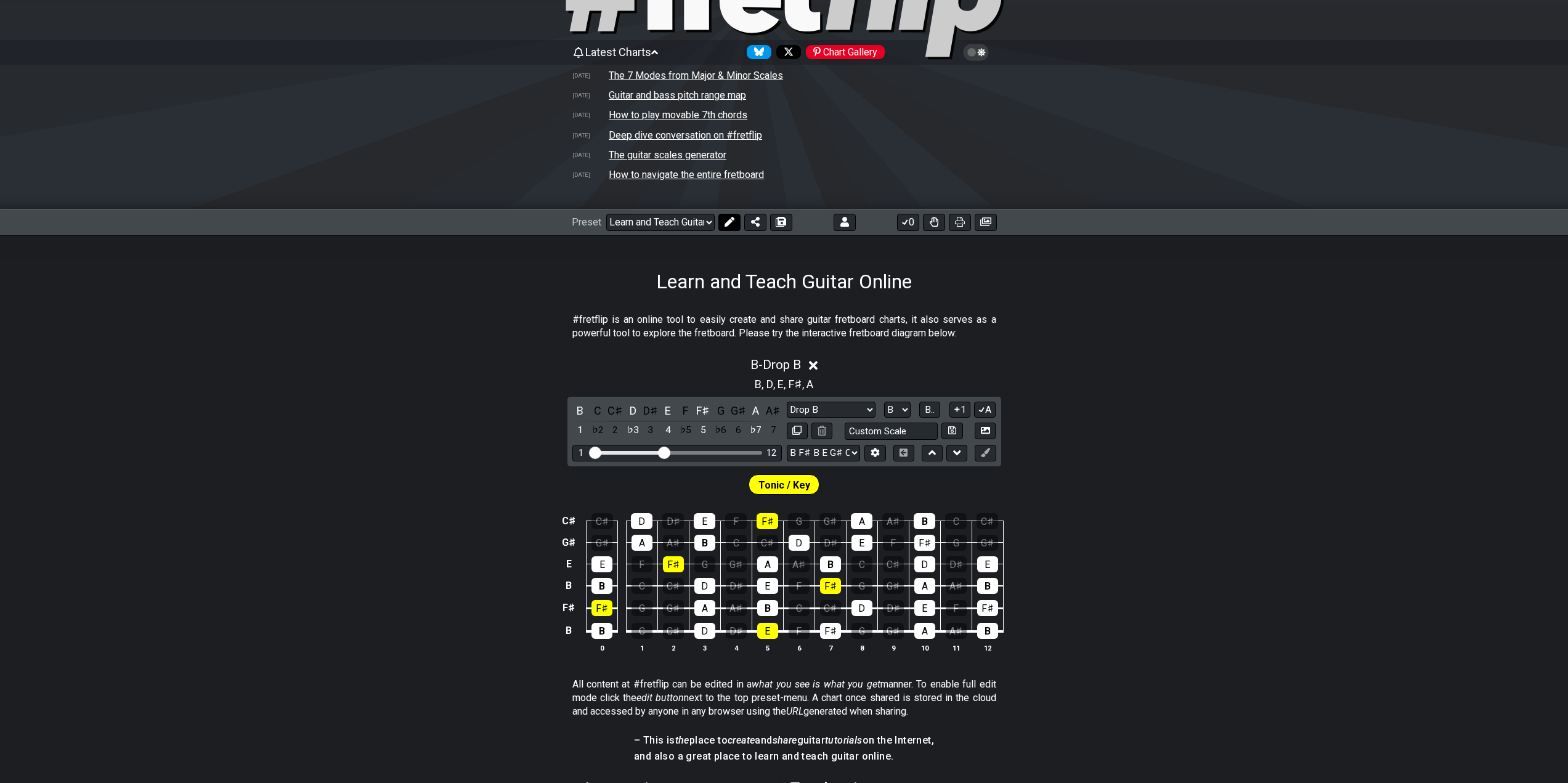
click at [725, 222] on icon at bounding box center [729, 221] width 10 height 10
click at [875, 221] on button at bounding box center [882, 222] width 22 height 17
select select "A"
select select "New Scale"
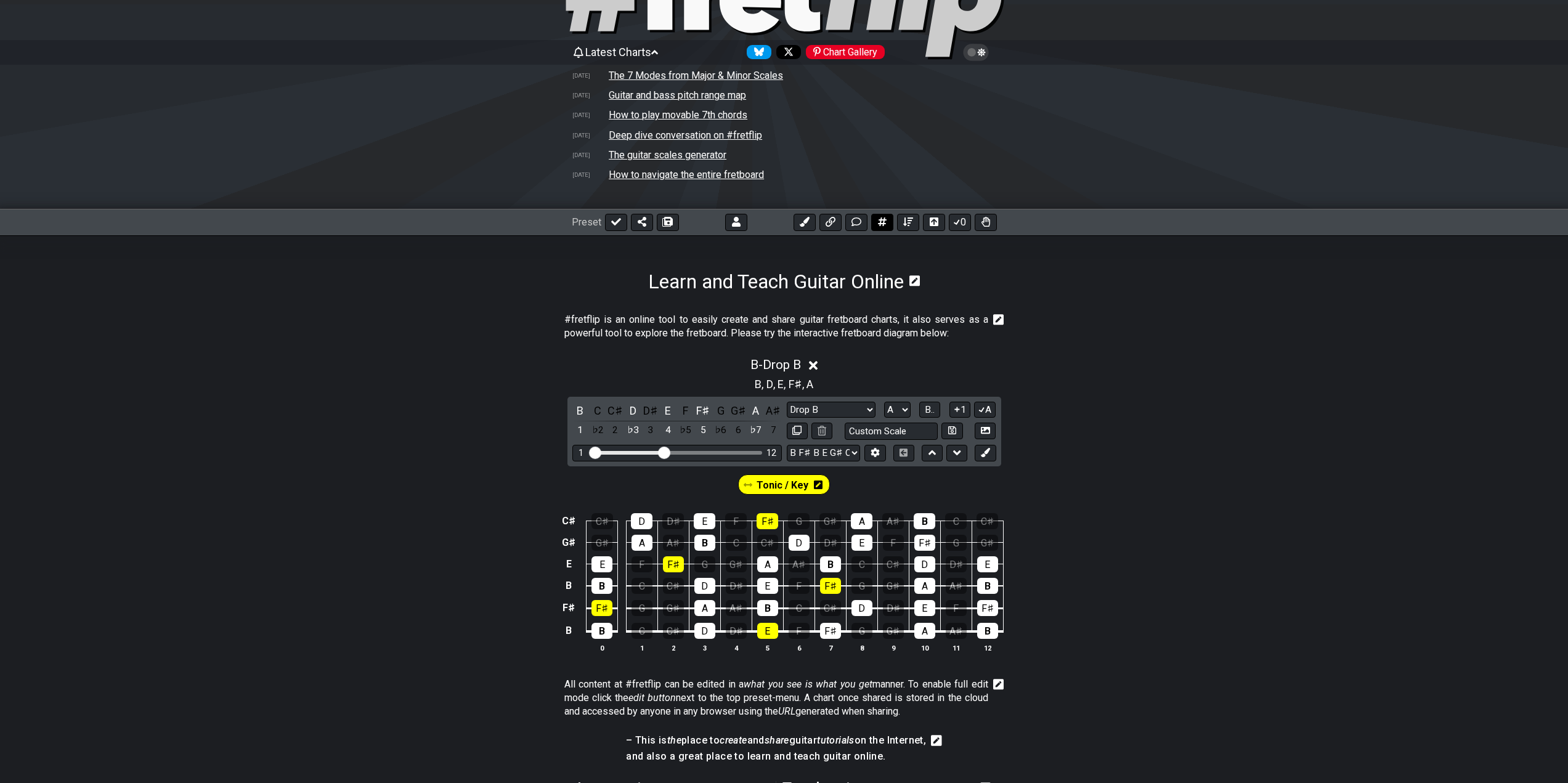
select select "E A D G B E"
select select "Drop B"
select select "B"
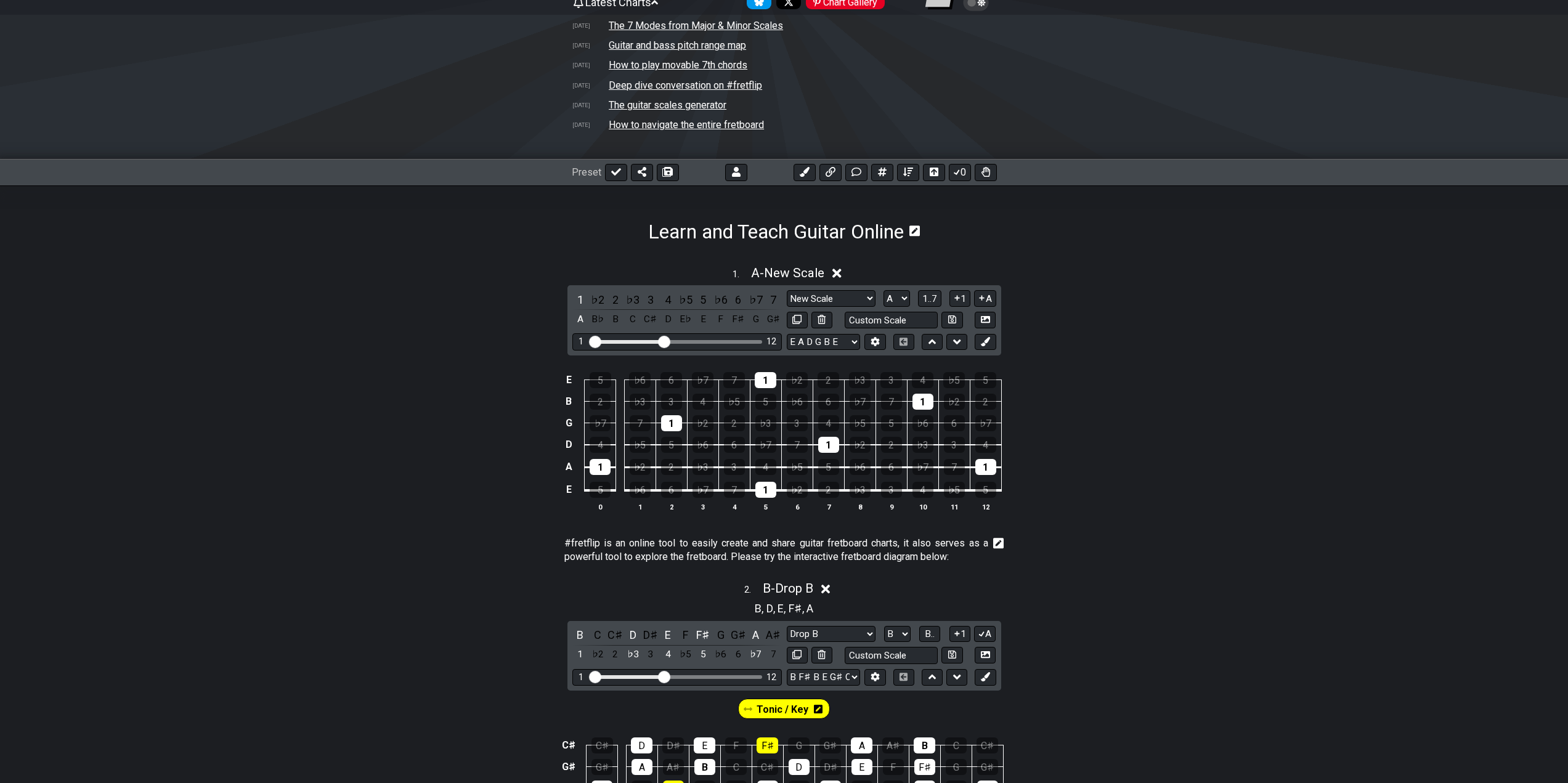
scroll to position [0, 0]
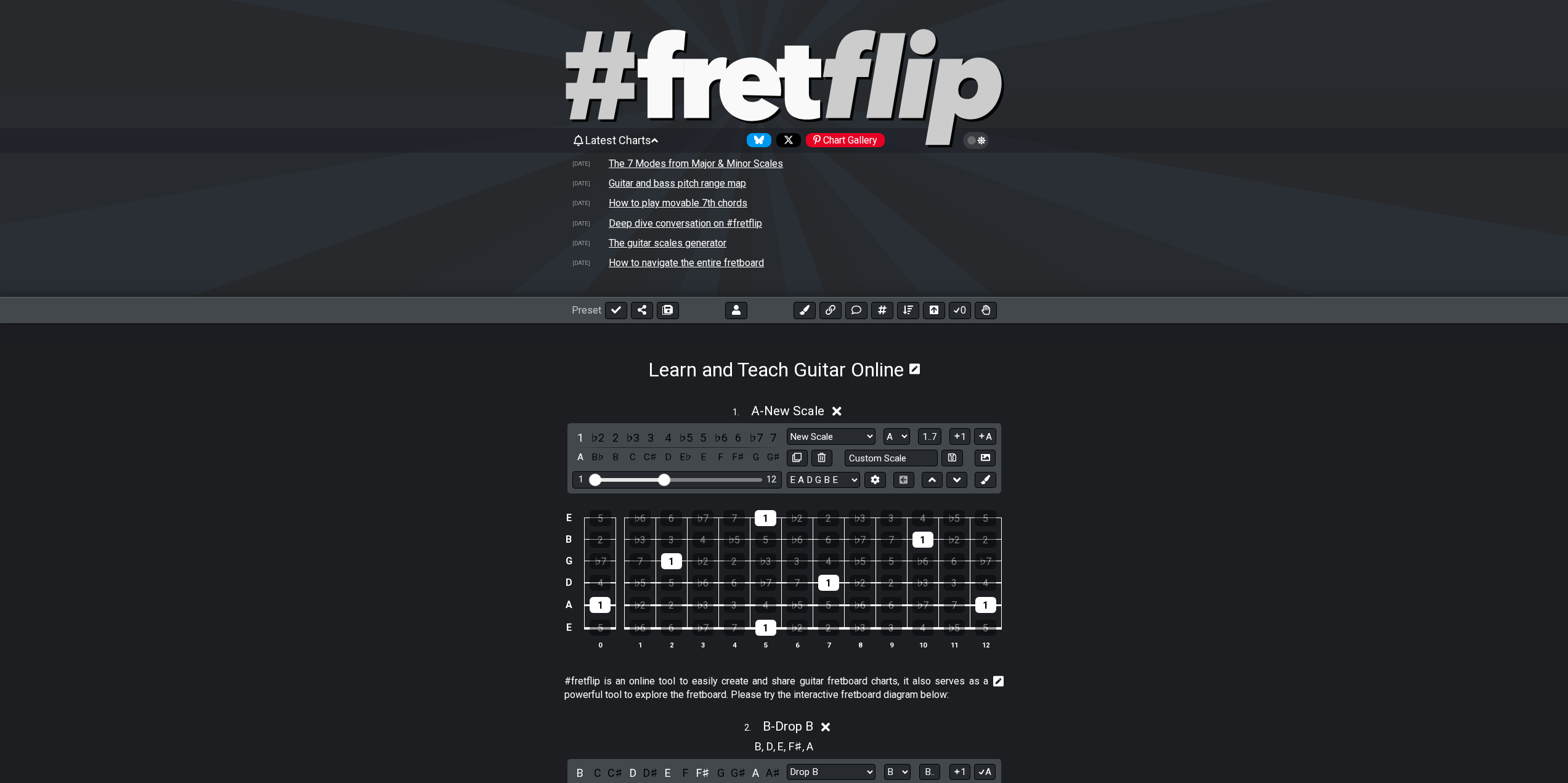
click at [676, 161] on td "The 7 Modes from Major & Minor Scales" at bounding box center [695, 163] width 176 height 13
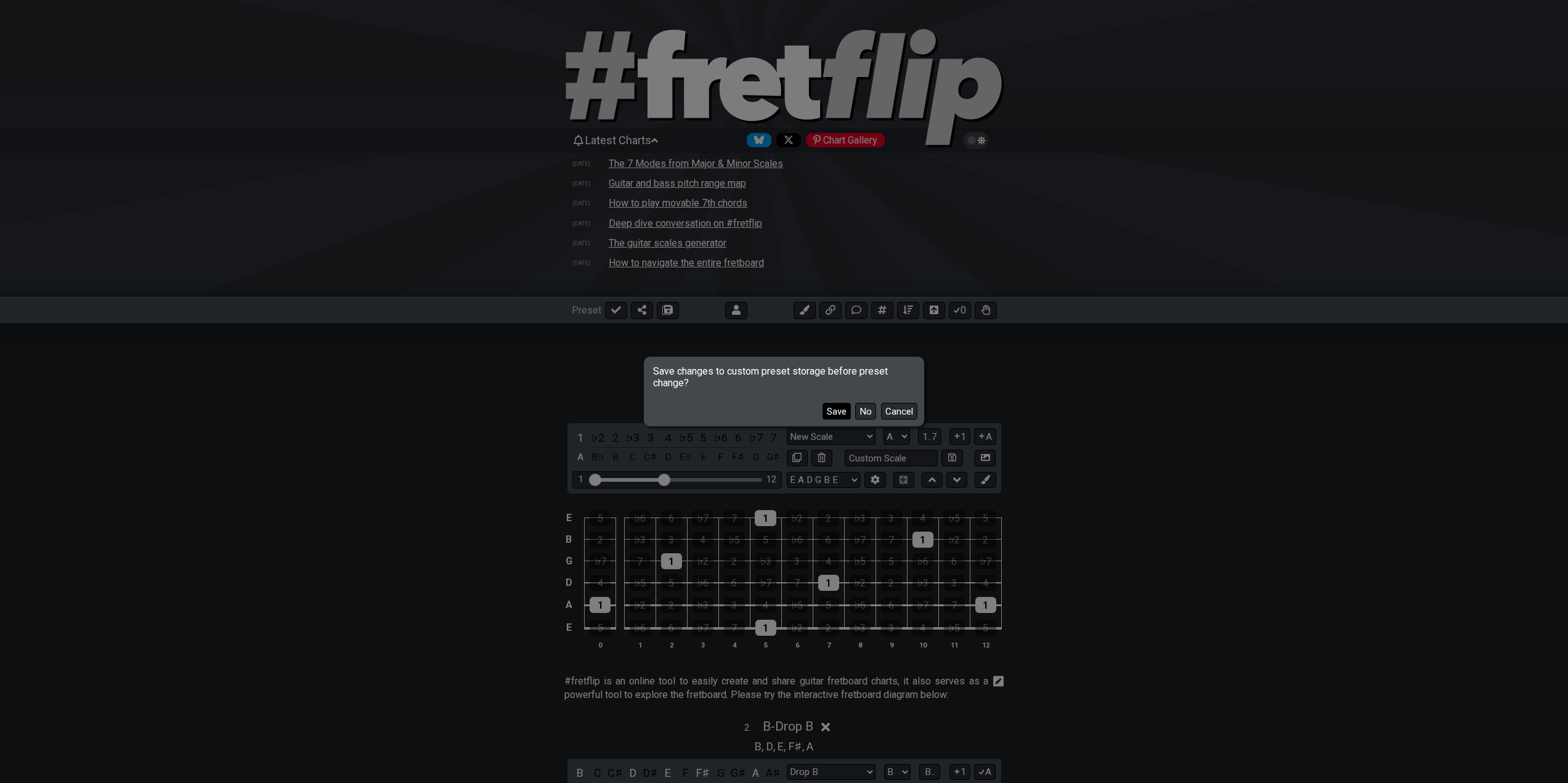
click at [830, 412] on button "Save" at bounding box center [836, 410] width 28 height 16
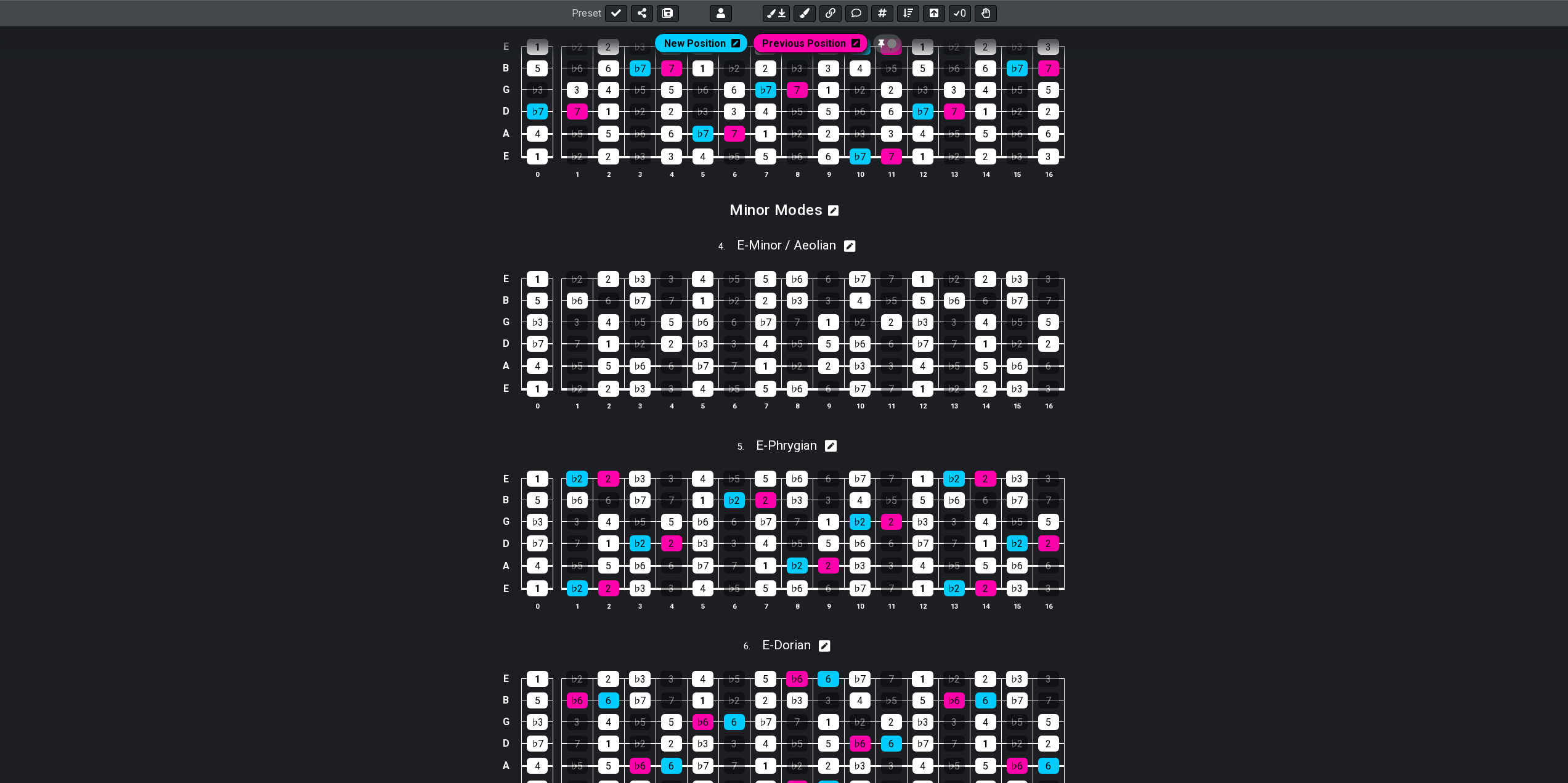
scroll to position [837, 0]
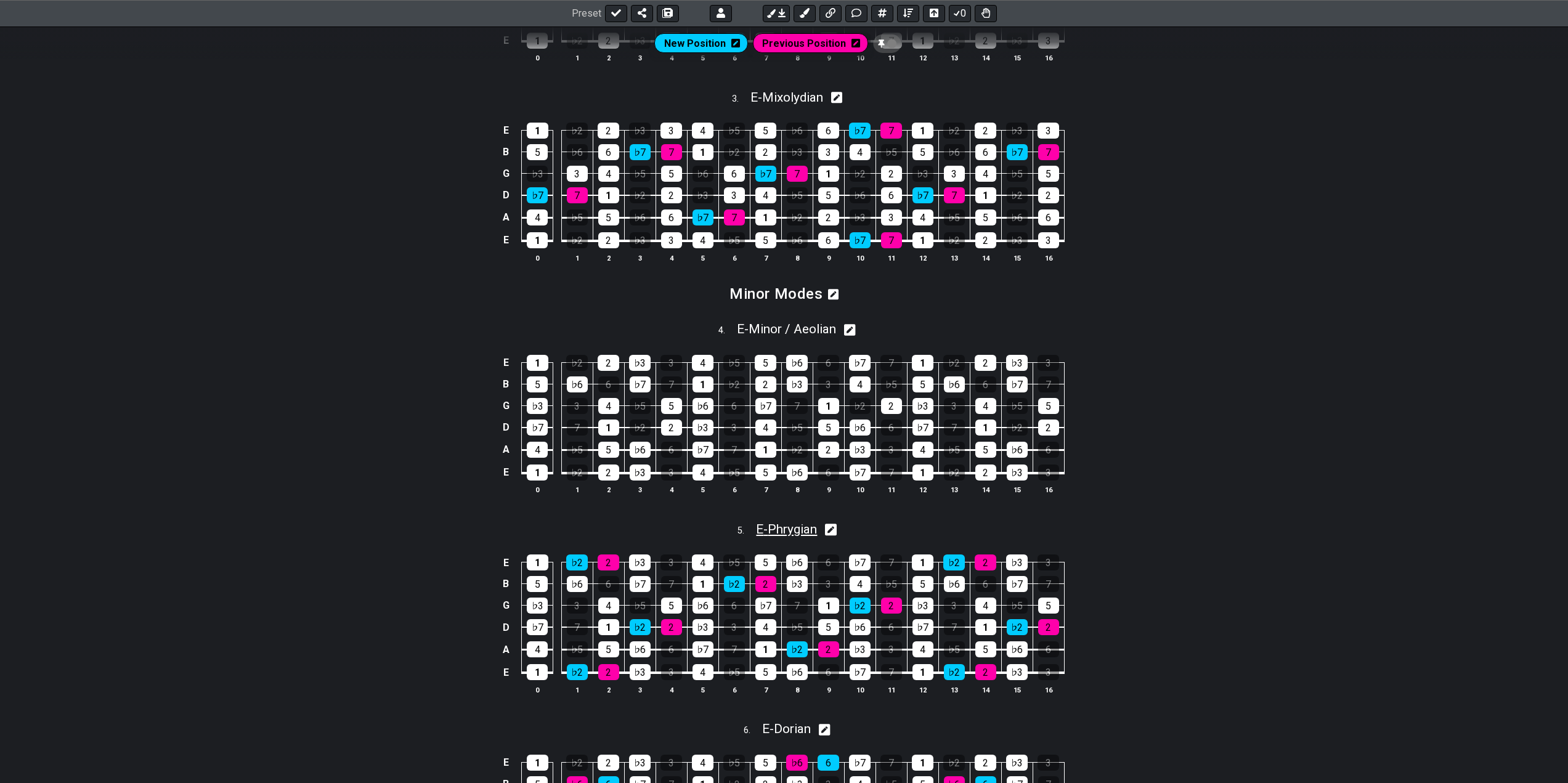
click at [796, 528] on span "E - Phrygian" at bounding box center [786, 529] width 61 height 15
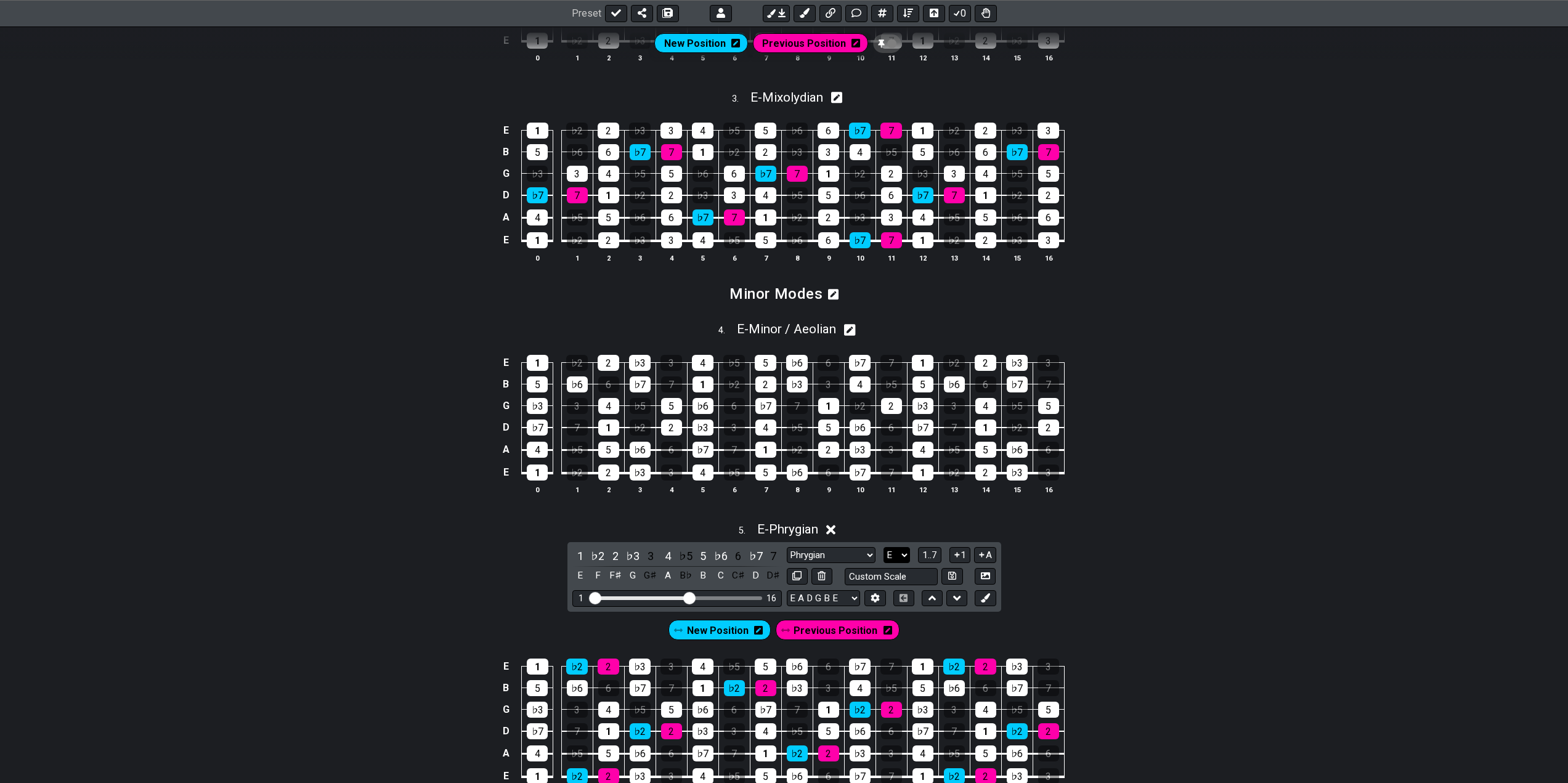
click at [894, 555] on select "A♭ A A♯ B♭ B C C♯ D♭ D D♯ E♭ E F F♯ G♭ G G♯" at bounding box center [896, 554] width 27 height 16
select select "B"
click at [883, 547] on select "A♭ A A♯ B♭ B C C♯ D♭ D D♯ E♭ E F F♯ G♭ G G♯" at bounding box center [896, 554] width 27 height 16
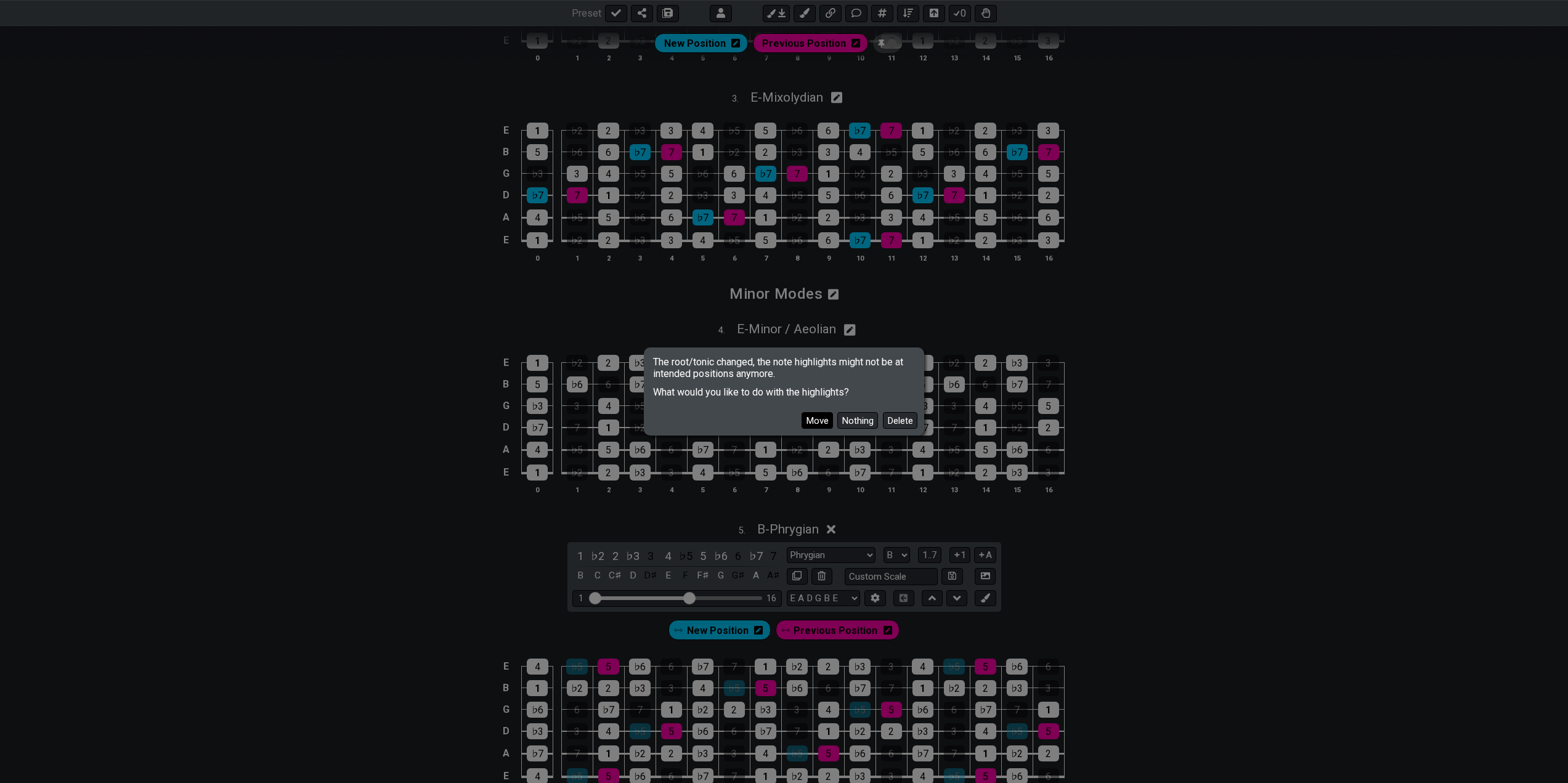
click at [821, 415] on button "Move" at bounding box center [817, 420] width 31 height 16
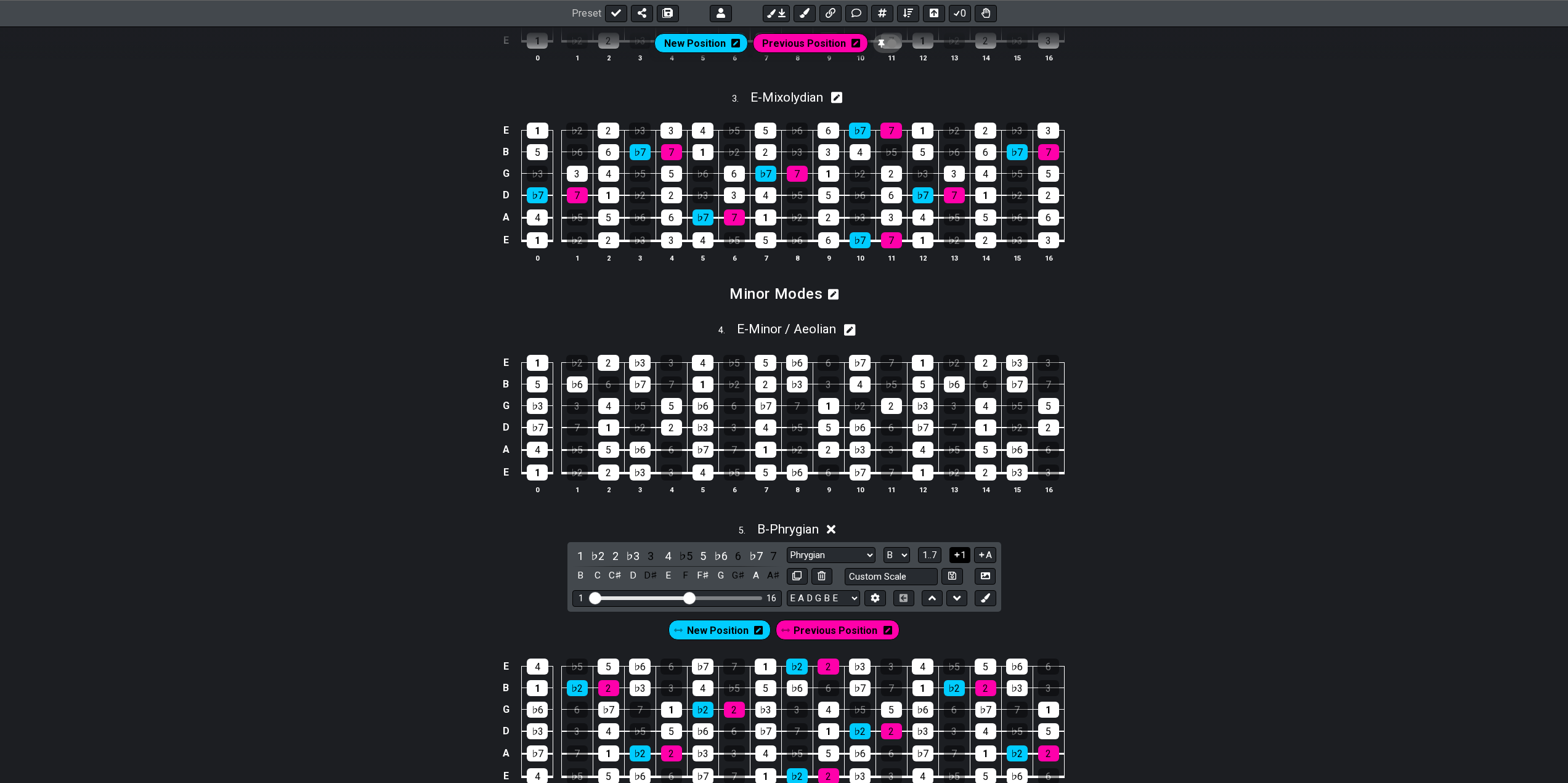
click at [960, 551] on button "1" at bounding box center [960, 554] width 21 height 16
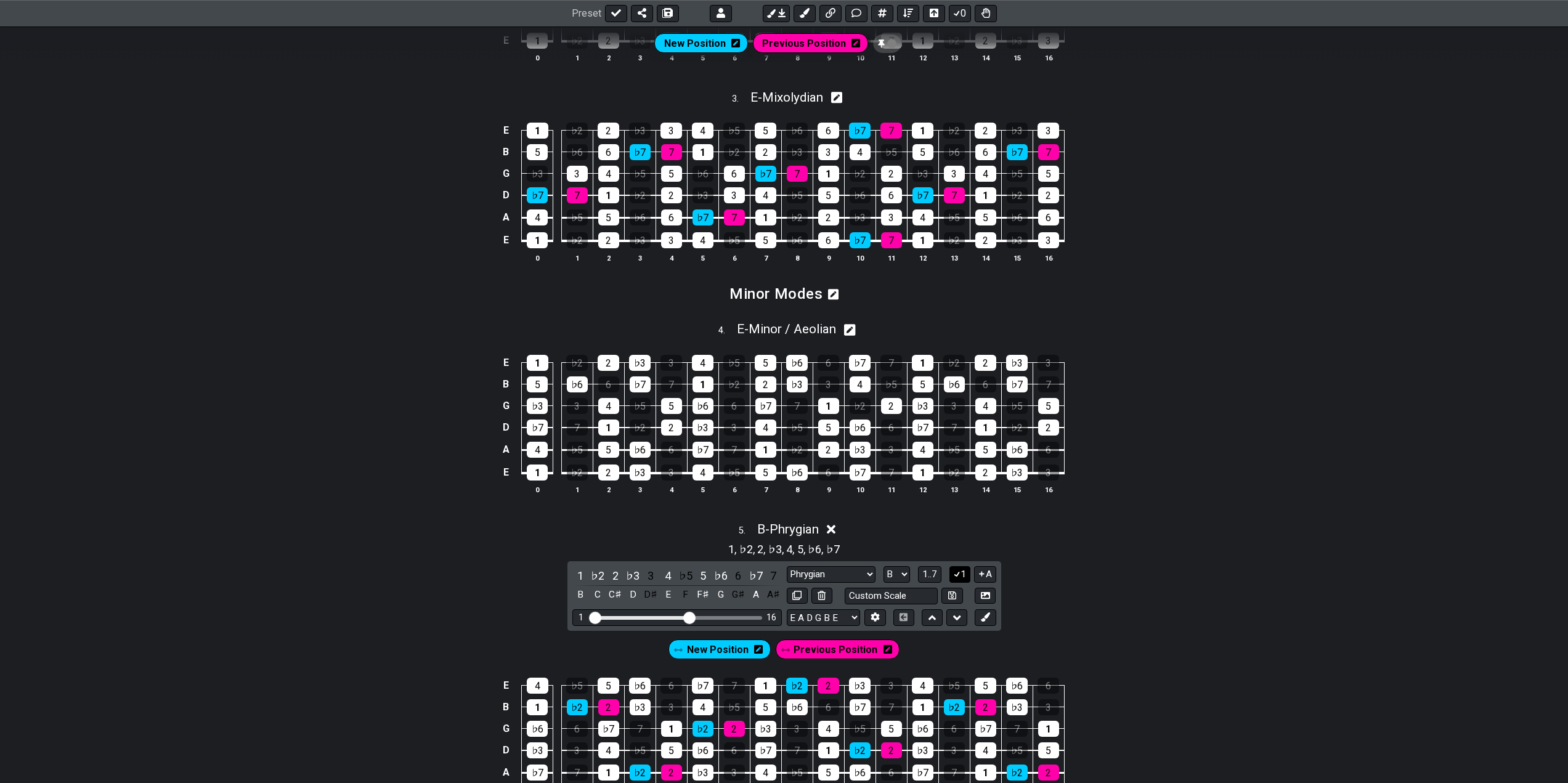
click at [959, 573] on icon at bounding box center [956, 574] width 12 height 9
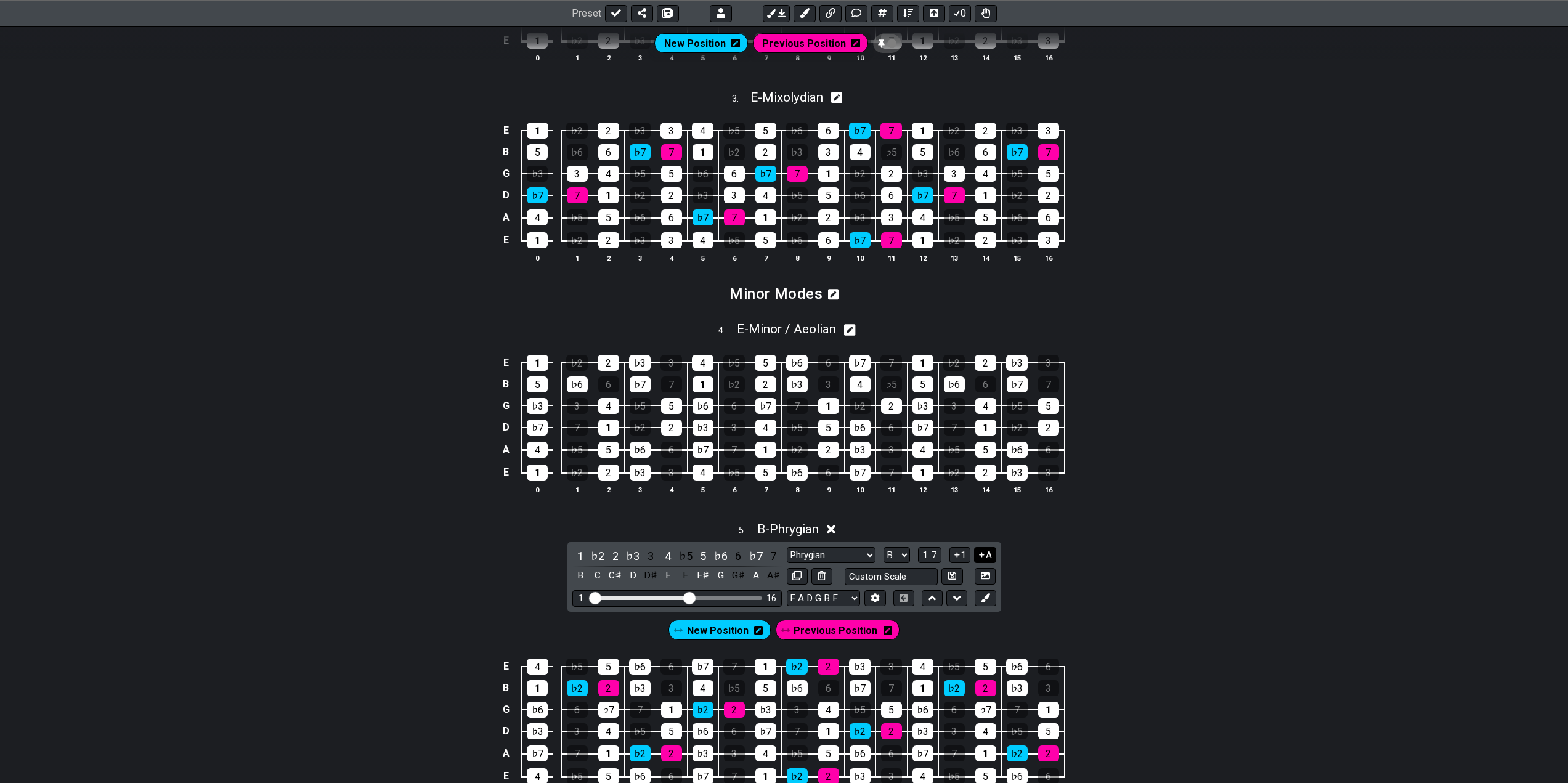
click at [979, 547] on button "A" at bounding box center [984, 554] width 22 height 16
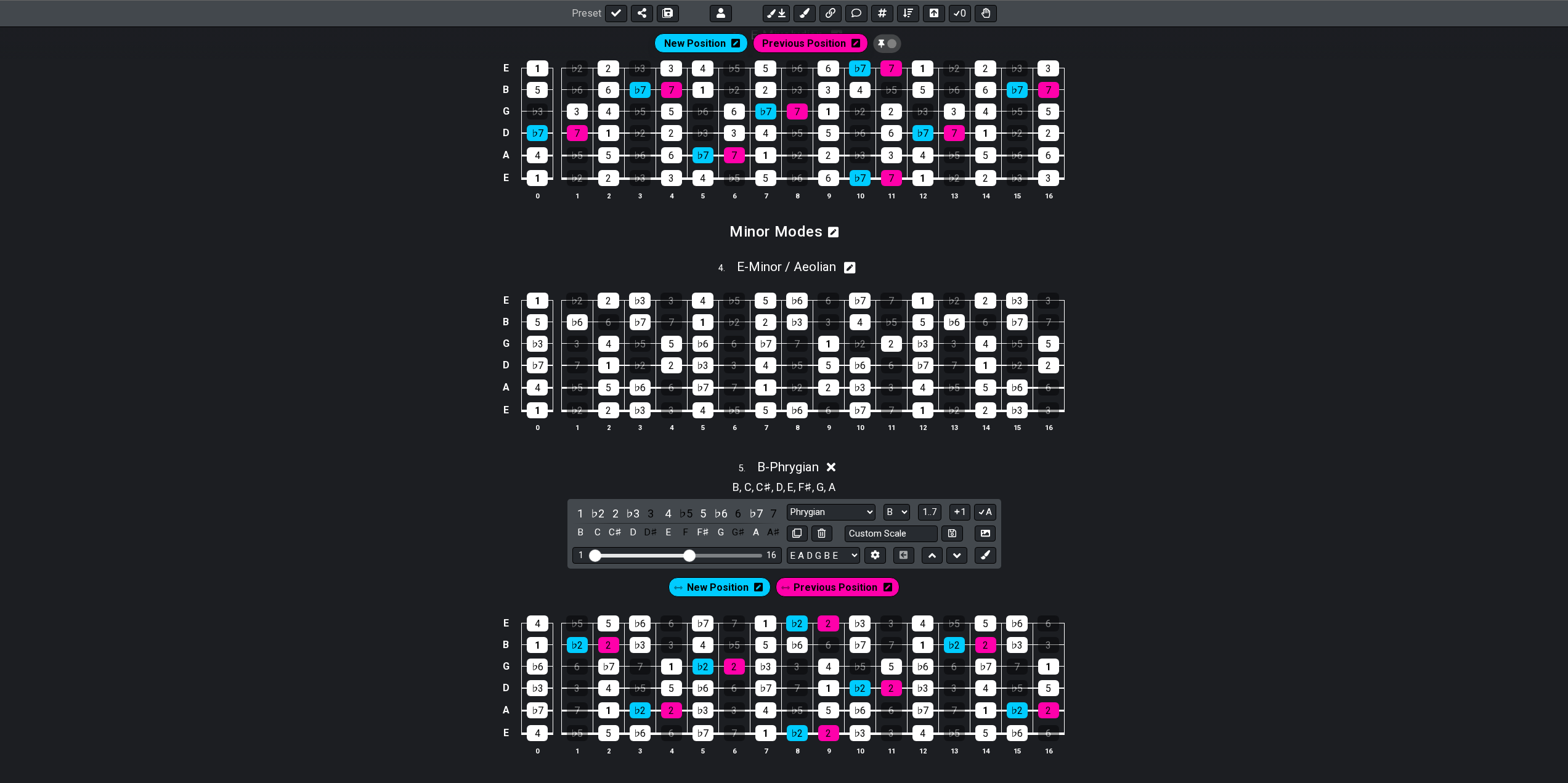
scroll to position [960, 0]
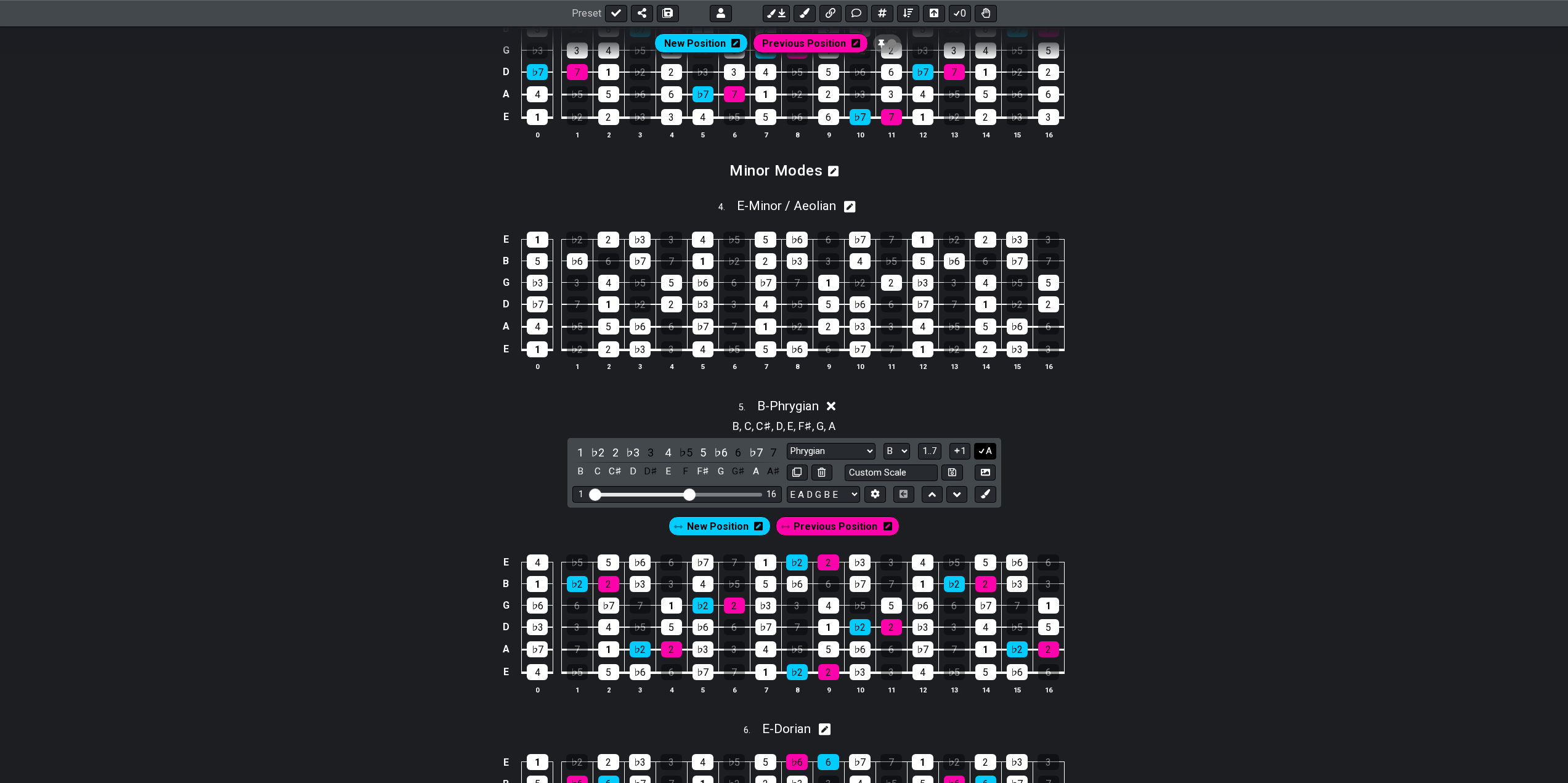
click at [985, 452] on button "A" at bounding box center [984, 451] width 22 height 16
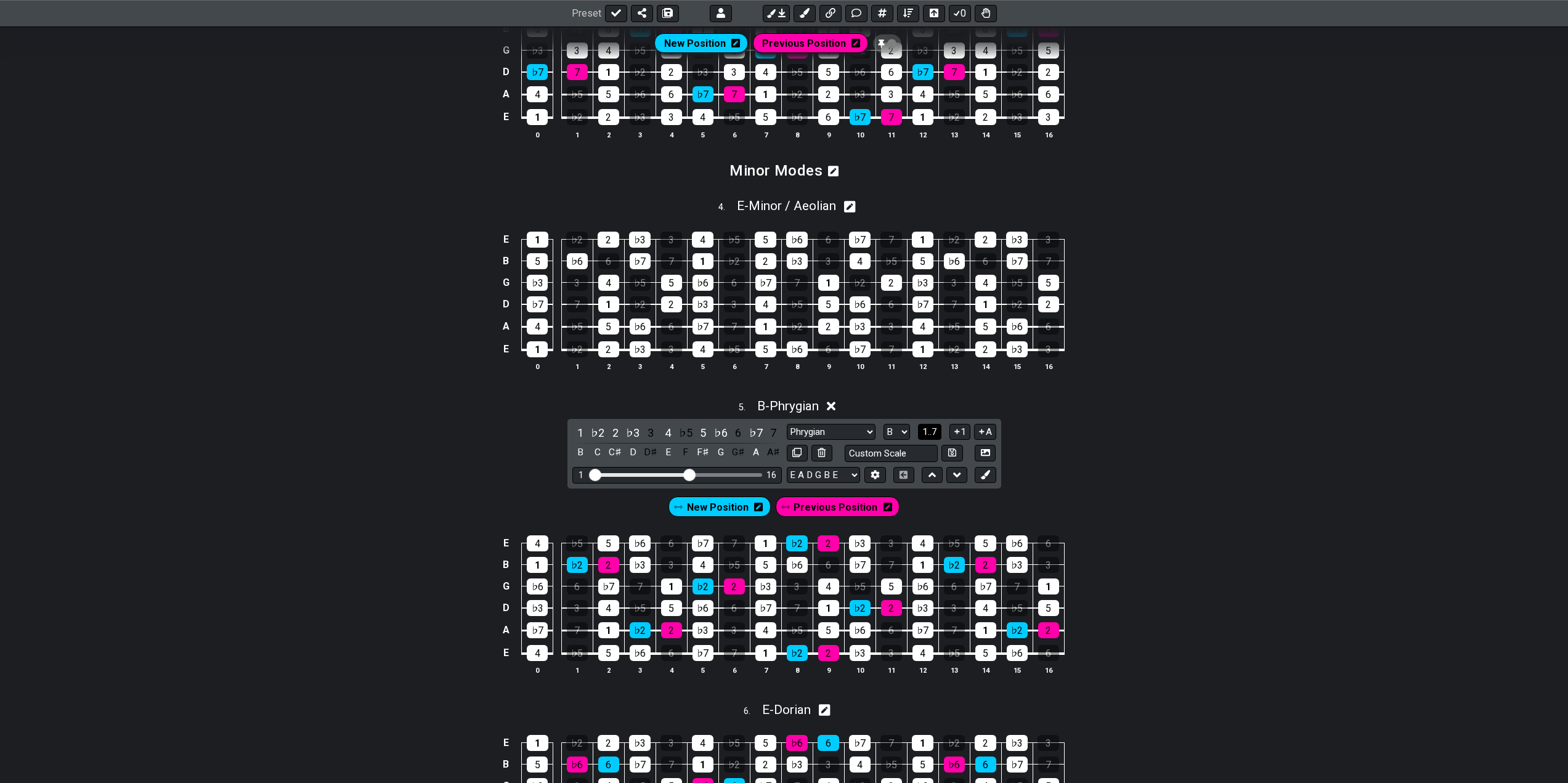
click at [925, 430] on span "1..7" at bounding box center [929, 431] width 15 height 11
click at [928, 430] on span "..." at bounding box center [929, 431] width 5 height 11
click at [931, 431] on span "B.." at bounding box center [929, 431] width 10 height 11
click at [933, 431] on span "1..7" at bounding box center [929, 431] width 15 height 11
click at [932, 431] on span "..." at bounding box center [929, 431] width 5 height 11
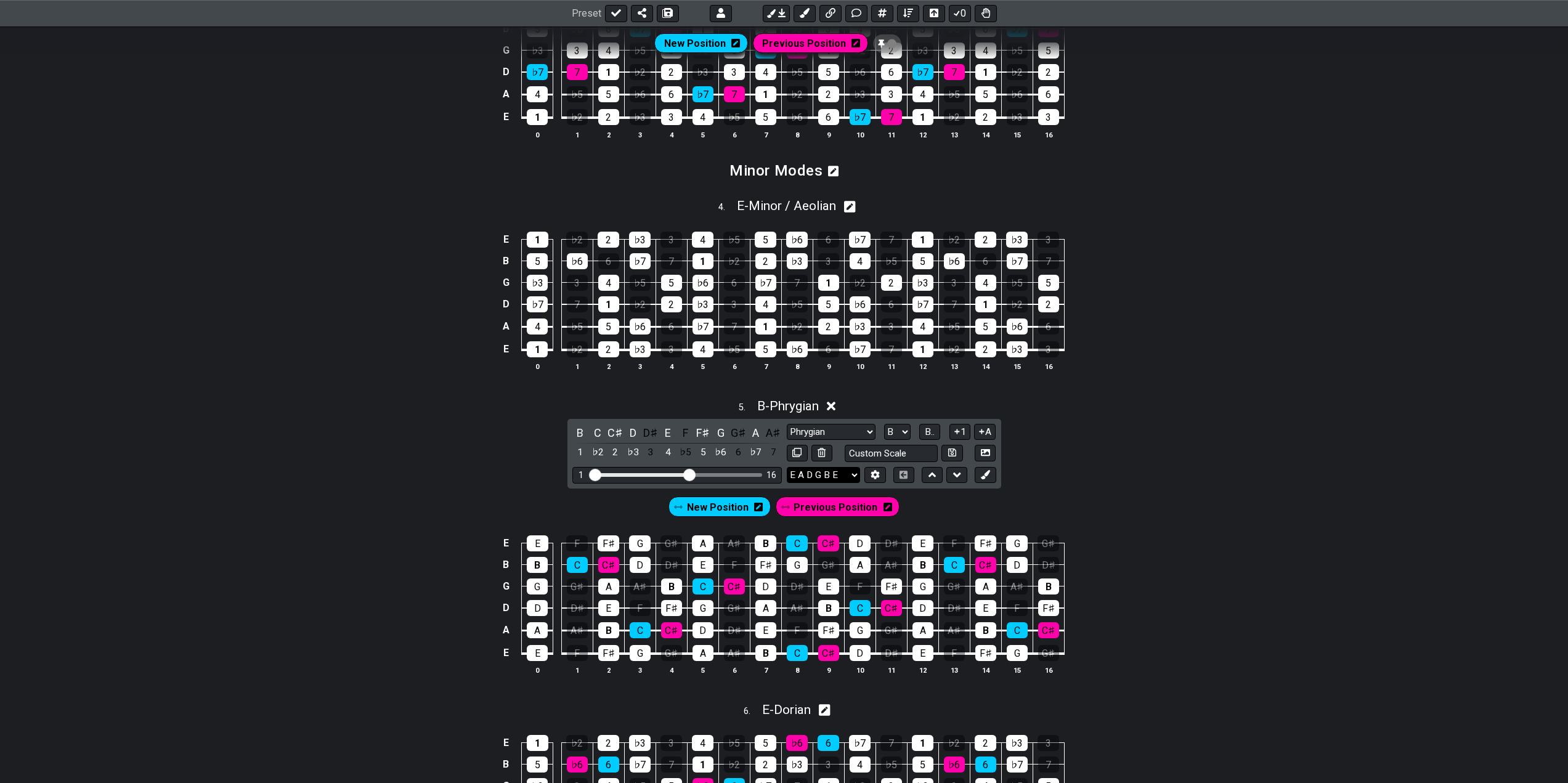
click at [848, 474] on select "E A D G B E E A D G B E E A D G B E B E A D F♯ B A D G C E A D A D G B E E♭ A♭ …" at bounding box center [823, 475] width 73 height 16
click at [1198, 212] on div "4 . E - Minor / Aeolian" at bounding box center [784, 203] width 1568 height 23
select select "E"
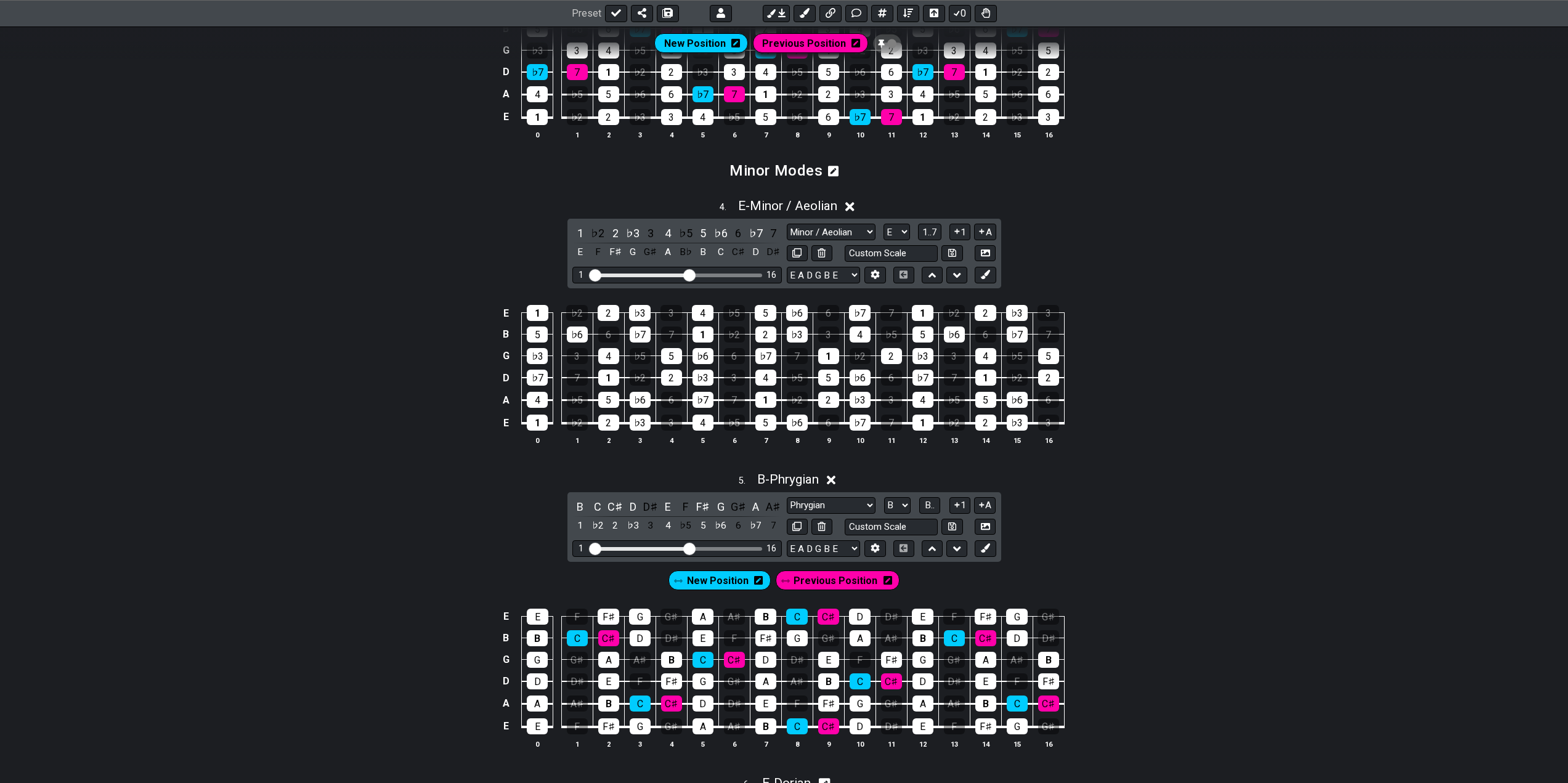
click at [1208, 224] on div "4 . E - Minor / Aeolian 1 ♭2 2 ♭3 3 4 ♭5 5 ♭6 6 ♭7 7 E F F♯ G G♯ A B♭ B C C♯ D …" at bounding box center [784, 326] width 1568 height 271
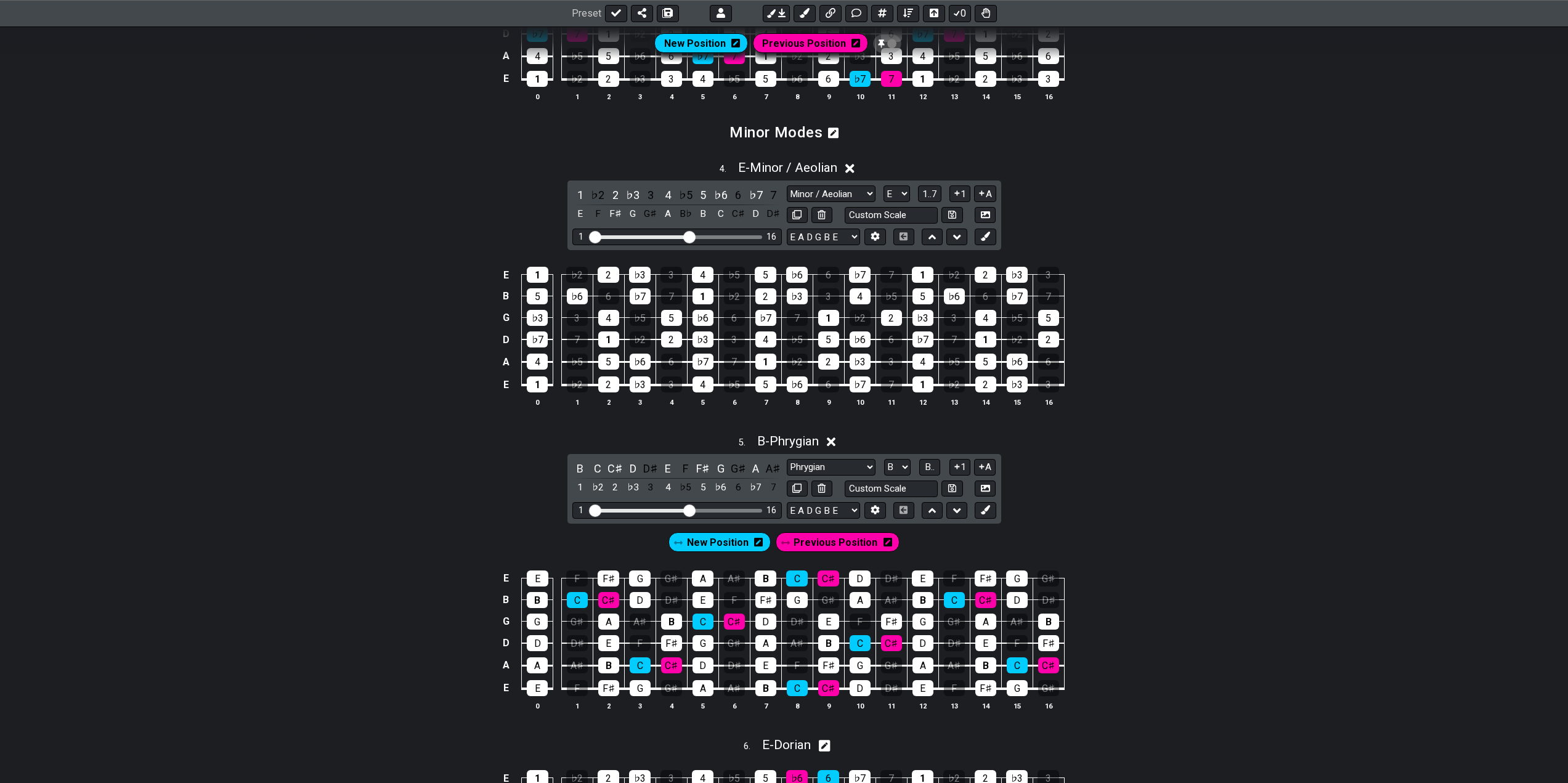
scroll to position [900, 0]
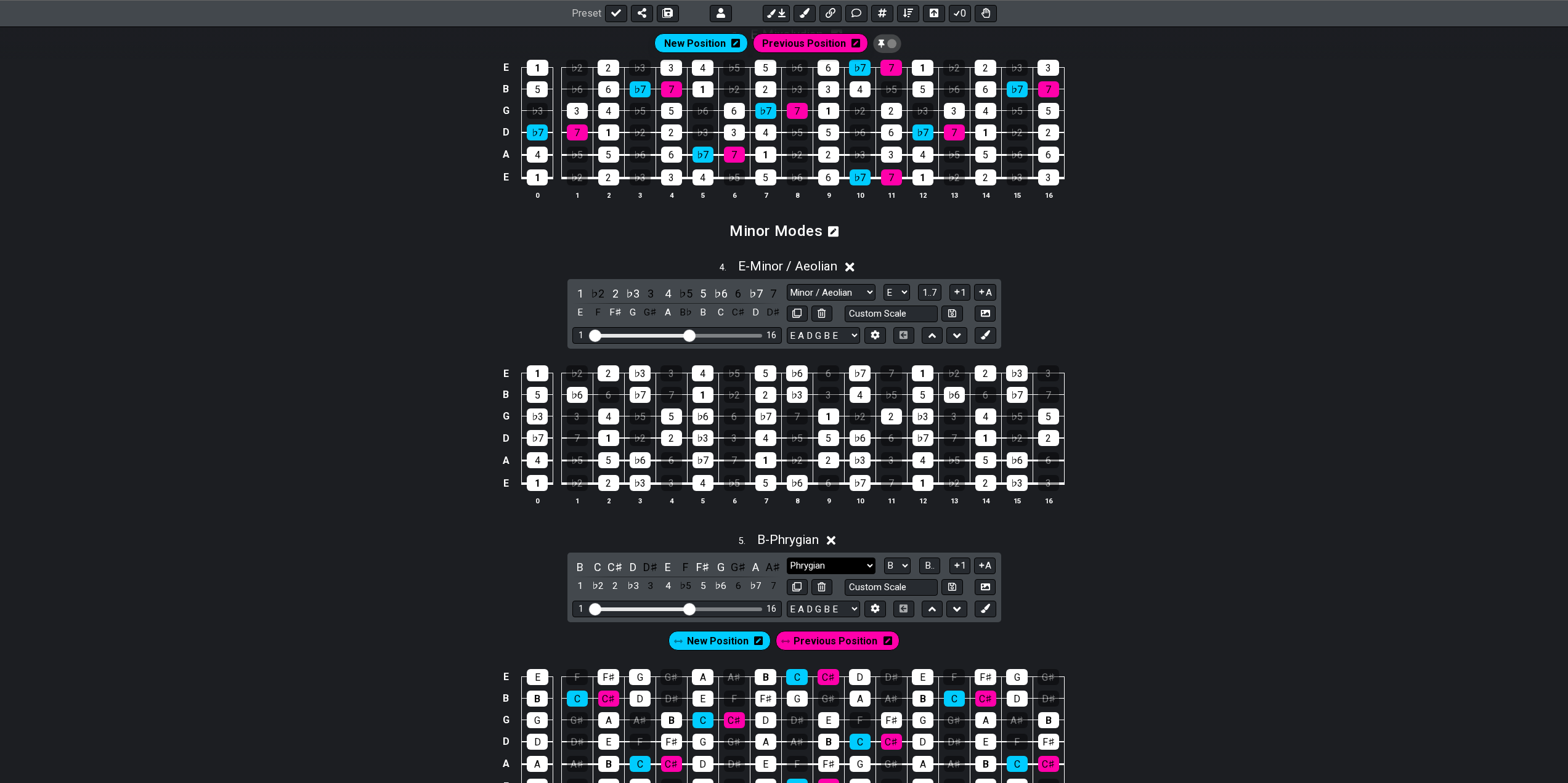
click at [848, 562] on select "Phrygian Phrygian Minor Pentatonic Major Pentatonic Minor Blues Major Blues Maj…" at bounding box center [831, 565] width 89 height 16
click at [1170, 431] on div "E 1 ♭2 2 ♭3 3 4 ♭5 5 ♭6 6 ♭7 7 1 ♭2 2 ♭3 3 B 5 ♭6 6 ♭7 7 1 ♭2 2 ♭3 3 4 ♭5 5 ♭6 …" at bounding box center [784, 436] width 1568 height 173
click at [845, 601] on select "E A D G B E E A D G B E E A D G B E B E A D F♯ B A D G C E A D A D G B E E♭ A♭ …" at bounding box center [823, 608] width 73 height 16
click at [1172, 416] on div "E 1 ♭2 2 ♭3 3 4 ♭5 5 ♭6 6 ♭7 7 1 ♭2 2 ♭3 3 B 5 ♭6 6 ♭7 7 1 ♭2 2 ♭3 3 4 ♭5 5 ♭6 …" at bounding box center [784, 436] width 1568 height 173
click at [878, 608] on icon at bounding box center [874, 609] width 9 height 9
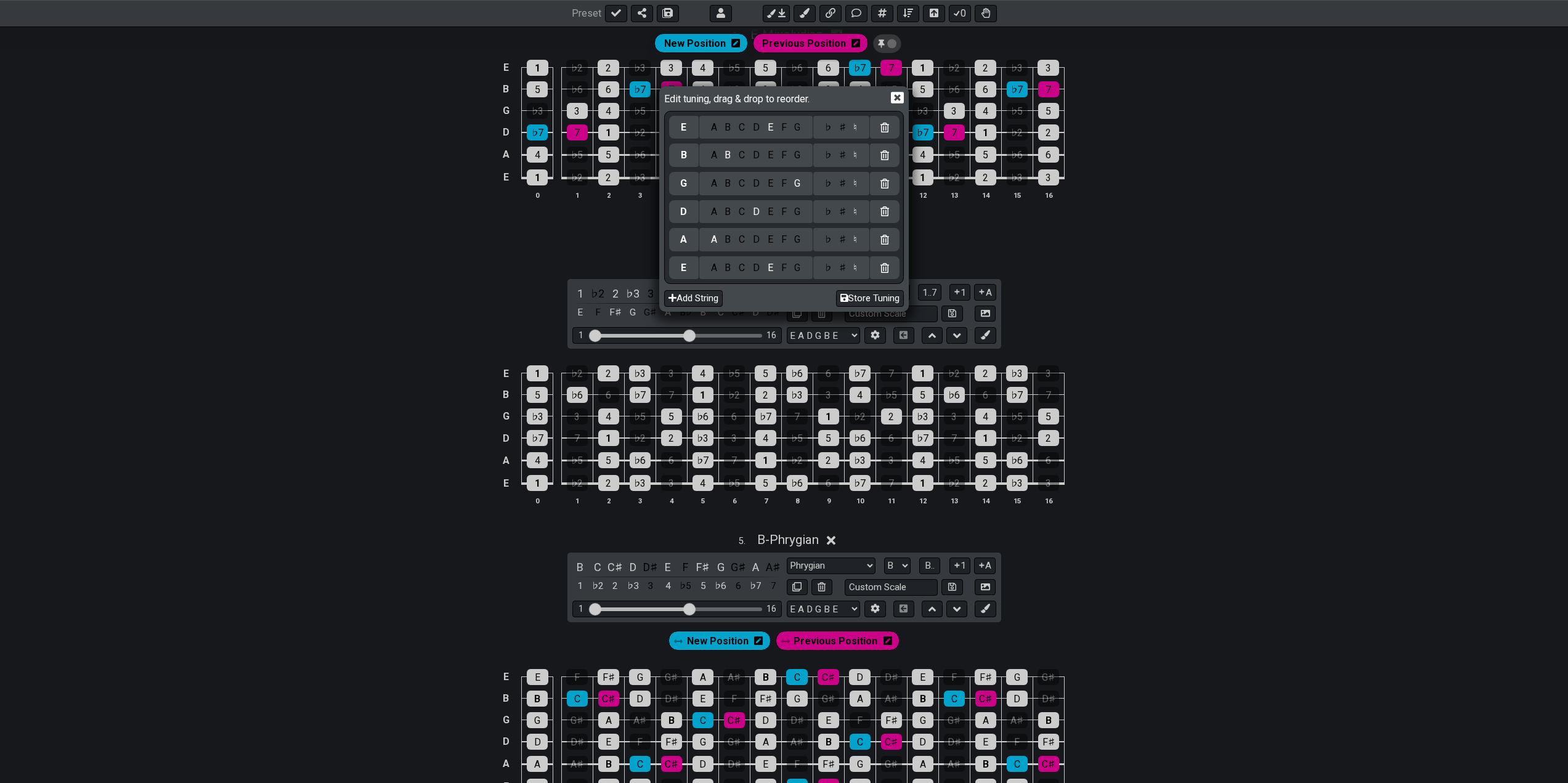
click at [686, 278] on div "E" at bounding box center [683, 267] width 30 height 23
click at [684, 270] on div "E" at bounding box center [683, 267] width 5 height 13
click at [729, 275] on div "A B C D E F G" at bounding box center [755, 267] width 113 height 23
click at [729, 267] on div "B" at bounding box center [728, 267] width 14 height 13
click at [786, 242] on div "F" at bounding box center [783, 239] width 13 height 13
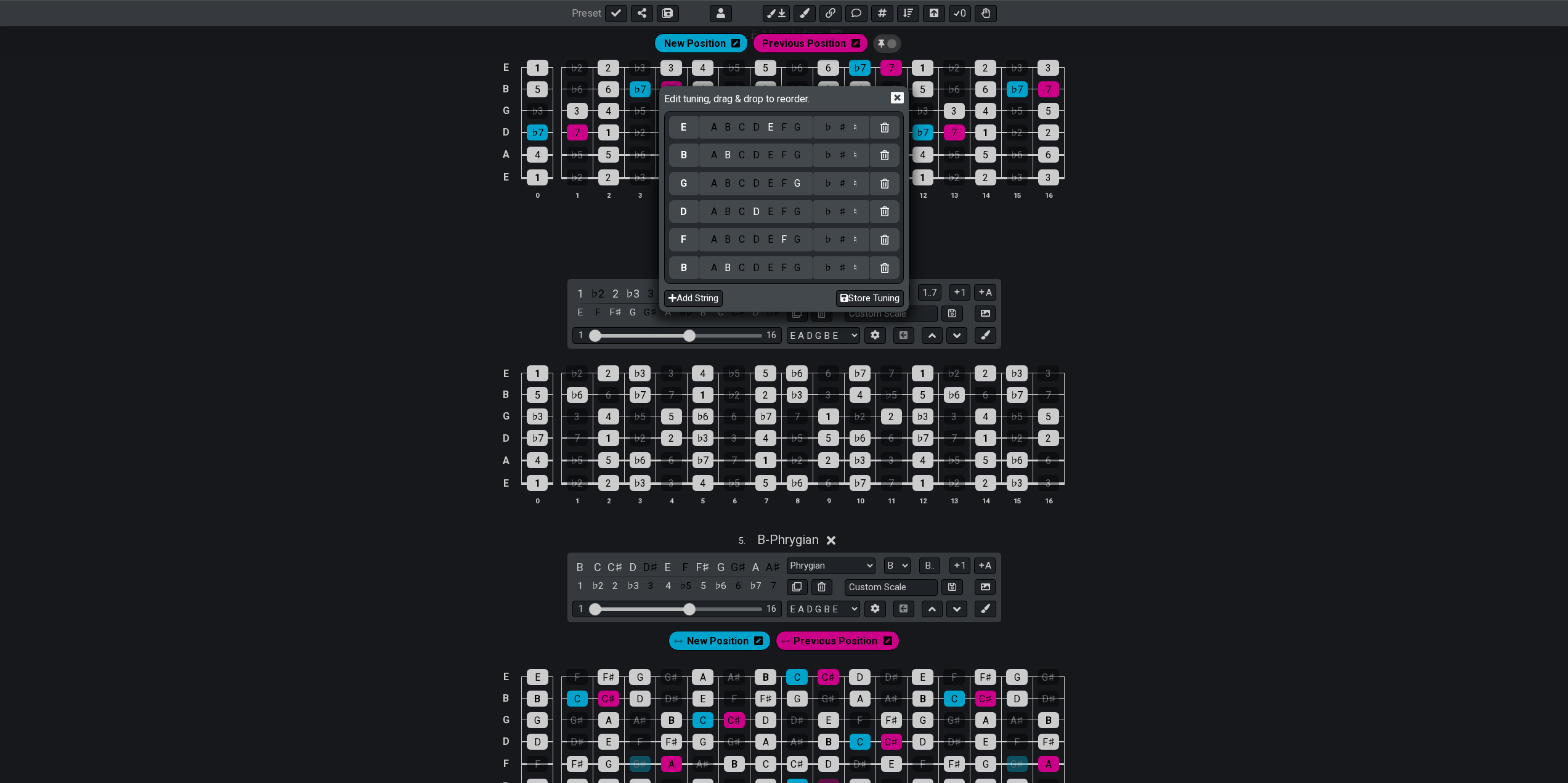
click at [840, 239] on div "♯" at bounding box center [842, 239] width 15 height 13
click at [724, 211] on div "B" at bounding box center [728, 211] width 14 height 13
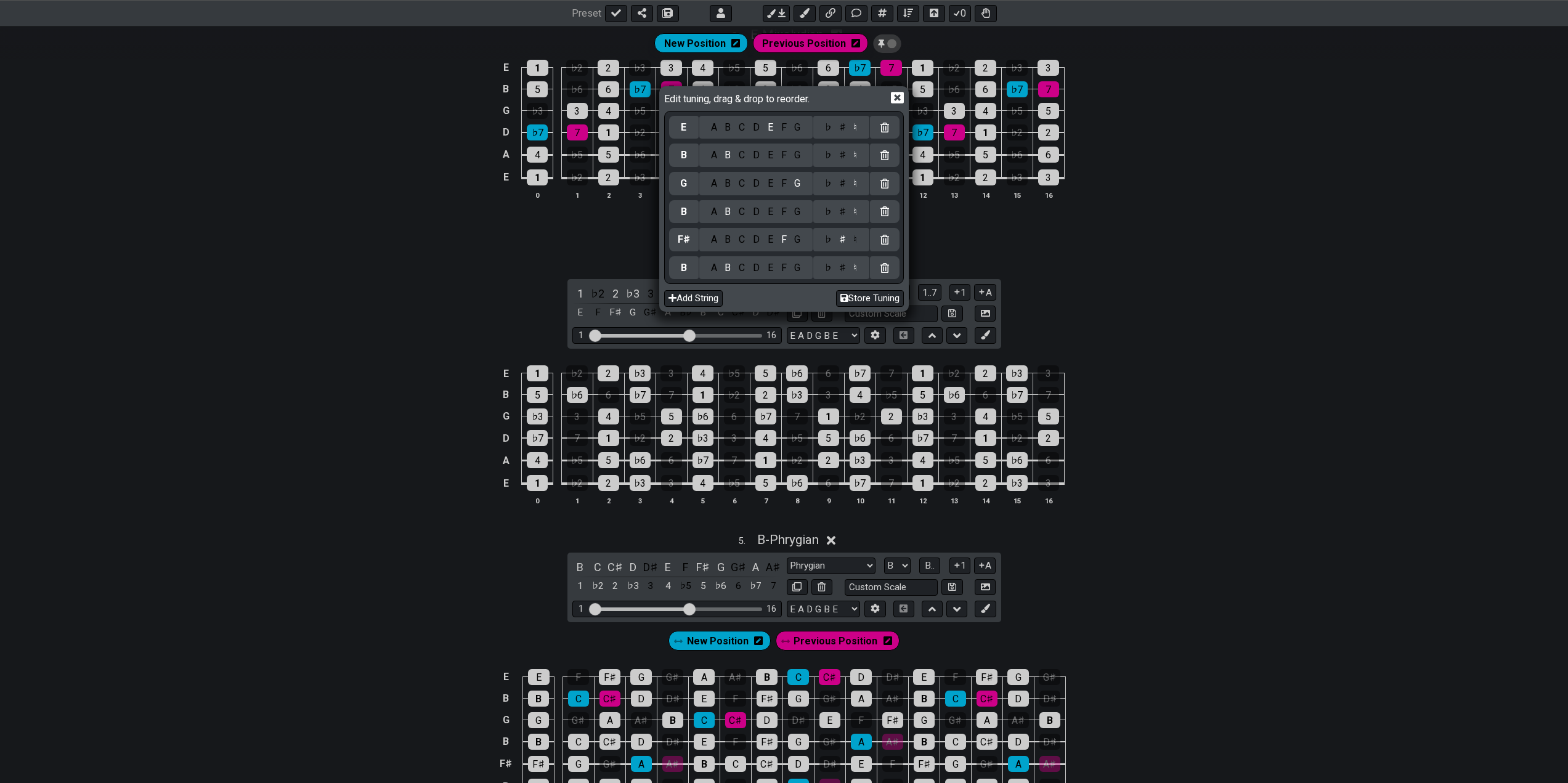
click at [772, 183] on div "E" at bounding box center [769, 183] width 13 height 13
click at [798, 154] on div "G" at bounding box center [797, 154] width 14 height 13
click at [839, 154] on div "♯" at bounding box center [842, 154] width 15 height 13
click at [749, 127] on div "D" at bounding box center [756, 127] width 15 height 13
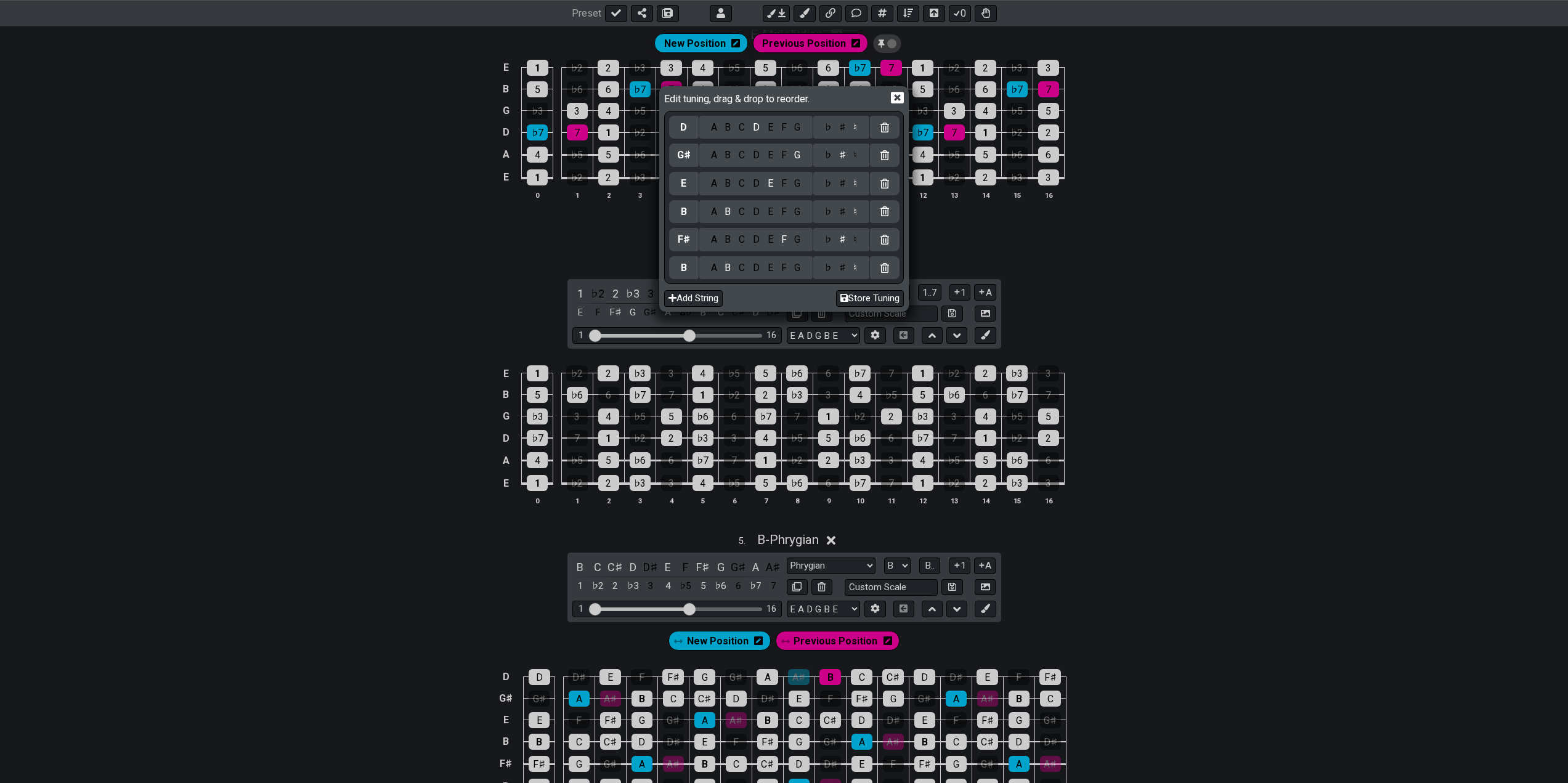
click at [739, 127] on div "C" at bounding box center [742, 127] width 14 height 13
click at [842, 133] on div "♯" at bounding box center [842, 127] width 15 height 13
click at [862, 295] on button "Store Tuning" at bounding box center [869, 298] width 68 height 16
select select "B F# B E G# C#"
click at [862, 297] on button "Store Tuning" at bounding box center [869, 298] width 68 height 16
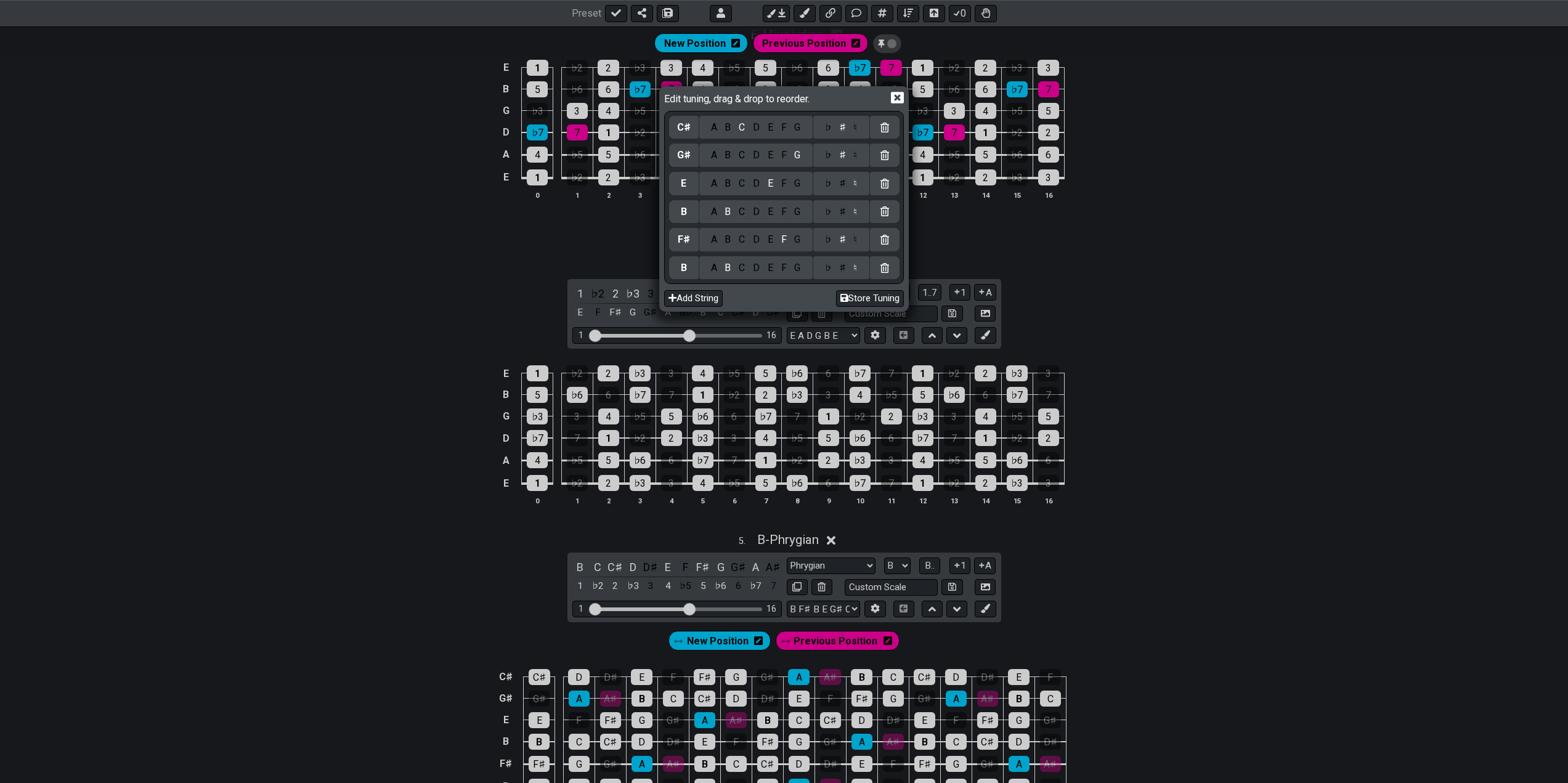
click at [1164, 297] on div "Edit tuning, drag & drop to reorder. C♯ A B C D E F G ♭ ♯ ♮ G♯ A B C D E F G ♭ …" at bounding box center [784, 392] width 1568 height 783
click at [894, 97] on icon at bounding box center [897, 97] width 13 height 13
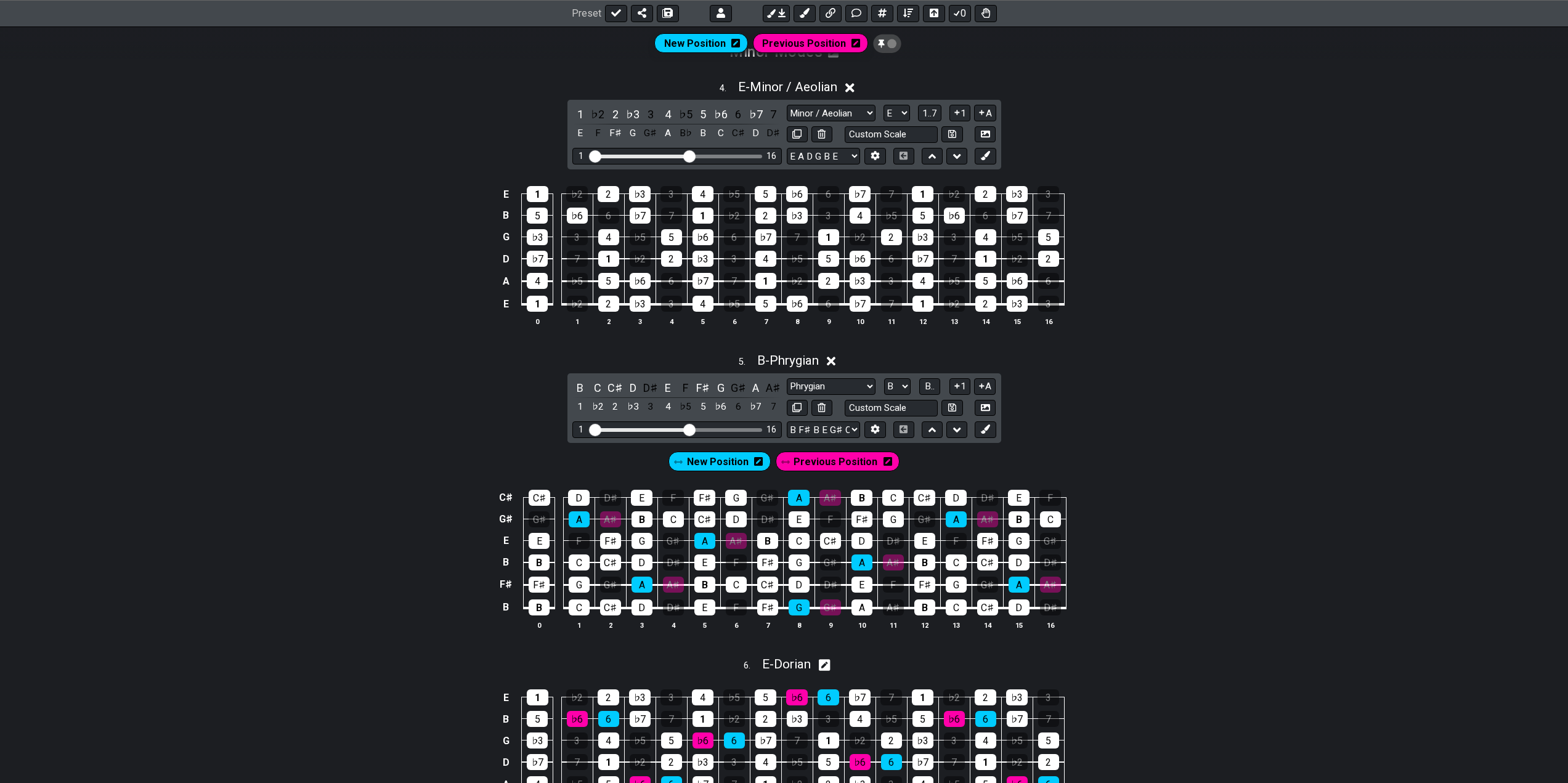
scroll to position [1084, 0]
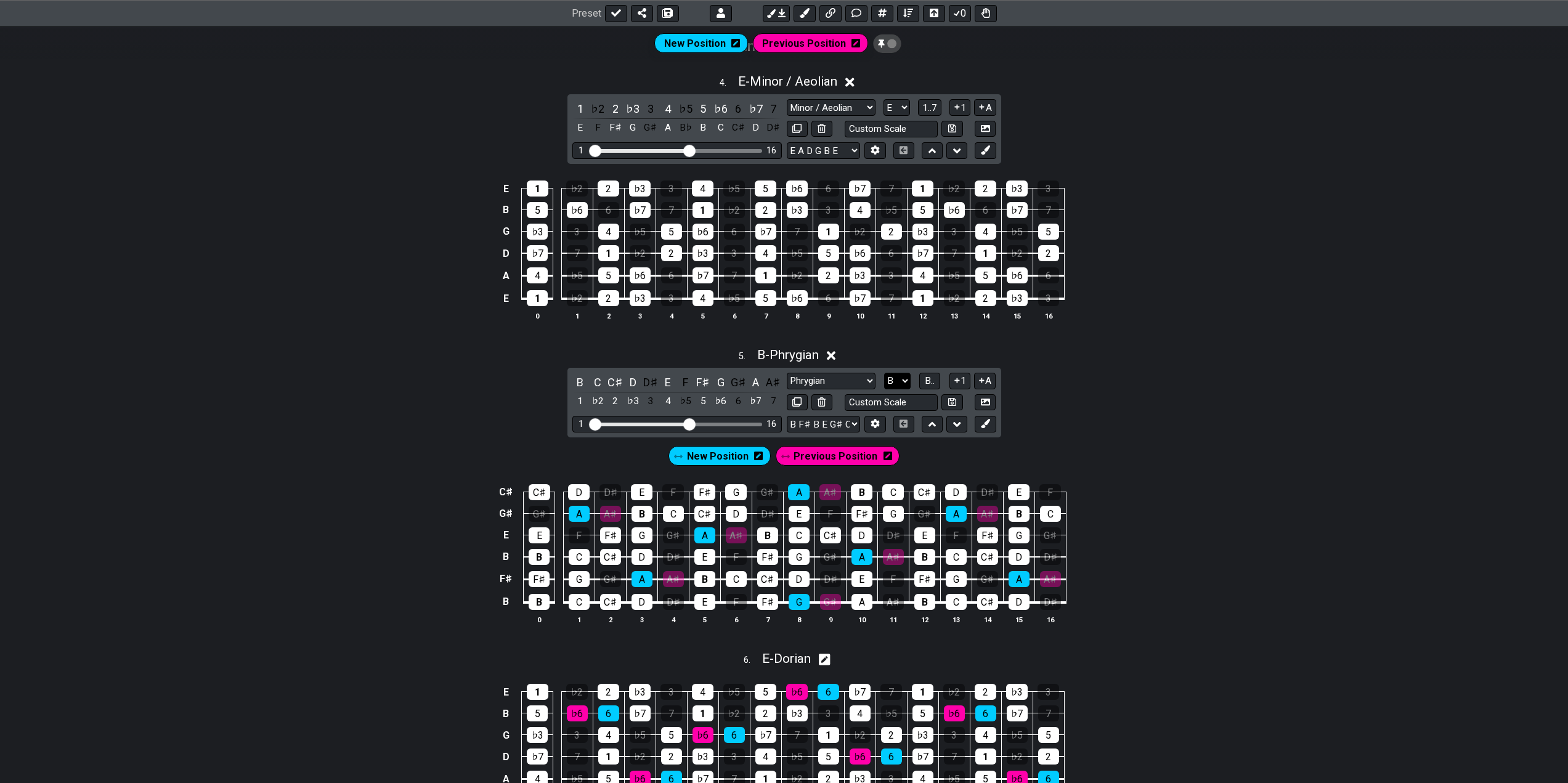
click at [898, 375] on select "A♭ A A♯ B♭ B C C♯ D♭ D D♯ E♭ E F F♯ G♭ G G♯" at bounding box center [897, 381] width 27 height 16
click at [884, 373] on select "A♭ A A♯ B♭ B C C♯ D♭ D D♯ E♭ E F F♯ G♭ G G♯" at bounding box center [897, 381] width 27 height 16
click at [904, 377] on select "A♭ A A♯ B♭ B C C♯ D♭ D D♯ E♭ E F F♯ G♭ G G♯" at bounding box center [897, 381] width 27 height 16
click at [884, 373] on select "A♭ A A♯ B♭ B C C♯ D♭ D D♯ E♭ E F F♯ G♭ G G♯" at bounding box center [897, 381] width 27 height 16
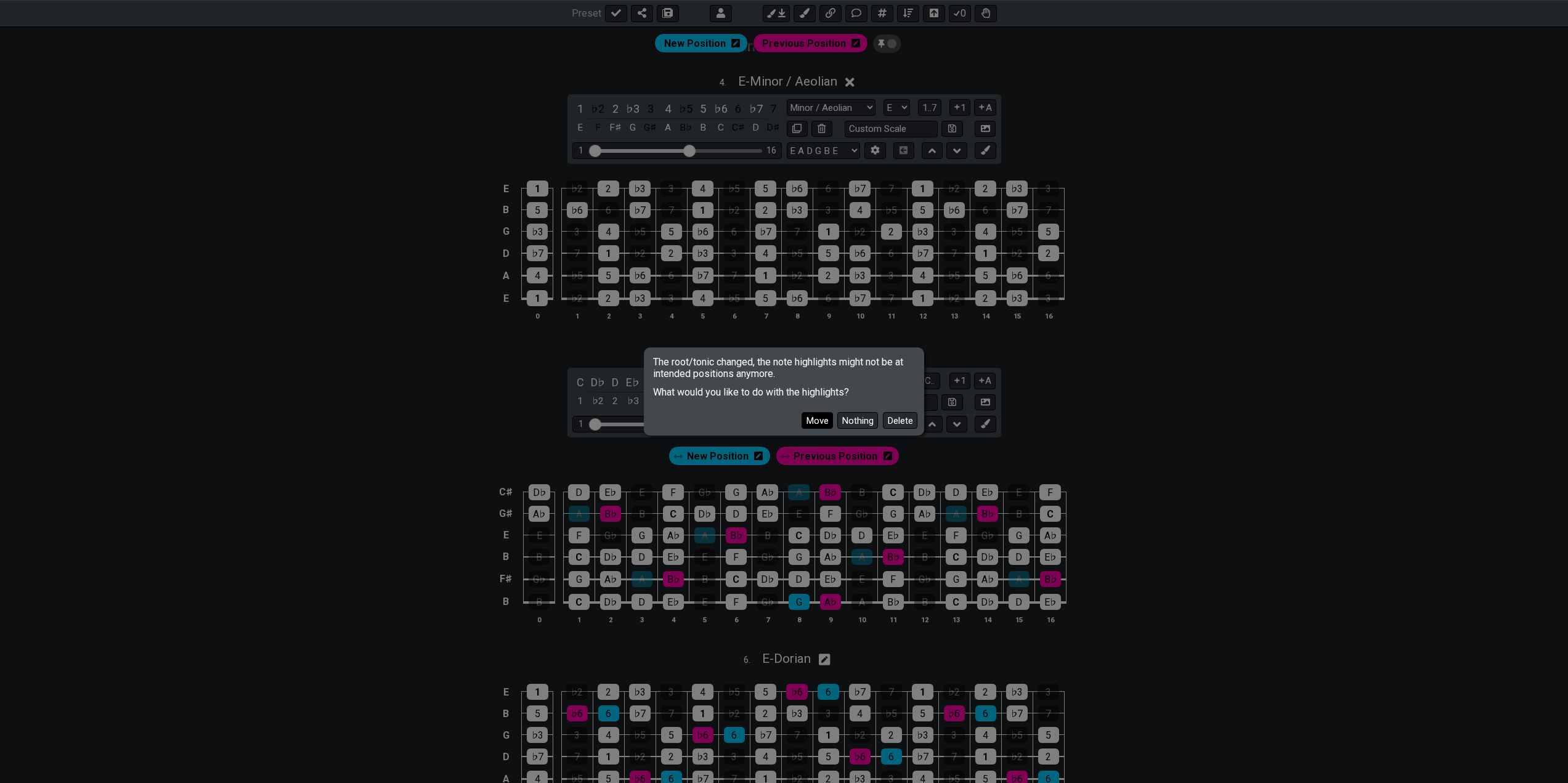
click at [821, 419] on button "Move" at bounding box center [817, 420] width 31 height 16
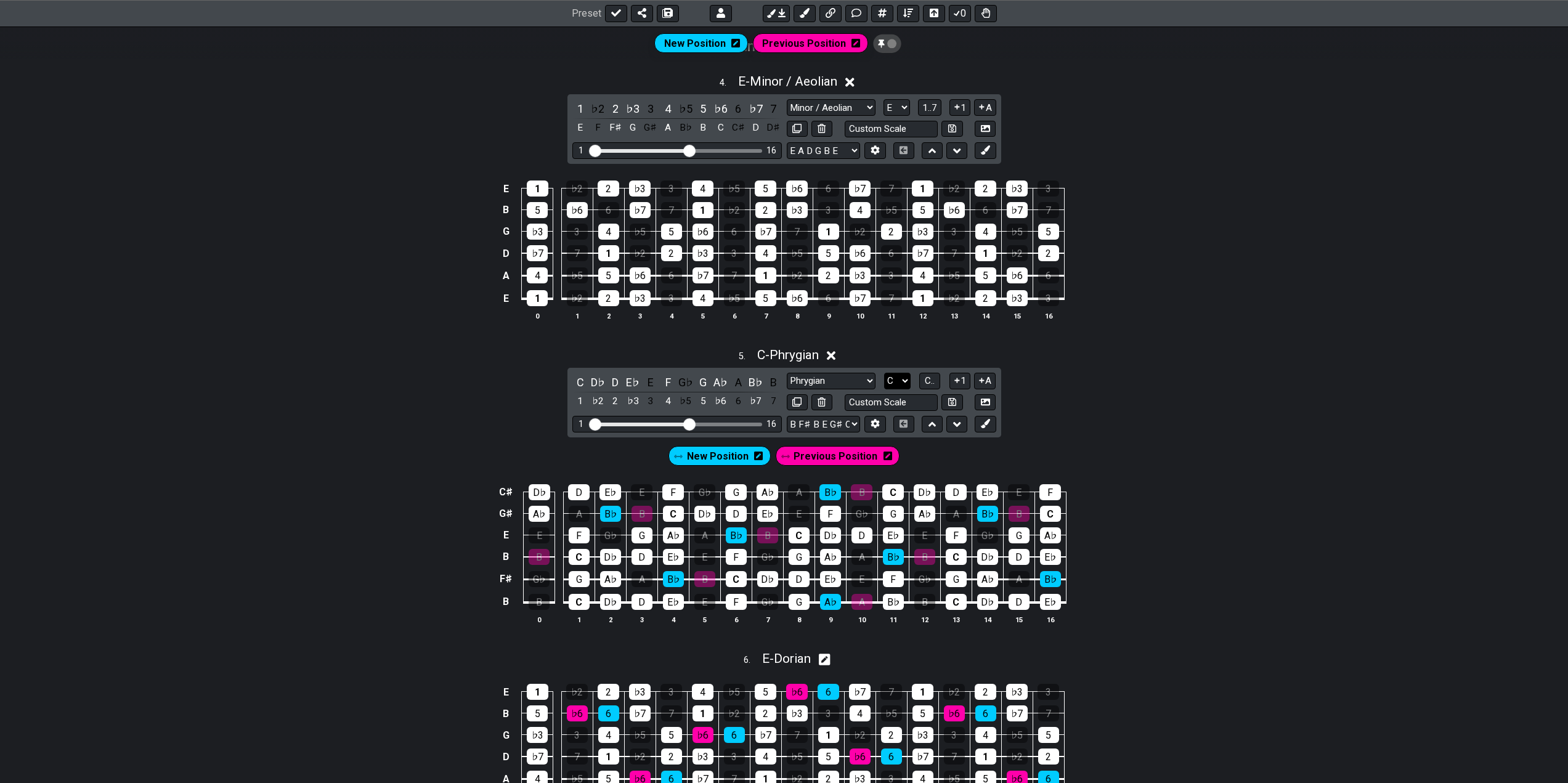
click at [901, 378] on select "A♭ A A♯ B♭ B C C♯ D♭ D D♯ E♭ E F F♯ G♭ G G♯" at bounding box center [897, 381] width 27 height 16
select select "B"
click at [884, 373] on select "A♭ A A♯ B♭ B C C♯ D♭ D D♯ E♭ E F F♯ G♭ G G♯" at bounding box center [897, 381] width 27 height 16
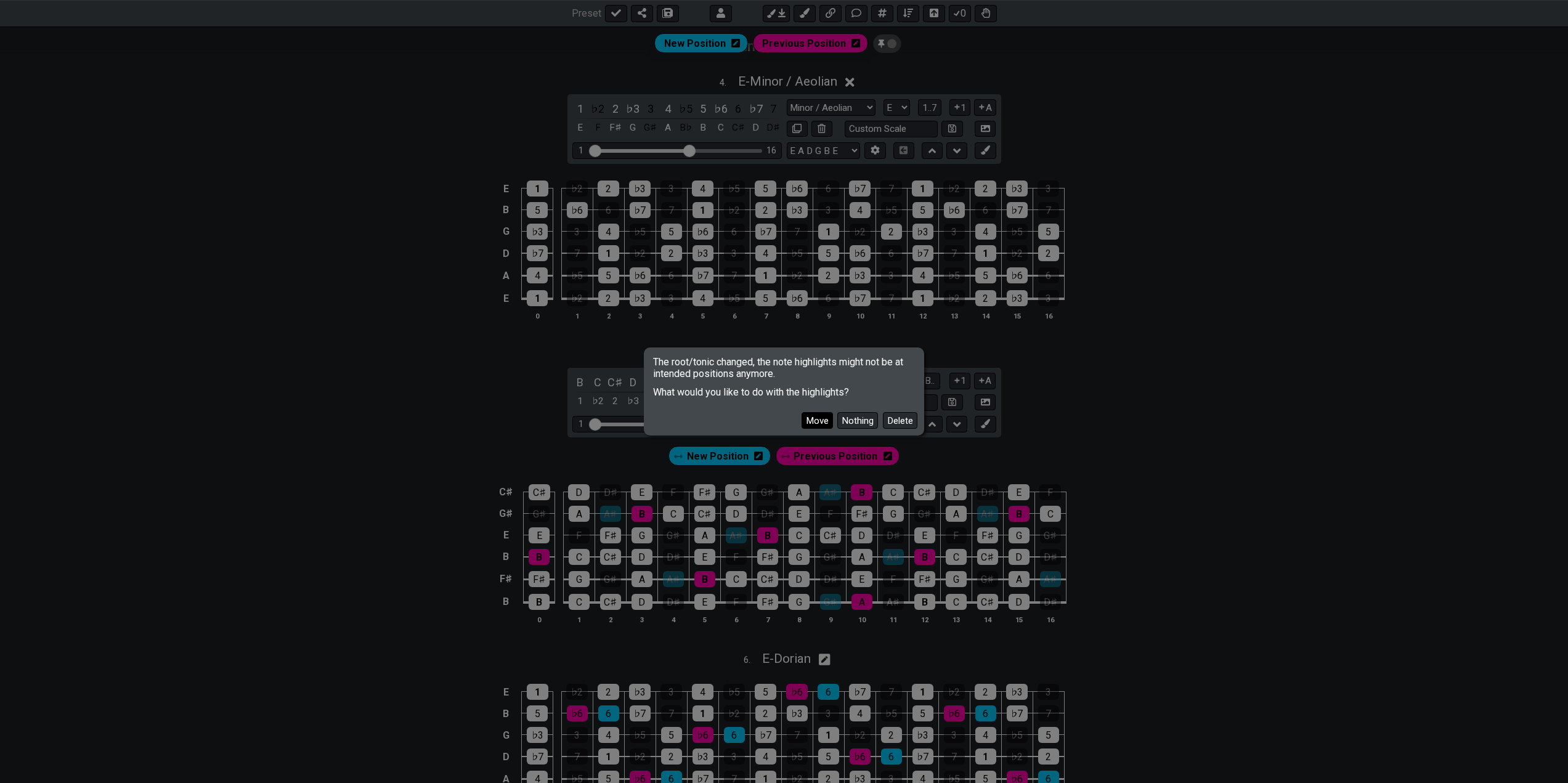
click at [828, 417] on button "Move" at bounding box center [817, 420] width 31 height 16
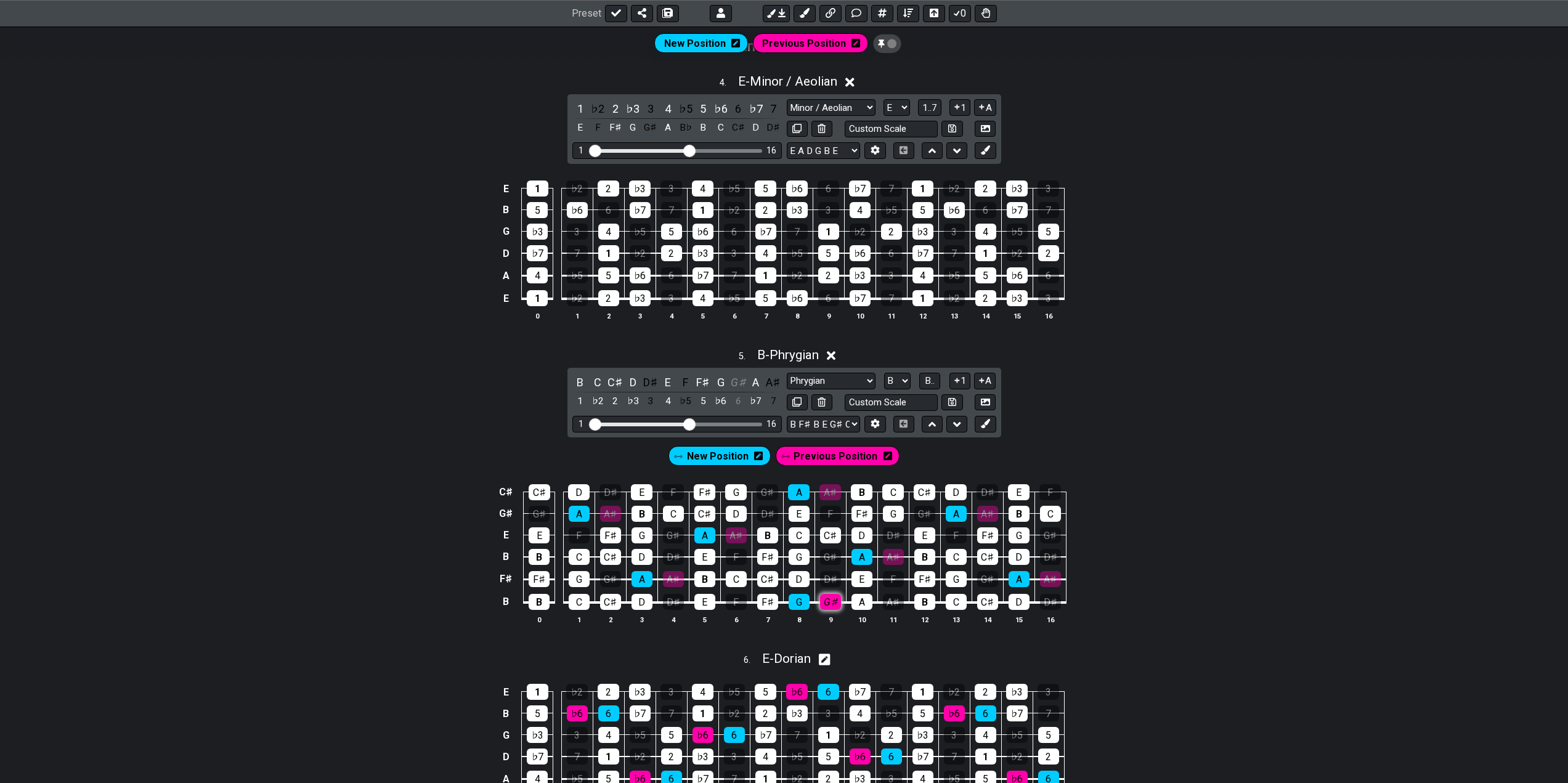
click at [827, 604] on div "G♯" at bounding box center [830, 601] width 21 height 16
click at [830, 604] on div "G♯" at bounding box center [830, 601] width 21 height 16
click at [979, 426] on button at bounding box center [984, 423] width 21 height 16
click at [825, 598] on div "G♯" at bounding box center [830, 601] width 21 height 16
click at [828, 601] on div "G♯" at bounding box center [830, 601] width 21 height 16
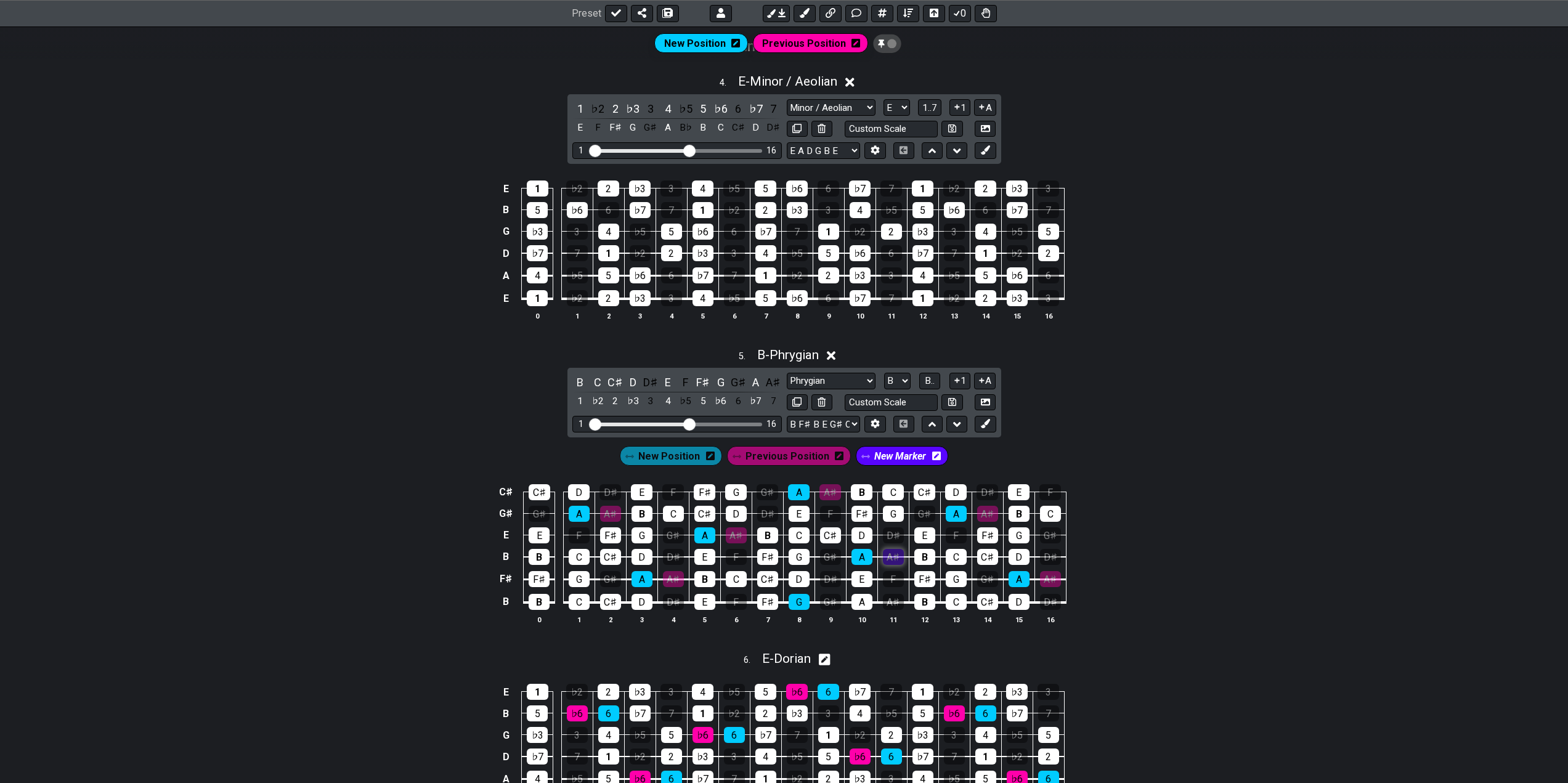
click at [889, 554] on div "A♯" at bounding box center [892, 557] width 21 height 16
click at [891, 554] on div "A♯" at bounding box center [892, 557] width 21 height 16
click at [988, 514] on div "A♯" at bounding box center [987, 513] width 21 height 16
click at [1047, 575] on div "A♯" at bounding box center [1050, 579] width 21 height 16
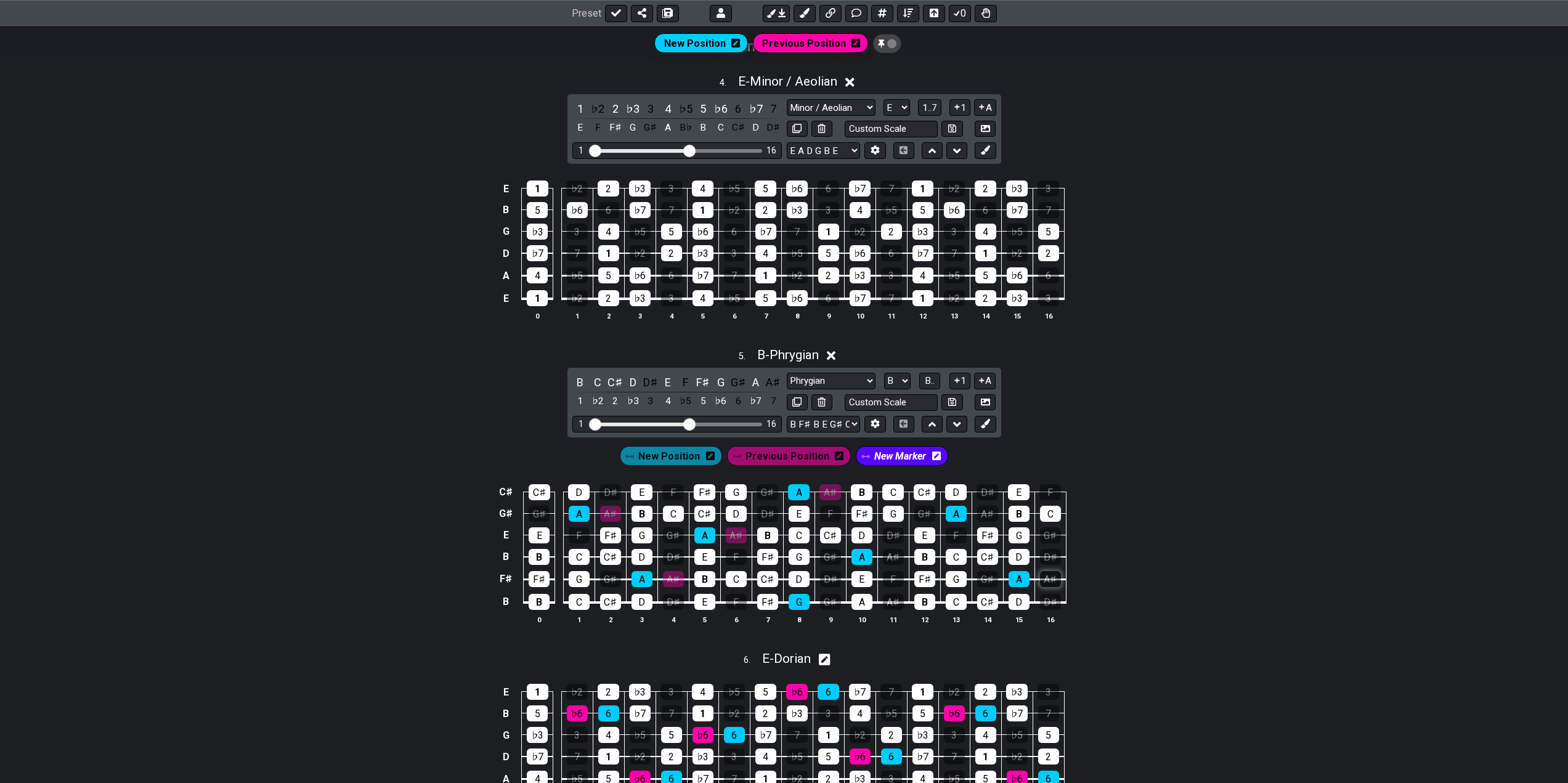
click at [1050, 573] on div "A♯" at bounding box center [1050, 579] width 21 height 16
click at [1293, 497] on div "C♯ C♯ D D♯ E F F♯ G G♯ A A♯ B C C♯ D D♯ E F G♯ G♯ A A♯ B C C♯ D D♯ E F F♯ G G♯ …" at bounding box center [784, 554] width 1568 height 173
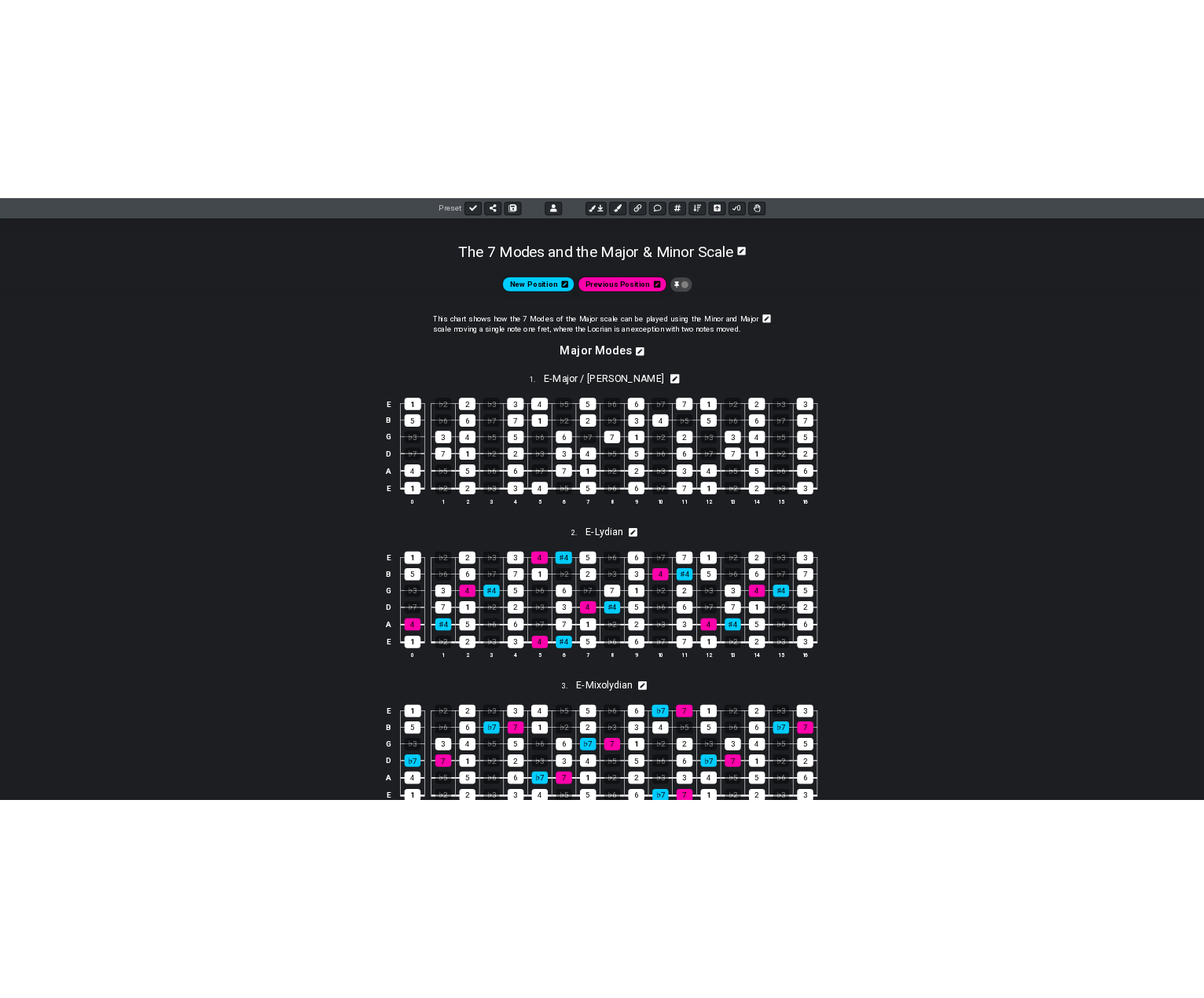
scroll to position [362, 0]
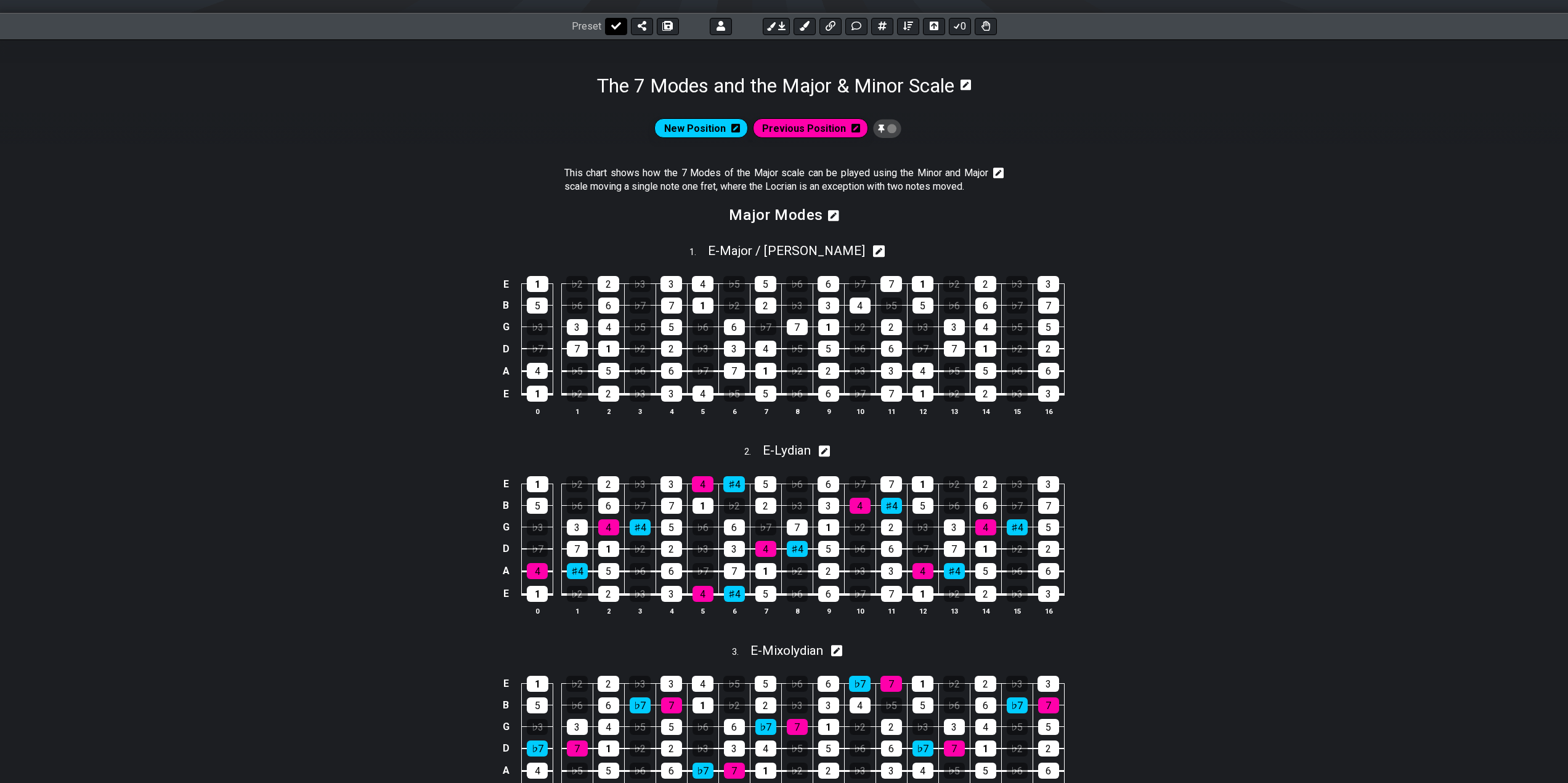
click at [608, 30] on button at bounding box center [615, 27] width 22 height 17
